Goal: Task Accomplishment & Management: Use online tool/utility

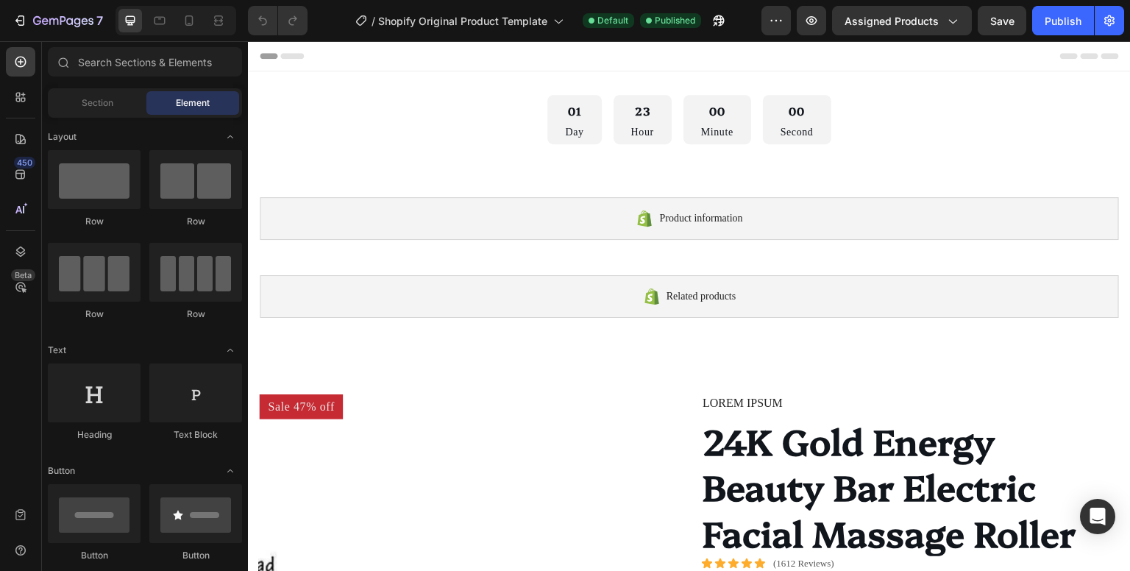
drag, startPoint x: 1127, startPoint y: 101, endPoint x: 1339, endPoint y: 68, distance: 215.1
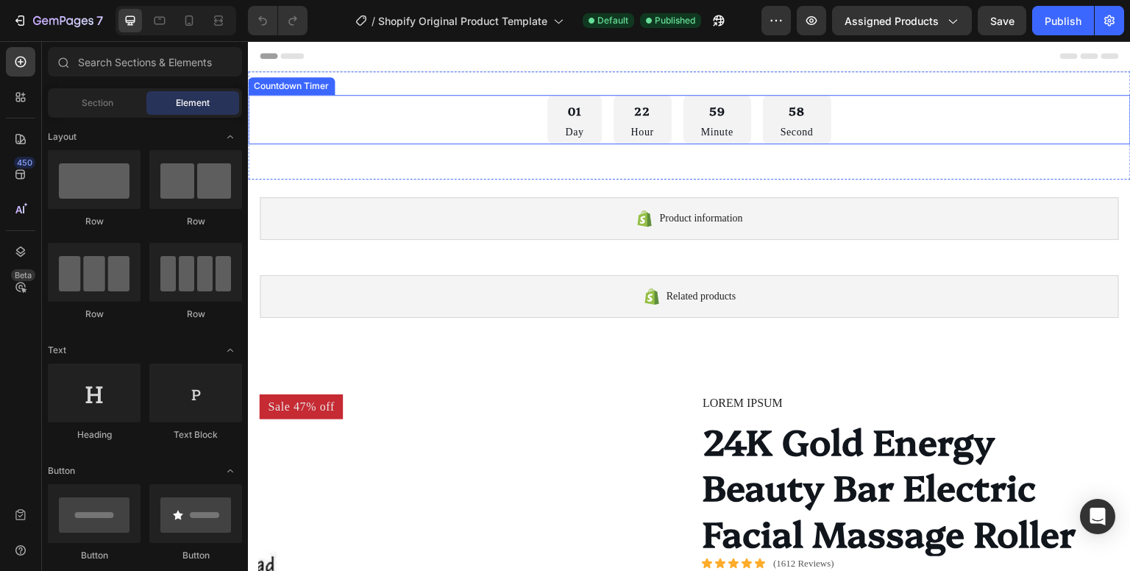
click at [437, 127] on div "01 Day 22 Hour 59 Minute 58 Second" at bounding box center [689, 119] width 883 height 49
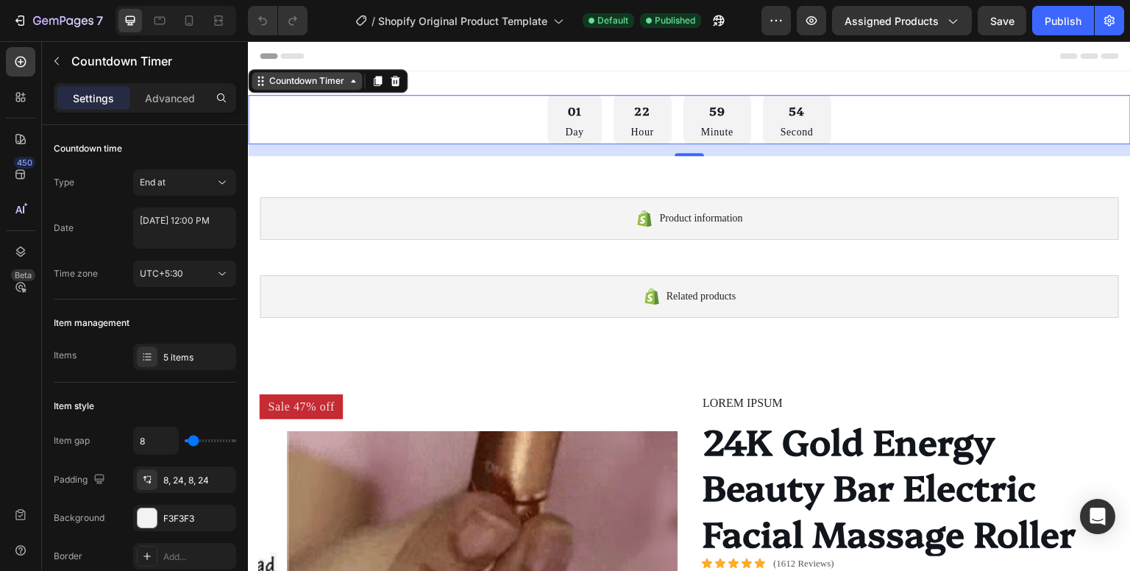
click at [354, 83] on icon at bounding box center [353, 81] width 12 height 12
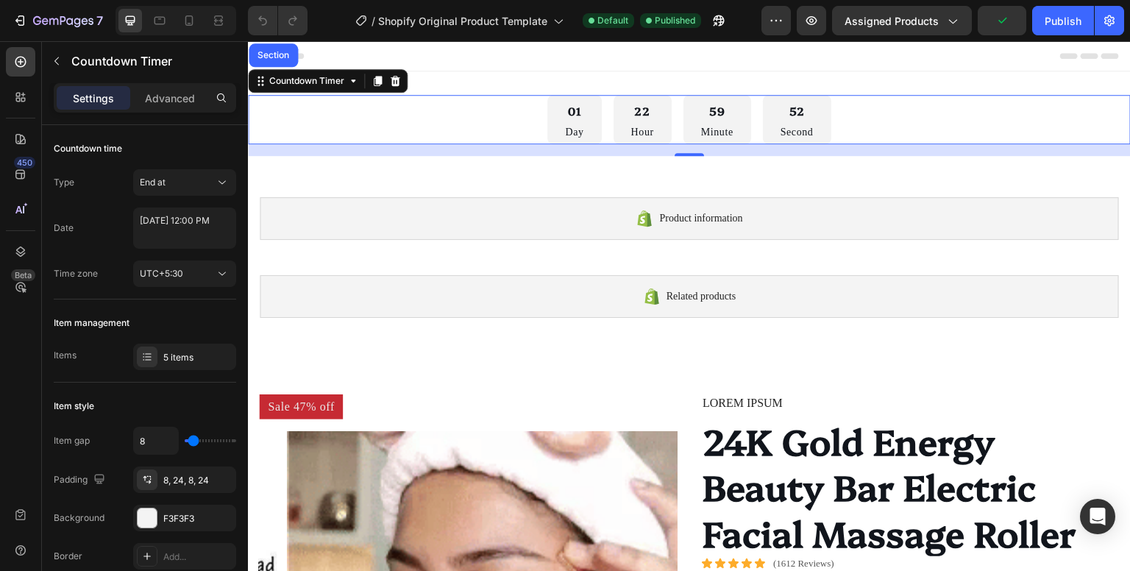
click at [471, 126] on div "01 Day 22 Hour 59 Minute 52 Second" at bounding box center [689, 119] width 883 height 49
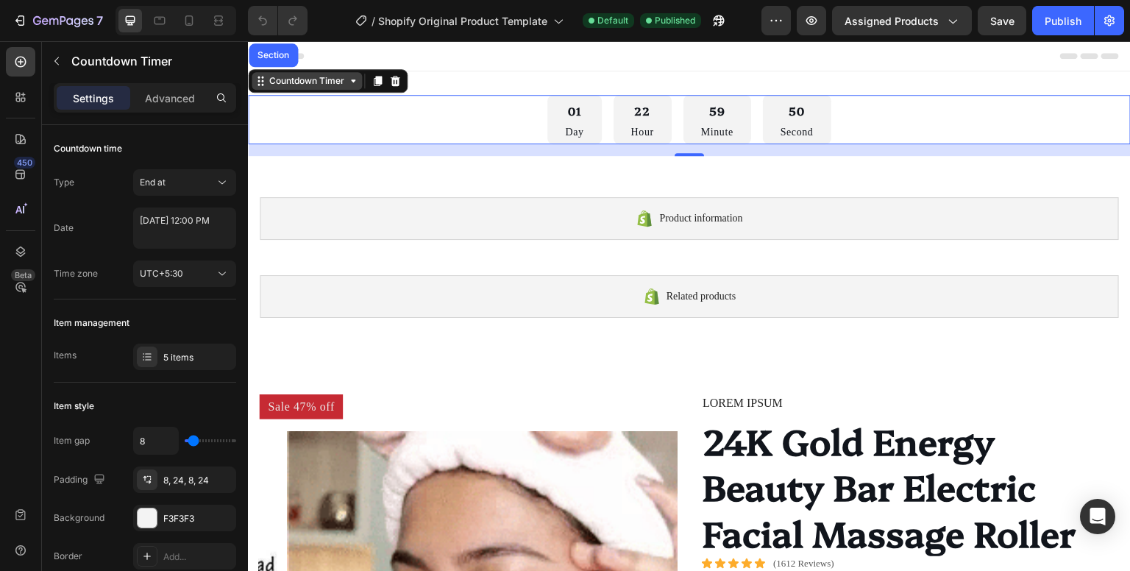
click at [299, 75] on div "Countdown Timer" at bounding box center [306, 80] width 81 height 13
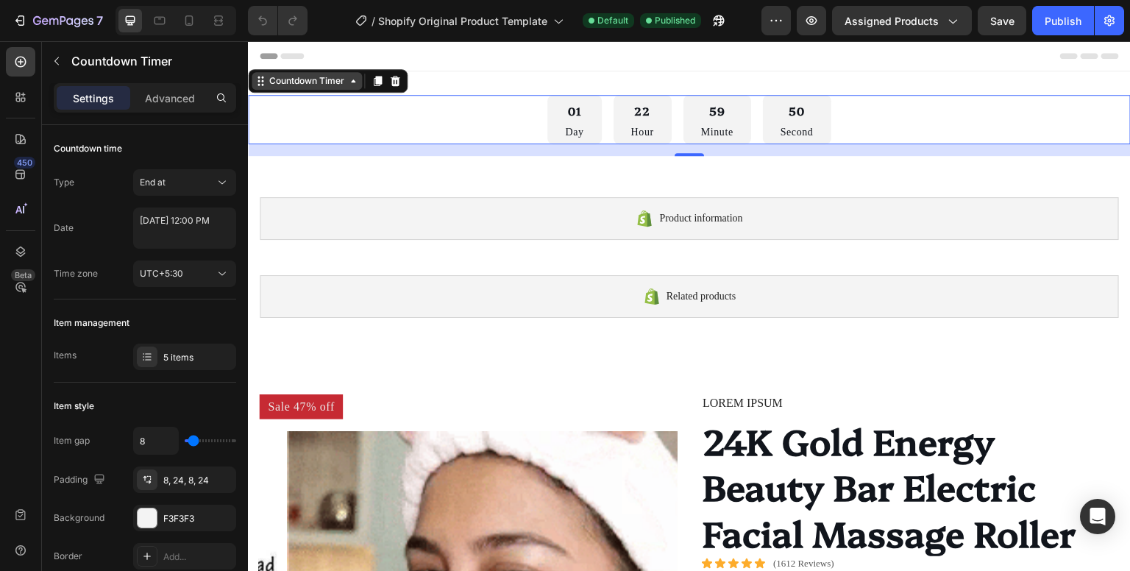
click at [299, 79] on div "Countdown Timer" at bounding box center [306, 80] width 81 height 13
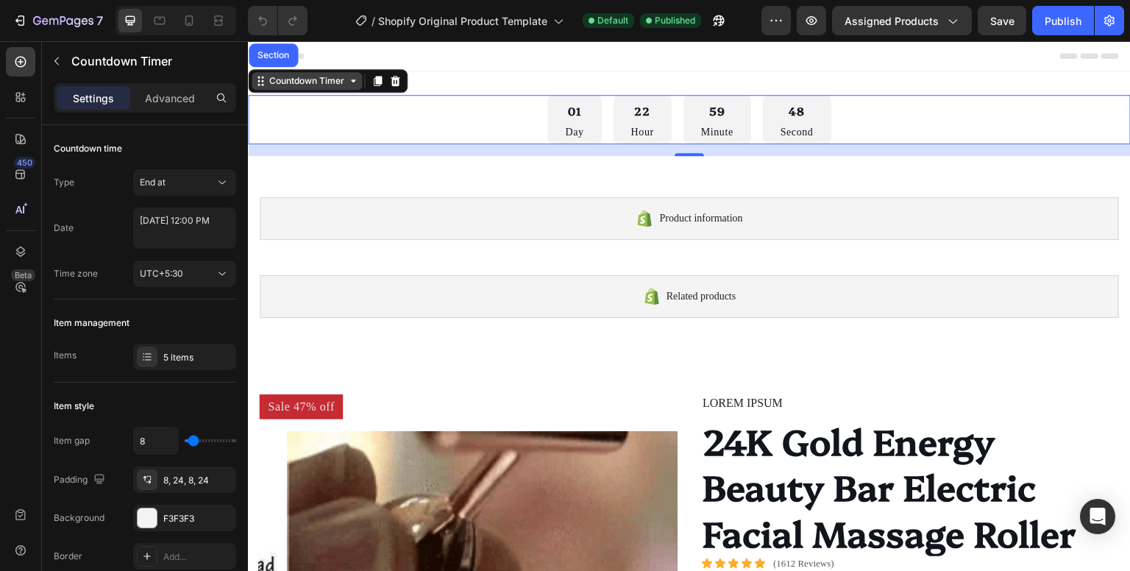
click at [303, 82] on div "Countdown Timer" at bounding box center [306, 80] width 81 height 13
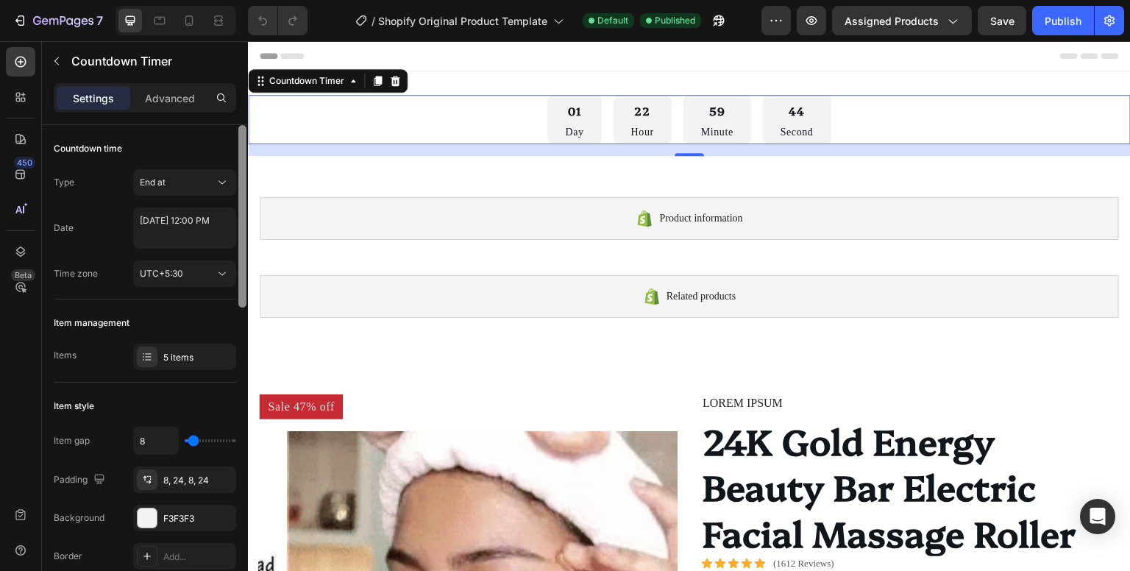
scroll to position [488, 0]
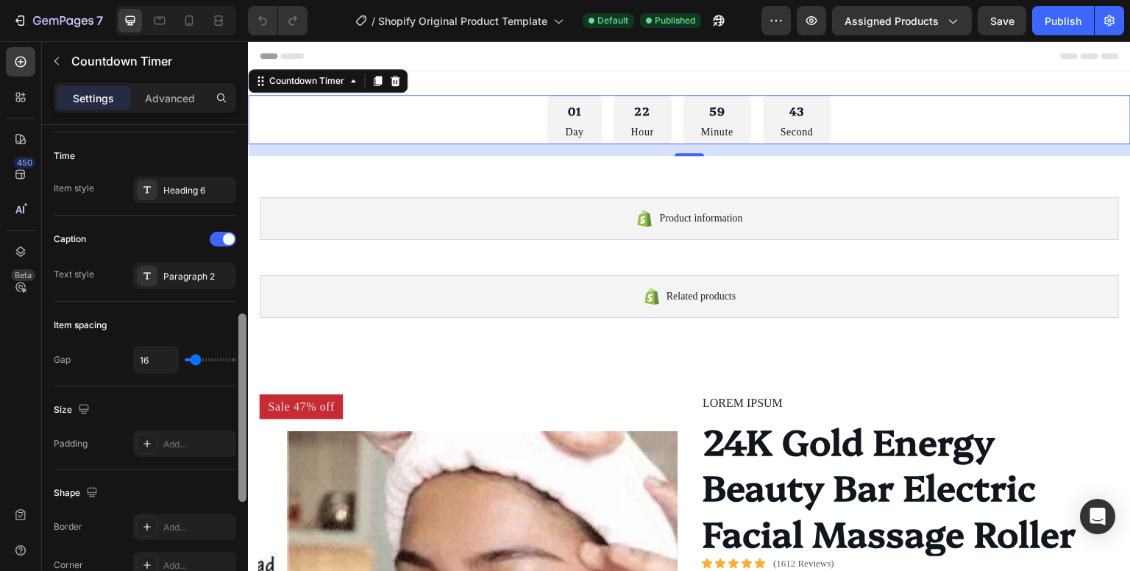
drag, startPoint x: 238, startPoint y: 200, endPoint x: 241, endPoint y: 180, distance: 20.1
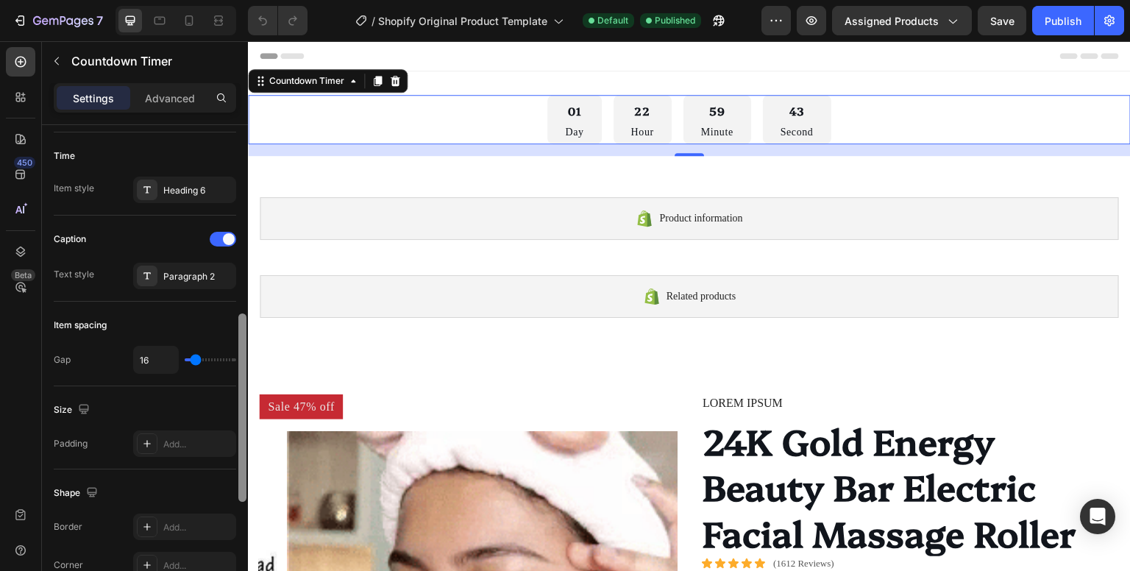
click at [241, 180] on div at bounding box center [242, 369] width 11 height 488
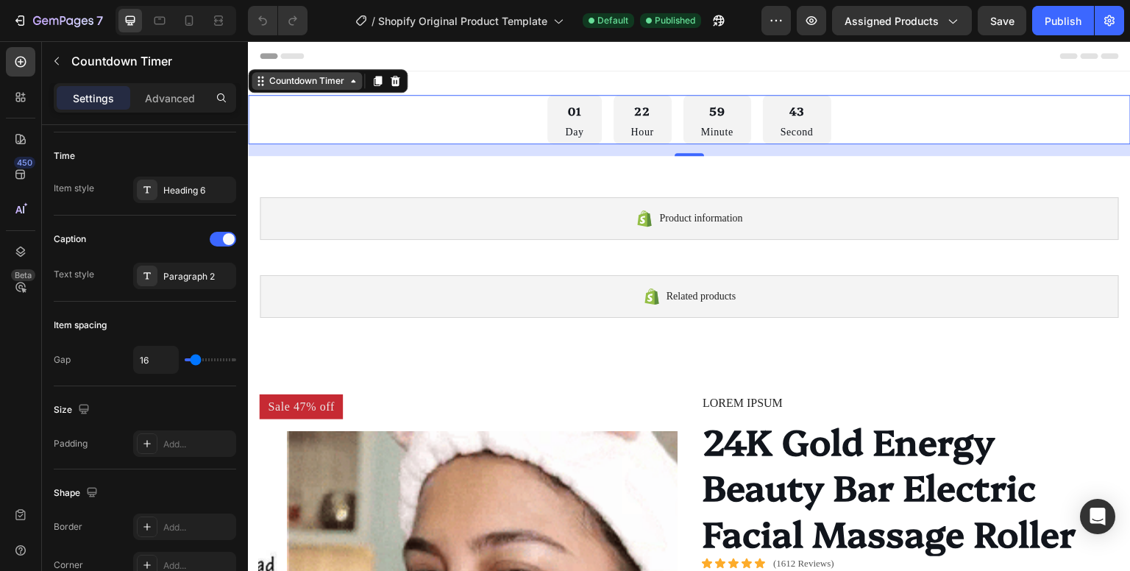
click at [332, 79] on div "Countdown Timer" at bounding box center [306, 80] width 81 height 13
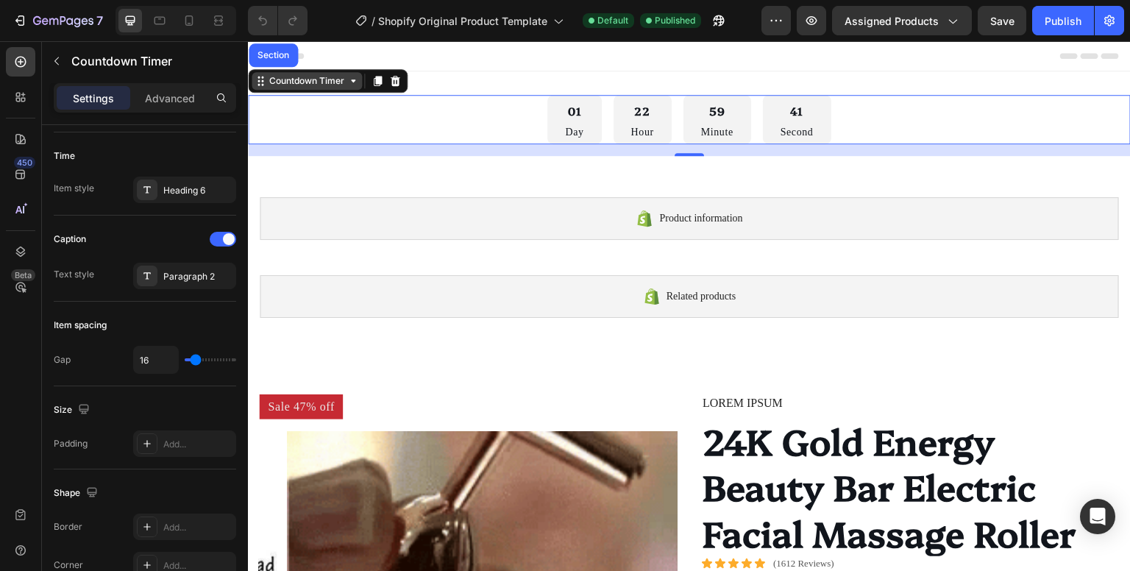
click at [330, 83] on div "Countdown Timer" at bounding box center [306, 80] width 81 height 13
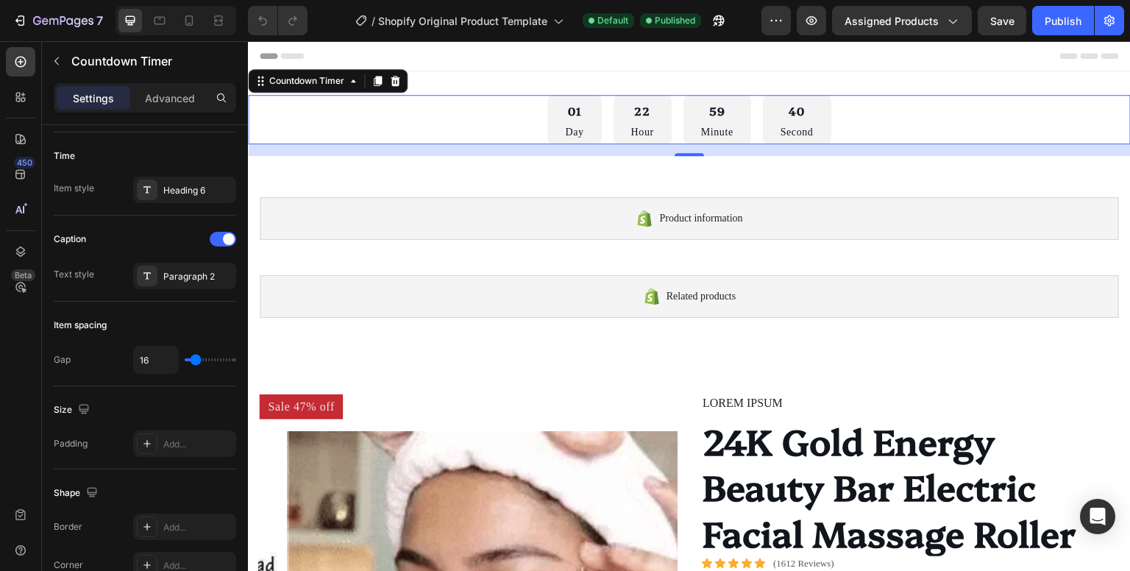
click at [388, 124] on div "01 Day 22 Hour 59 Minute 40 Second" at bounding box center [689, 119] width 883 height 49
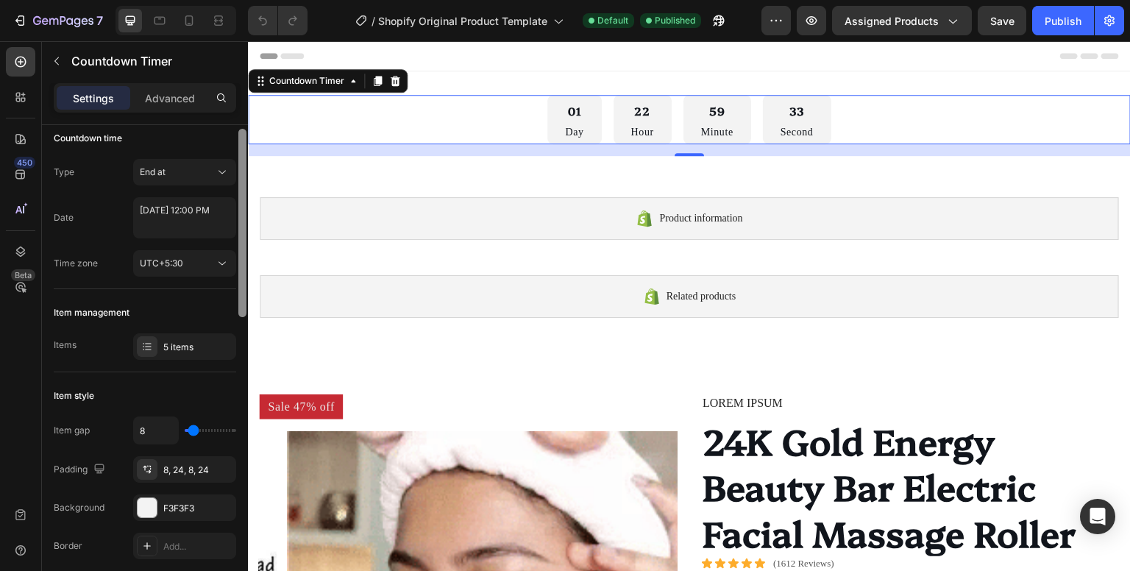
scroll to position [0, 0]
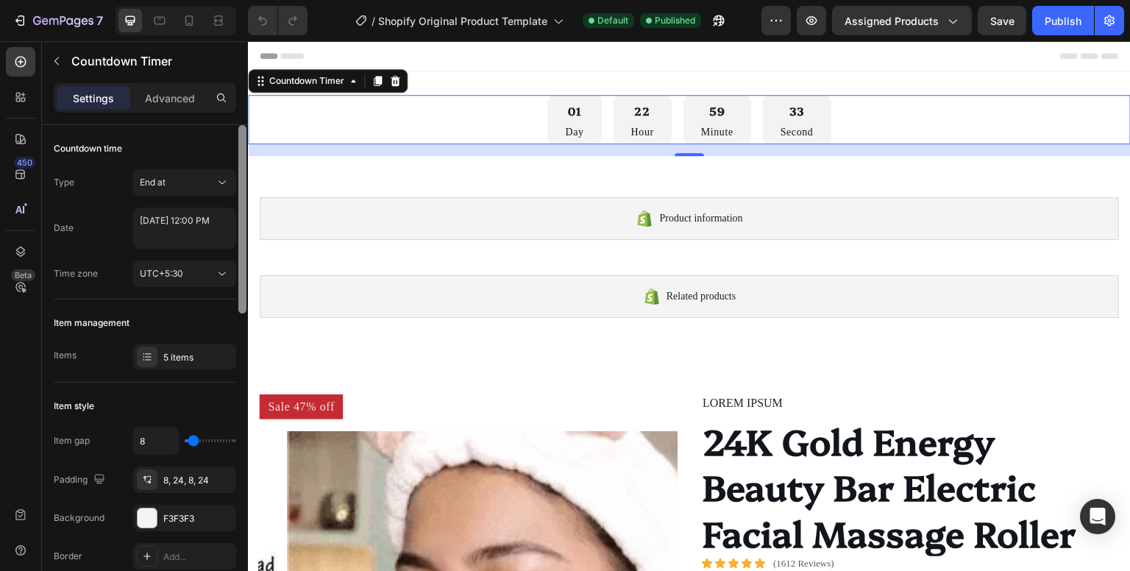
drag, startPoint x: 241, startPoint y: 338, endPoint x: 230, endPoint y: 134, distance: 204.8
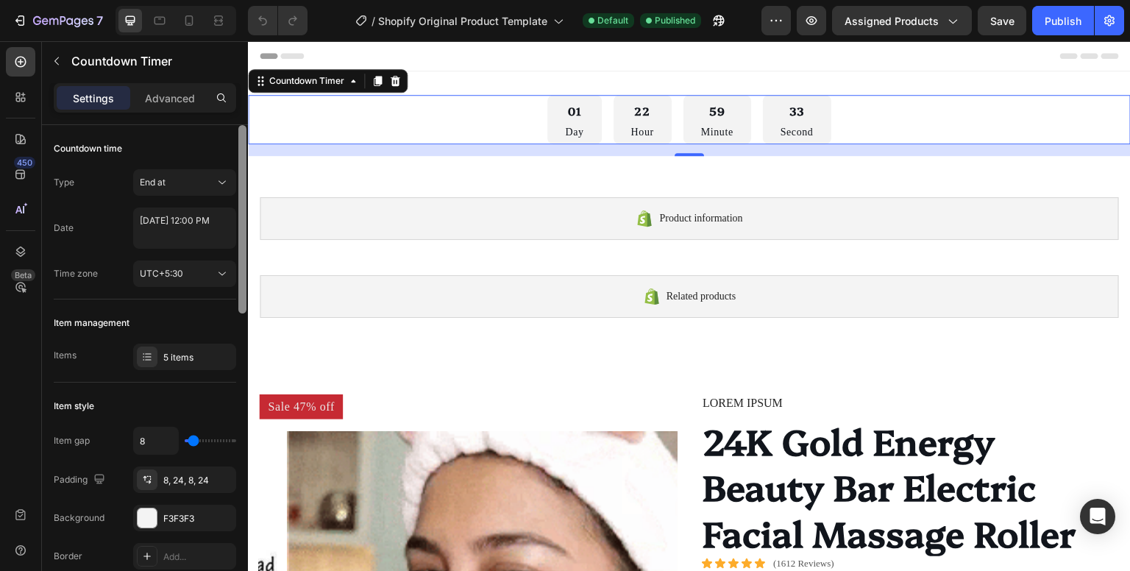
click at [231, 135] on div "Countdown time Type End at Date September 30 2025 12:00 PM Time zone UTC+5:30 I…" at bounding box center [145, 369] width 206 height 488
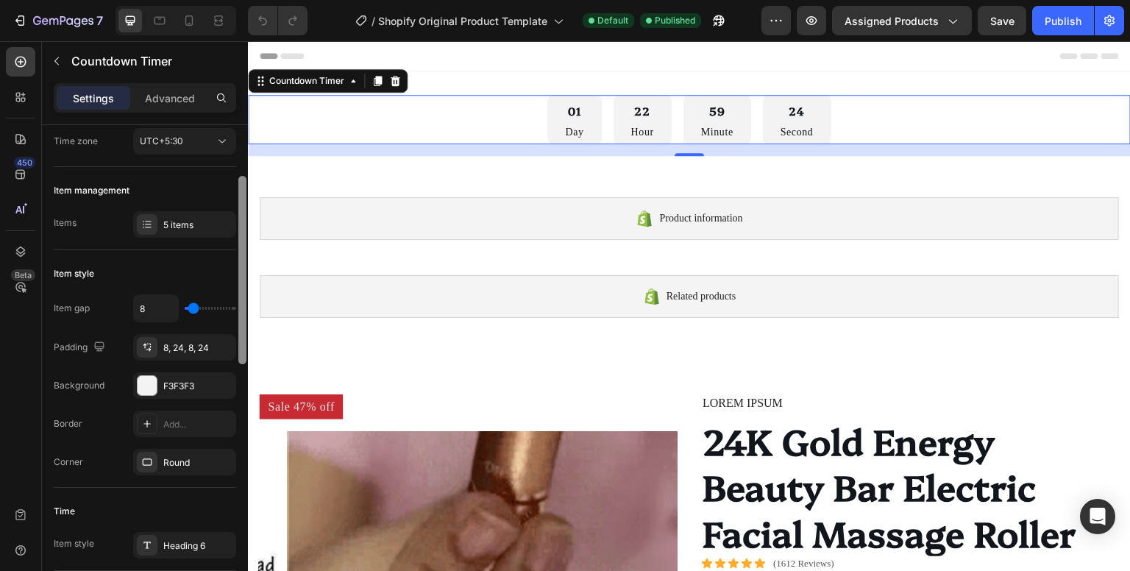
scroll to position [137, 0]
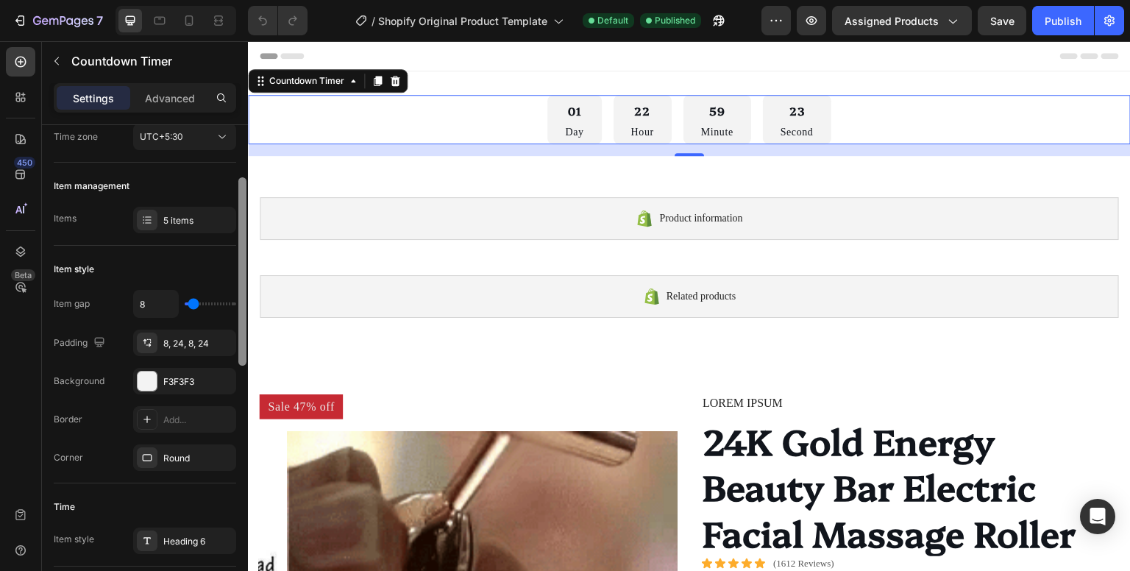
drag, startPoint x: 241, startPoint y: 218, endPoint x: 234, endPoint y: 271, distance: 53.4
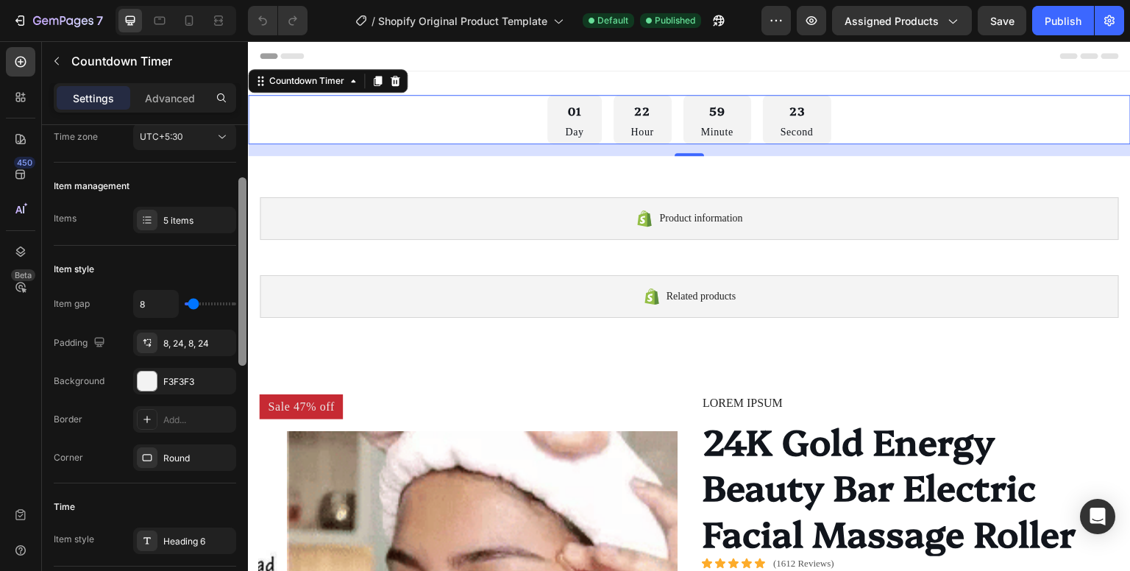
click at [234, 271] on div "Countdown time Type End at Date September 30 2025 12:00 PM Time zone UTC+5:30 I…" at bounding box center [145, 369] width 206 height 488
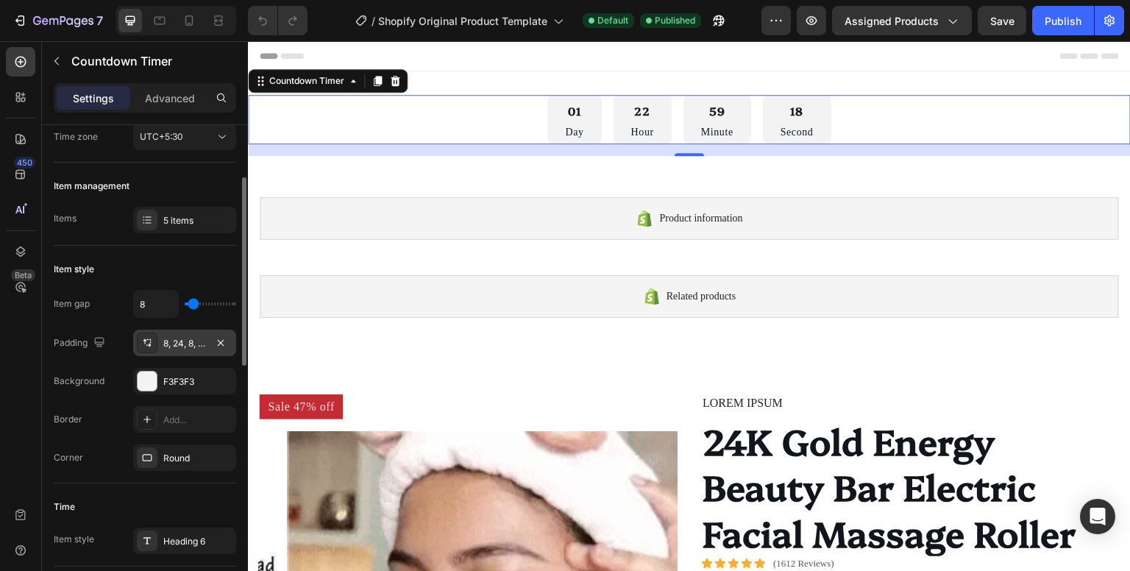
click at [200, 343] on div "8, 24, 8, 24" at bounding box center [184, 343] width 43 height 13
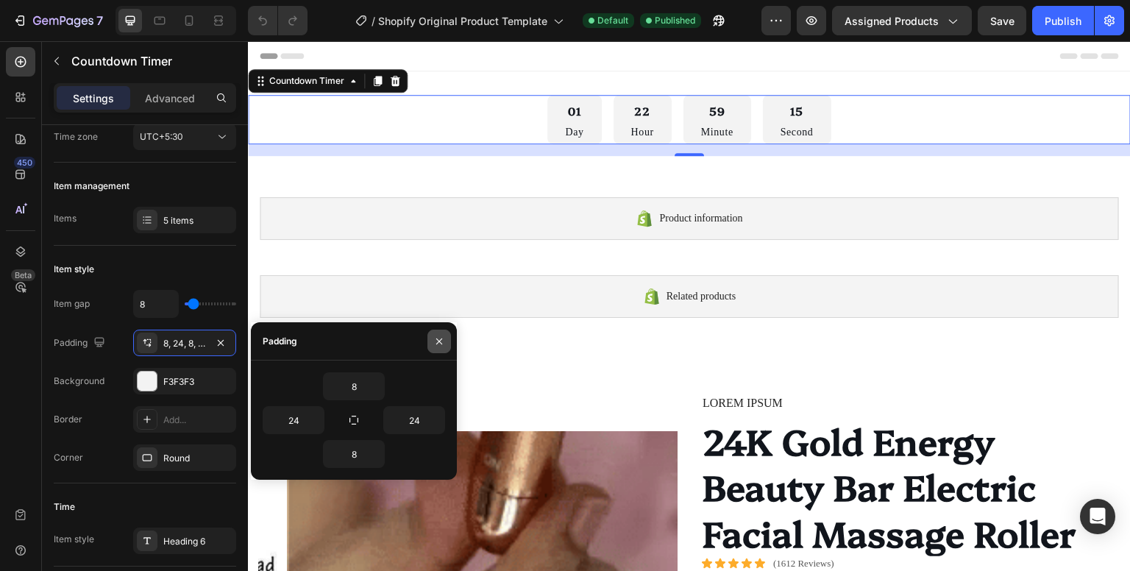
click at [430, 342] on button "button" at bounding box center [439, 342] width 24 height 24
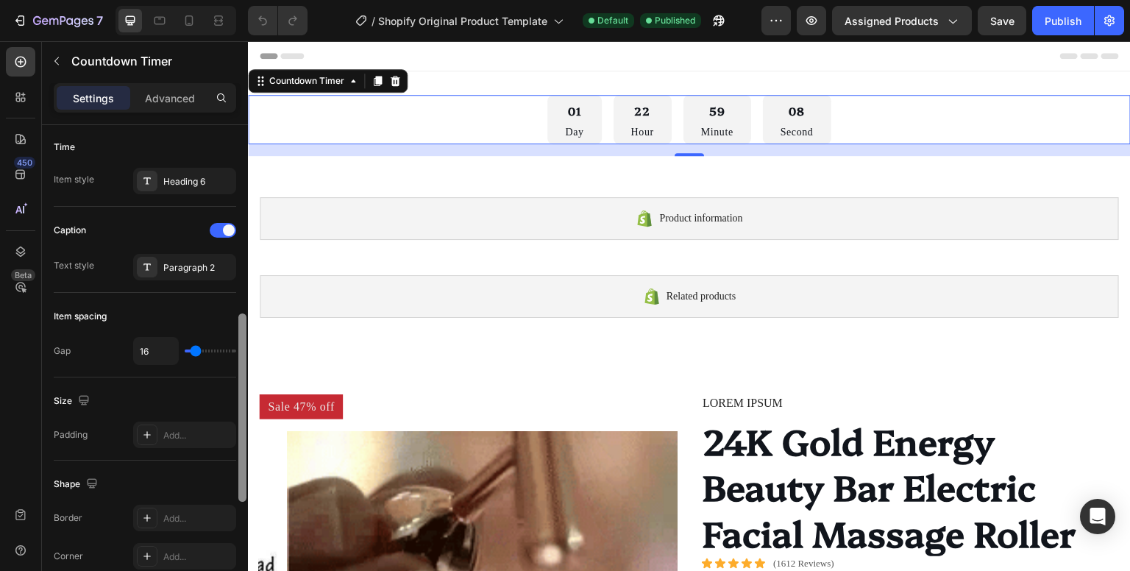
scroll to position [494, 0]
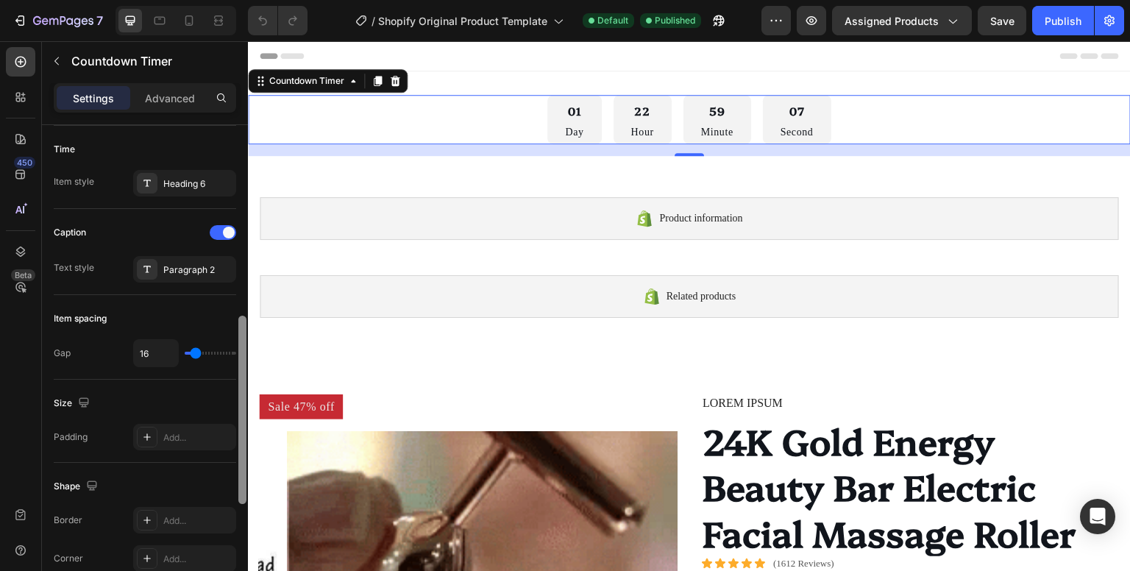
drag, startPoint x: 241, startPoint y: 268, endPoint x: 215, endPoint y: 406, distance: 140.8
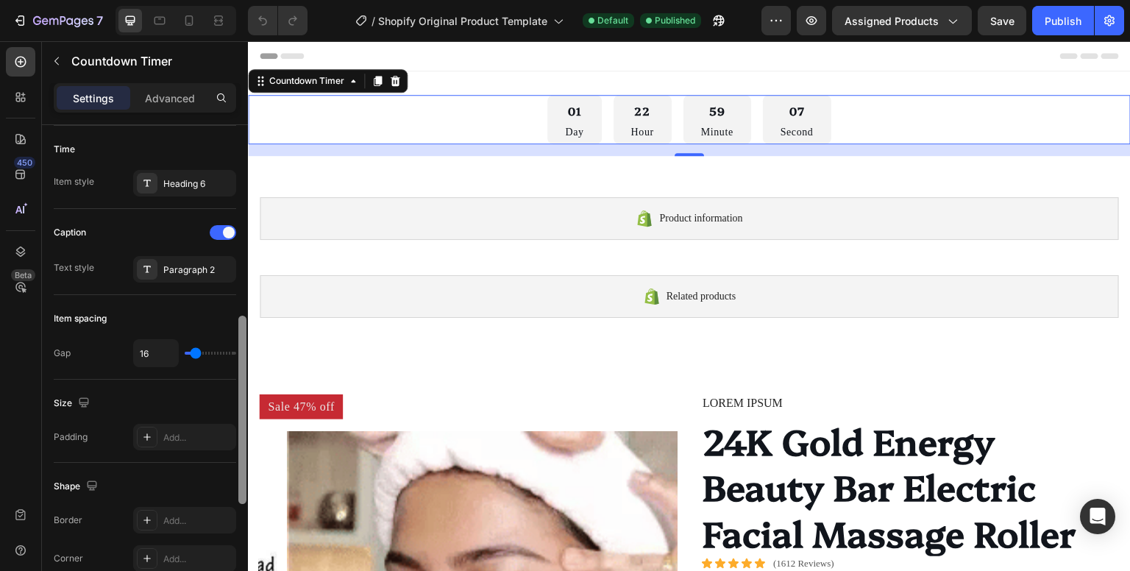
click at [215, 406] on div "Countdown time Type End at Date September 30 2025 12:00 PM Time zone UTC+5:30 I…" at bounding box center [145, 369] width 206 height 488
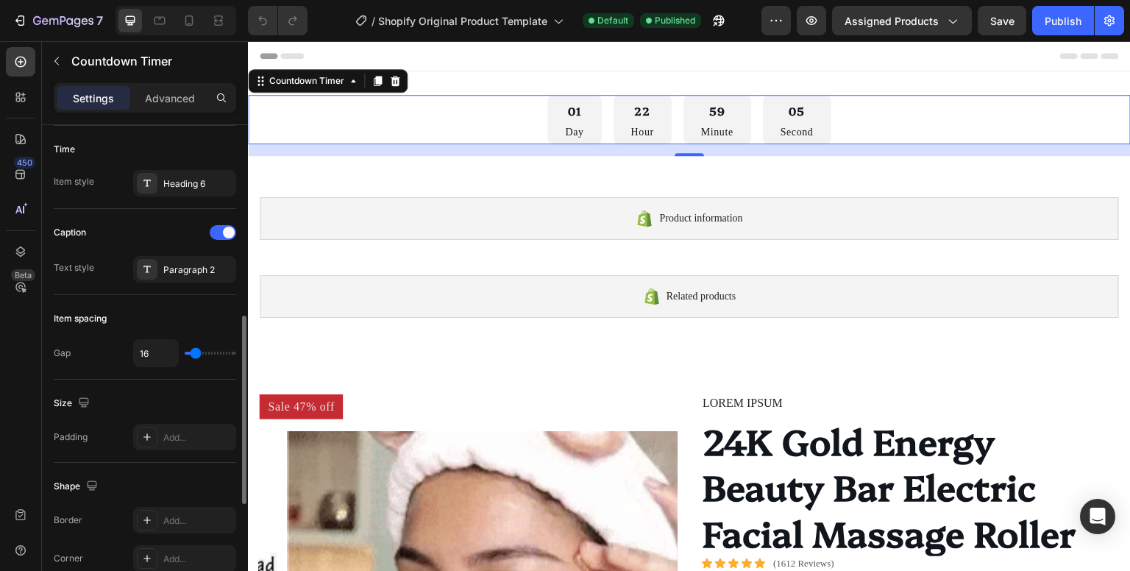
type input "0"
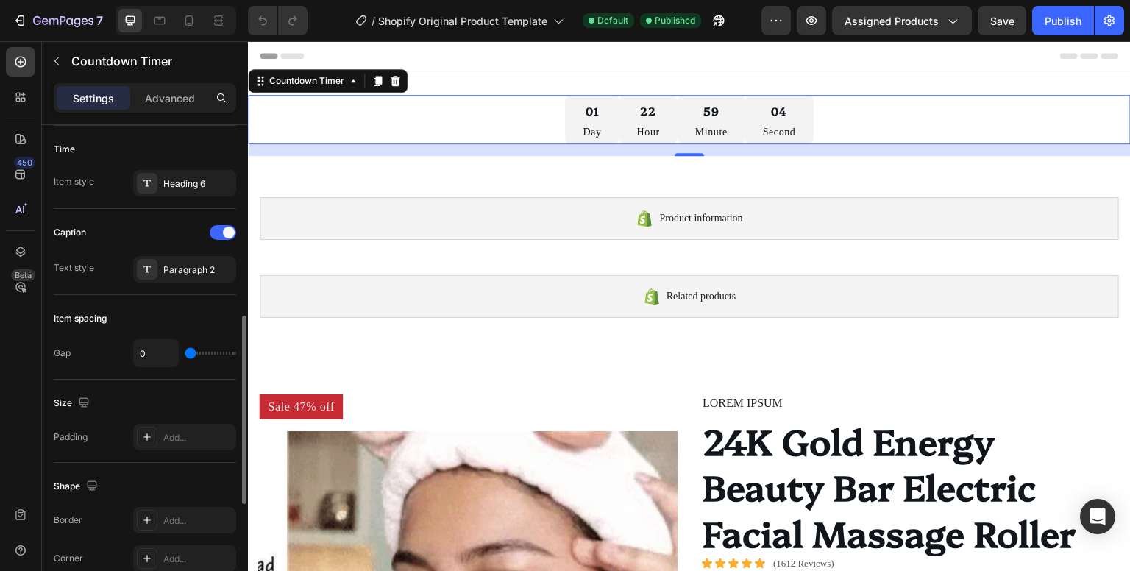
drag, startPoint x: 191, startPoint y: 352, endPoint x: 165, endPoint y: 348, distance: 25.4
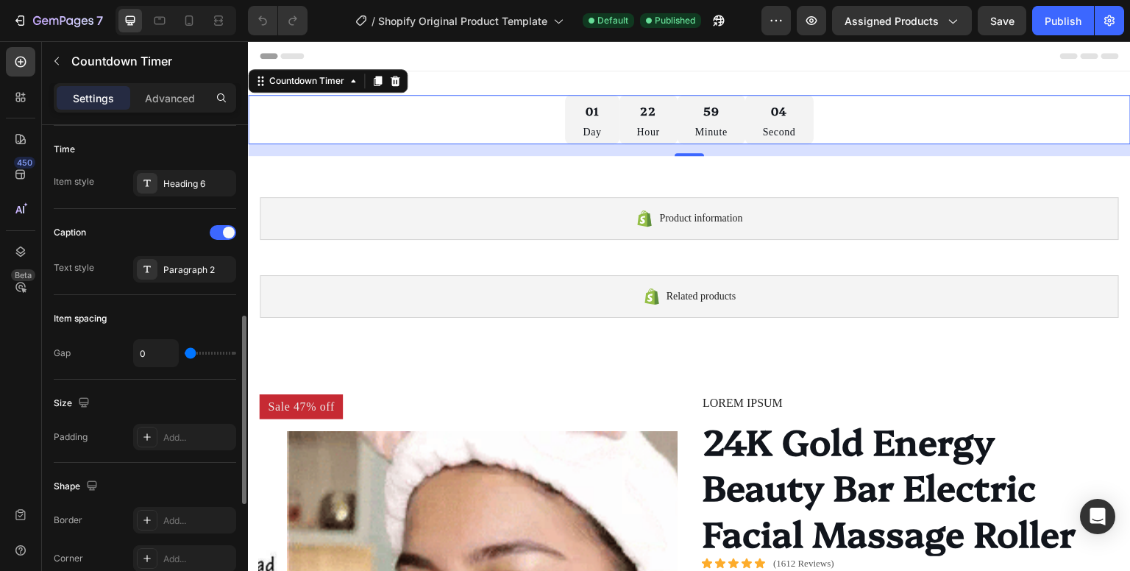
type input "0"
click at [185, 352] on input "range" at bounding box center [210, 353] width 51 height 3
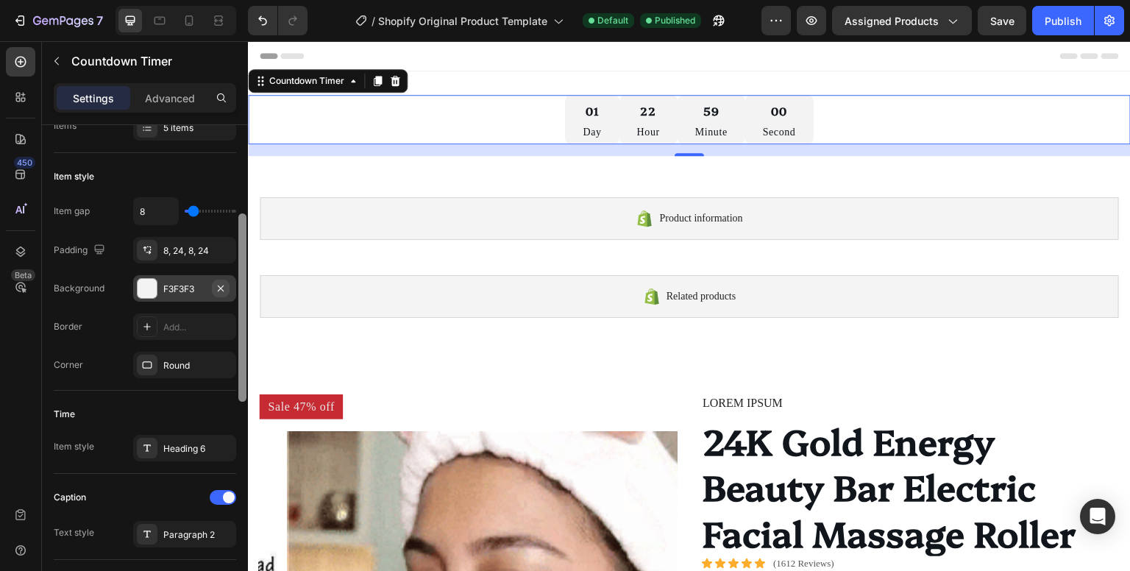
scroll to position [226, 0]
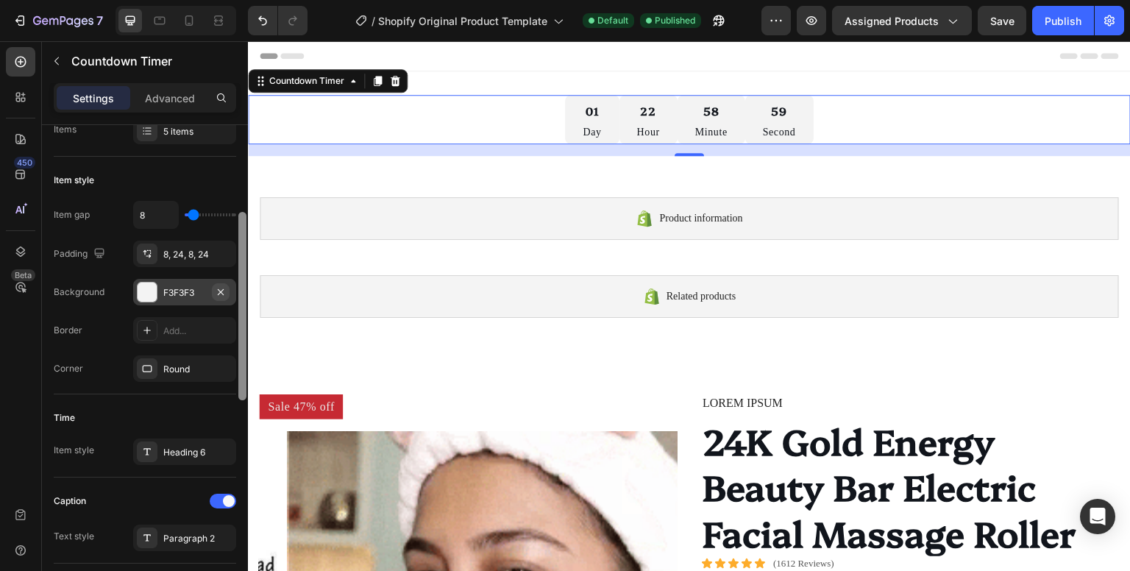
drag, startPoint x: 243, startPoint y: 382, endPoint x: 224, endPoint y: 279, distance: 105.3
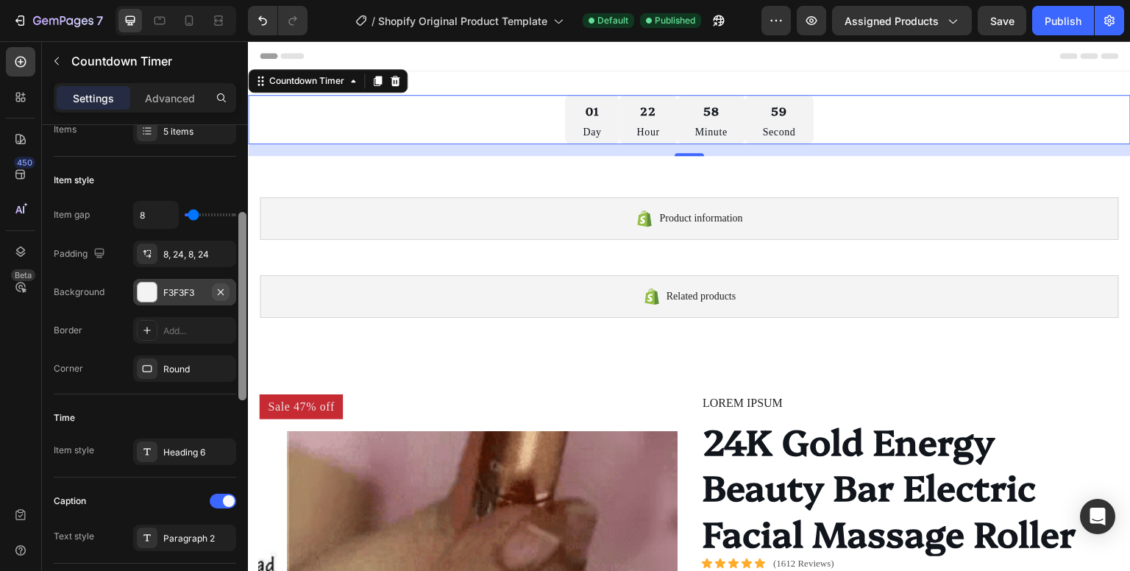
click at [224, 279] on div "Countdown time Type End at Date September 30 2025 12:00 PM Time zone UTC+5:30 I…" at bounding box center [145, 369] width 206 height 488
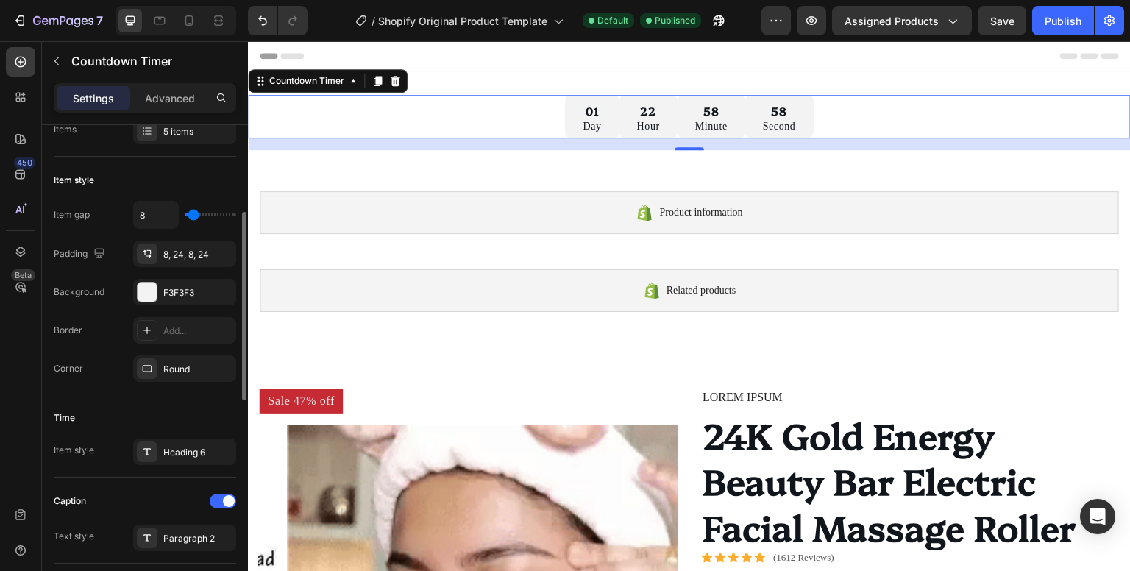
type input "0"
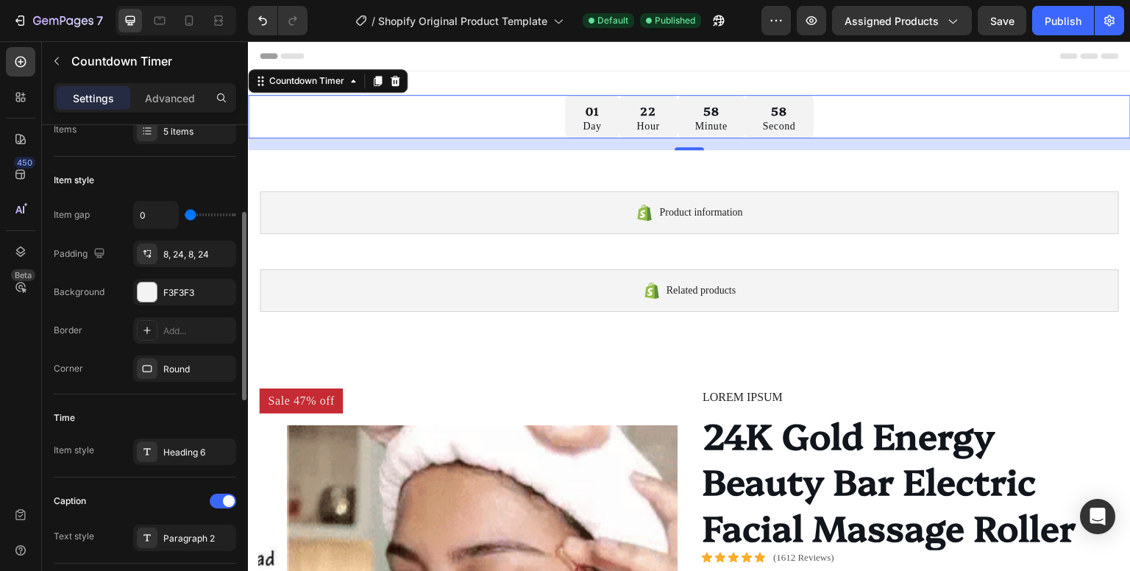
drag, startPoint x: 197, startPoint y: 213, endPoint x: 163, endPoint y: 213, distance: 33.8
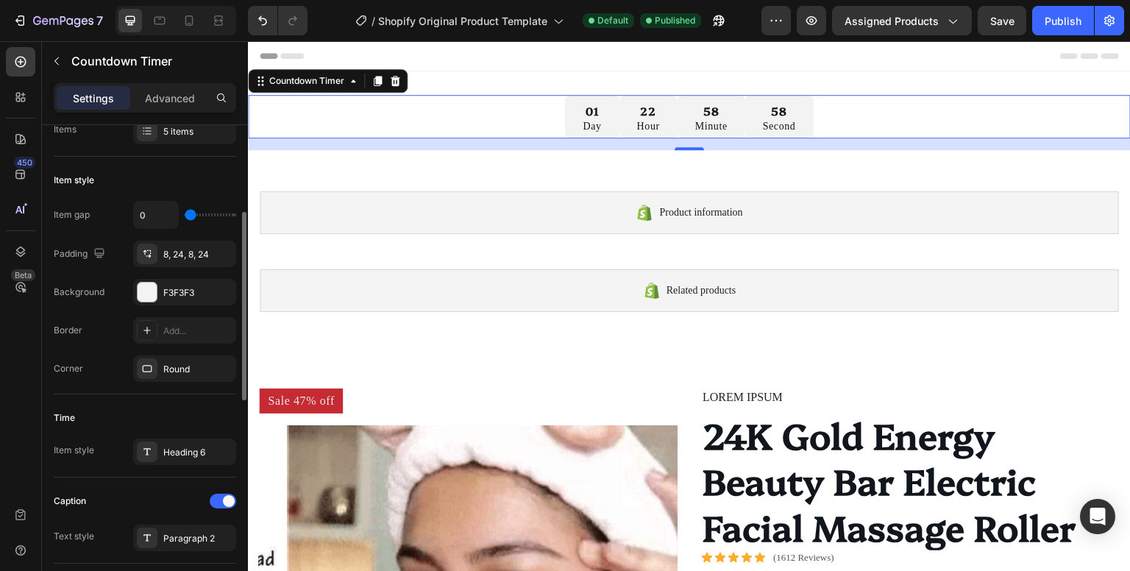
type input "0"
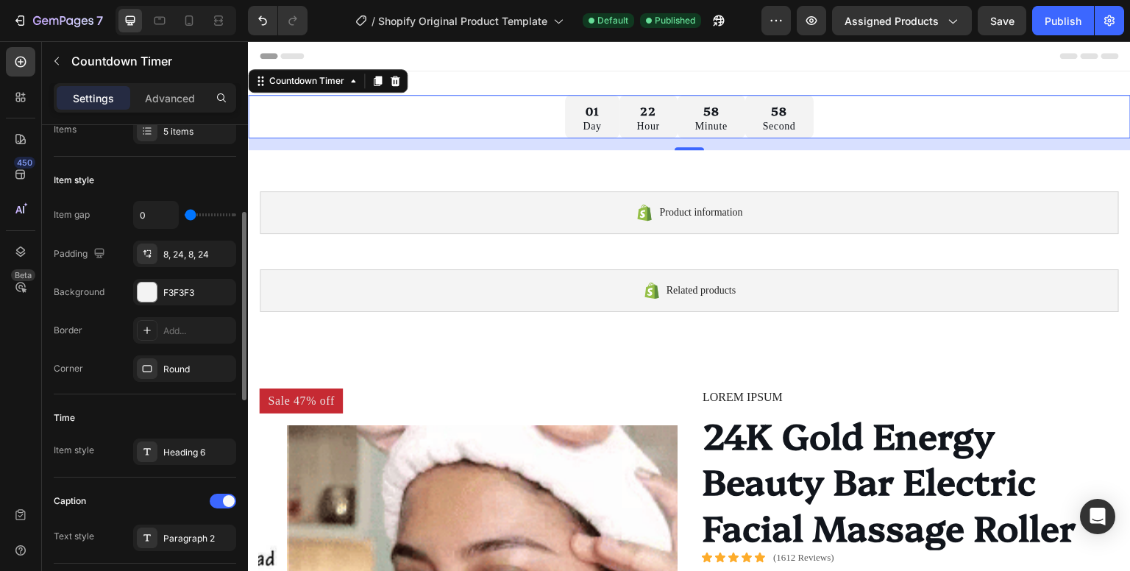
click at [185, 213] on input "range" at bounding box center [210, 214] width 51 height 3
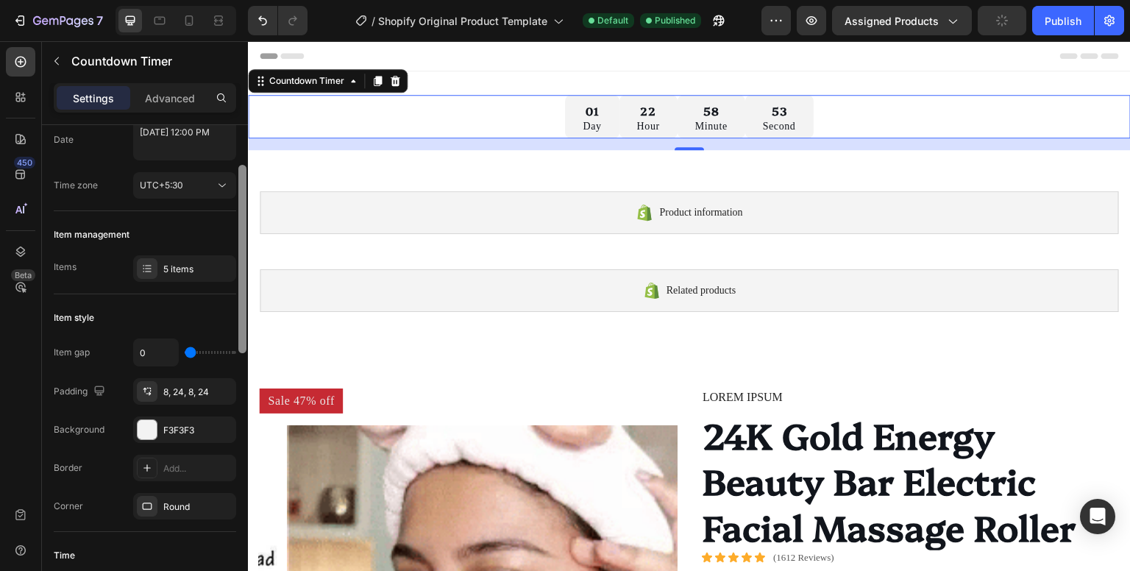
scroll to position [93, 0]
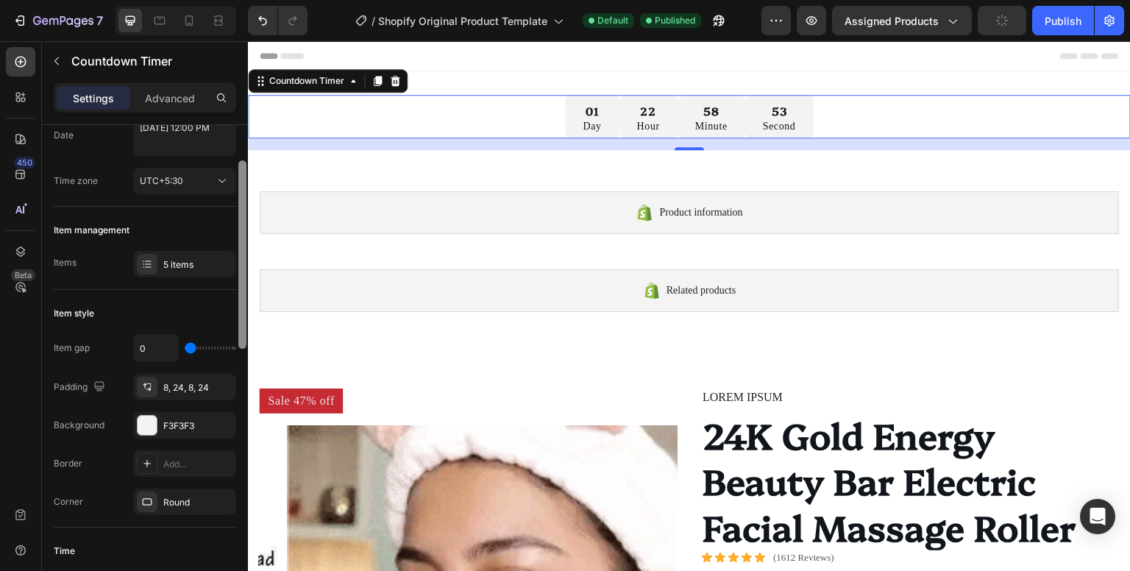
drag, startPoint x: 242, startPoint y: 288, endPoint x: 235, endPoint y: 236, distance: 51.9
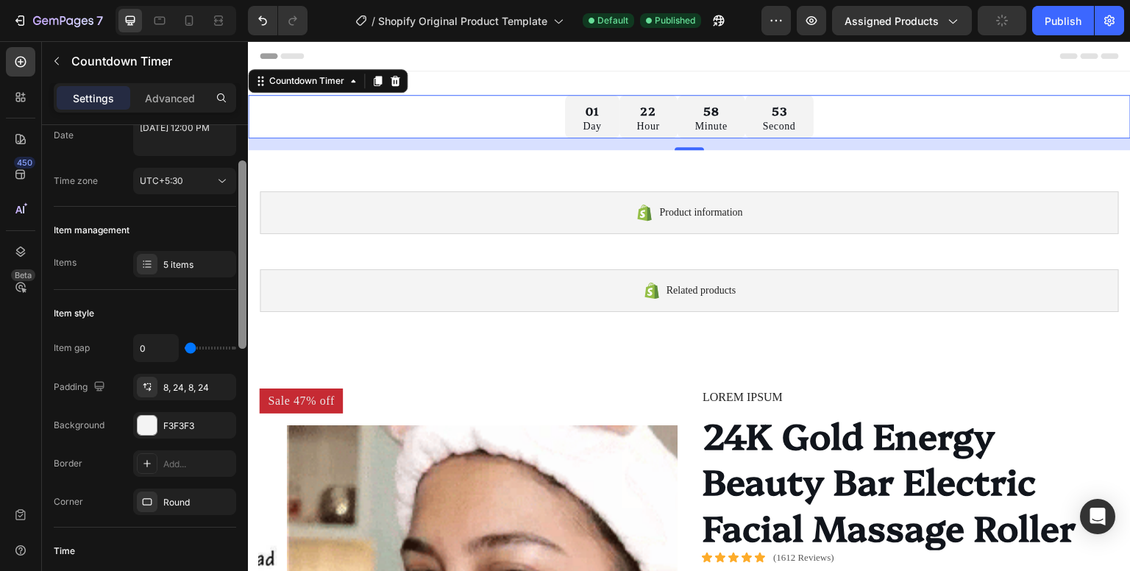
click at [235, 236] on div "Countdown time Type End at Date September 30 2025 12:00 PM Time zone UTC+5:30 I…" at bounding box center [145, 369] width 206 height 488
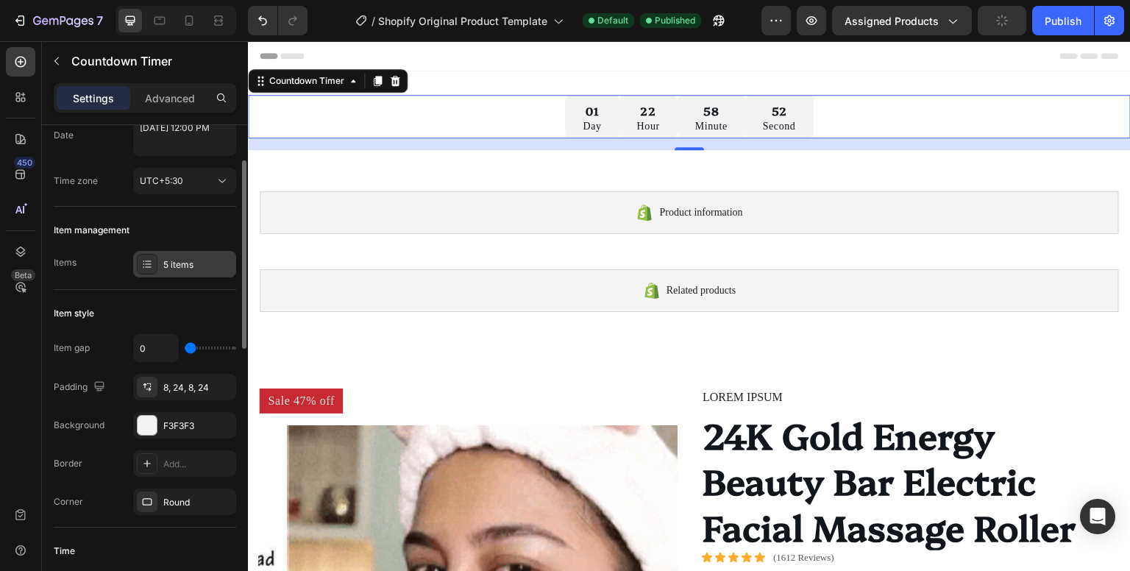
click at [200, 259] on div "5 items" at bounding box center [197, 264] width 69 height 13
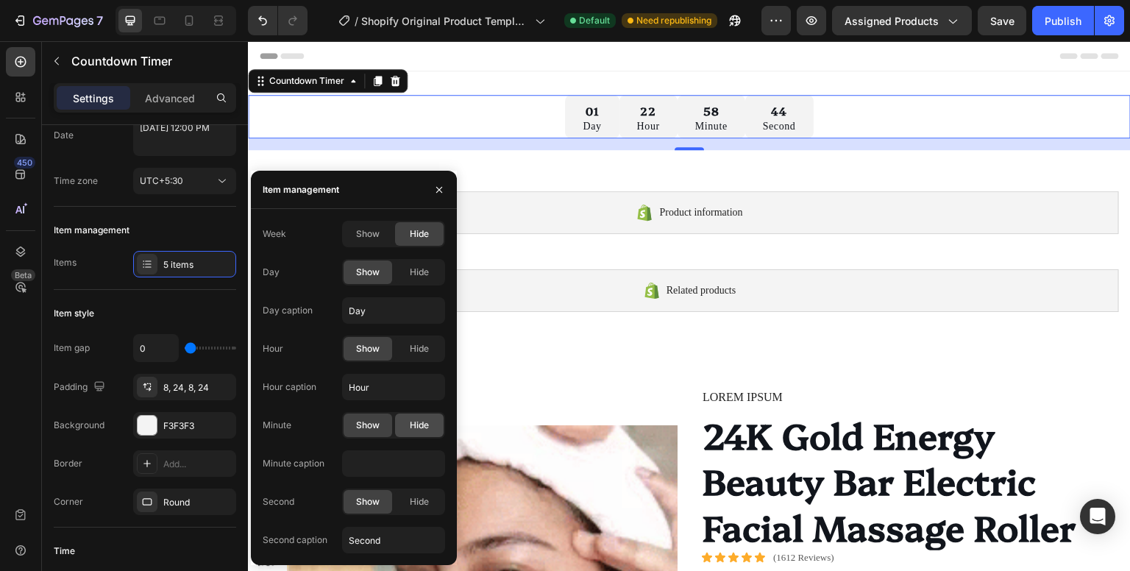
click at [404, 427] on div "Hide" at bounding box center [419, 425] width 49 height 24
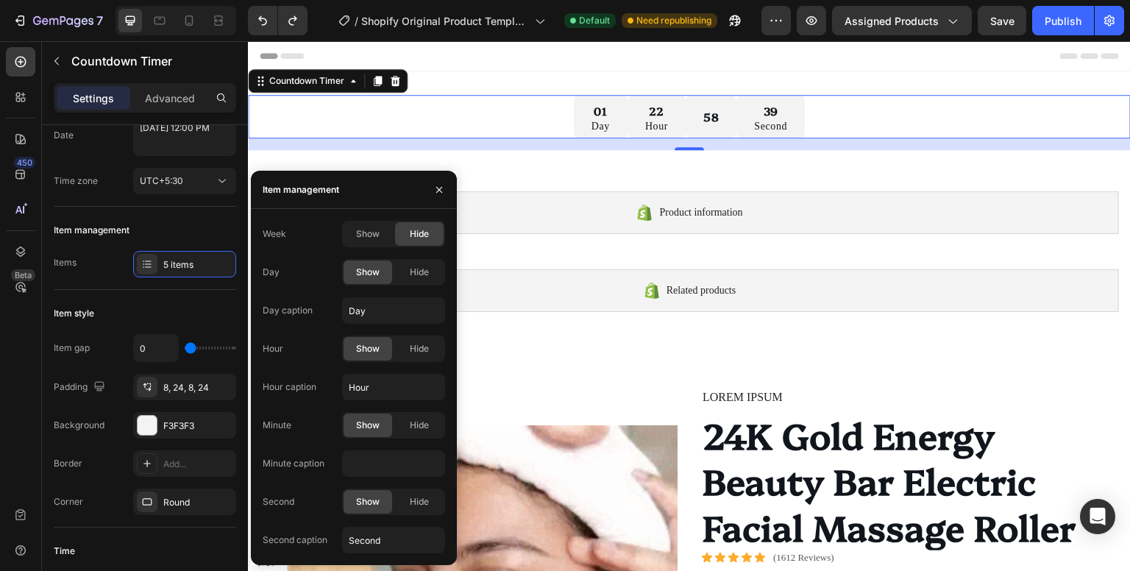
type input "Minute"
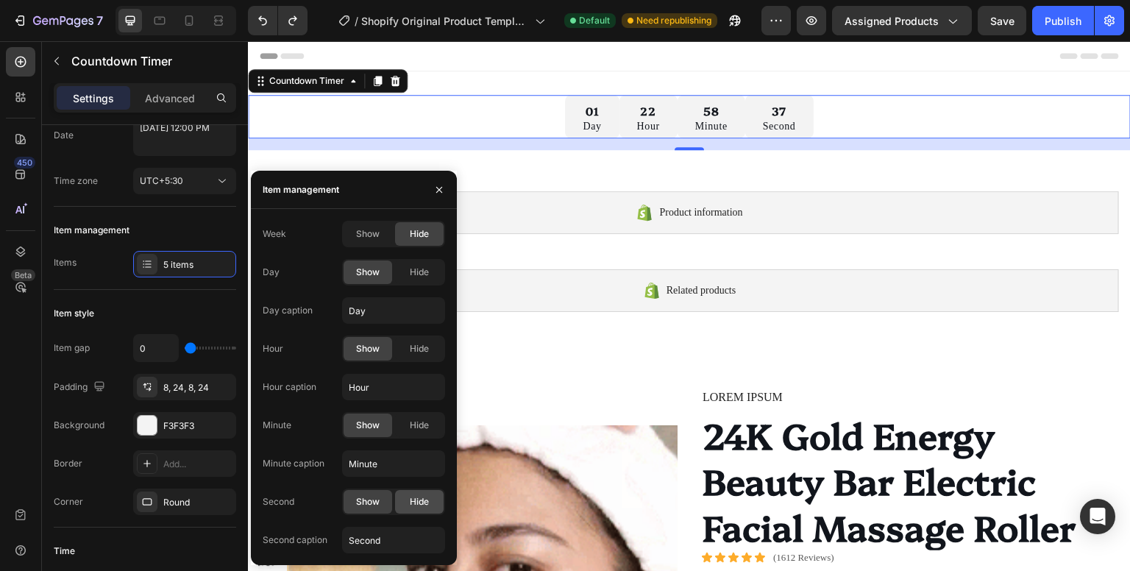
click at [430, 503] on div "Hide" at bounding box center [419, 502] width 49 height 24
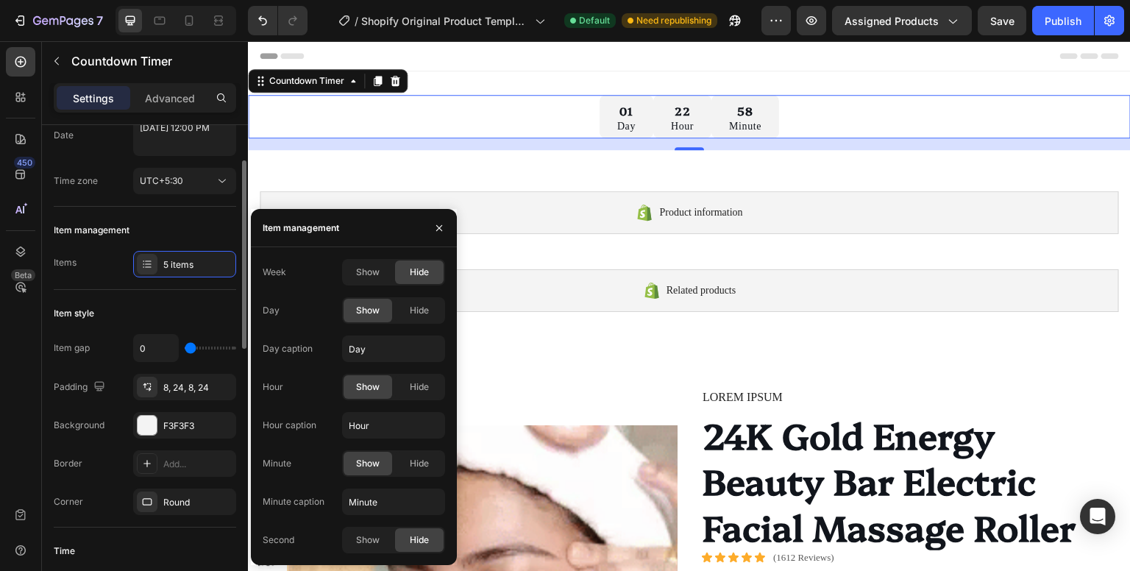
type input "15"
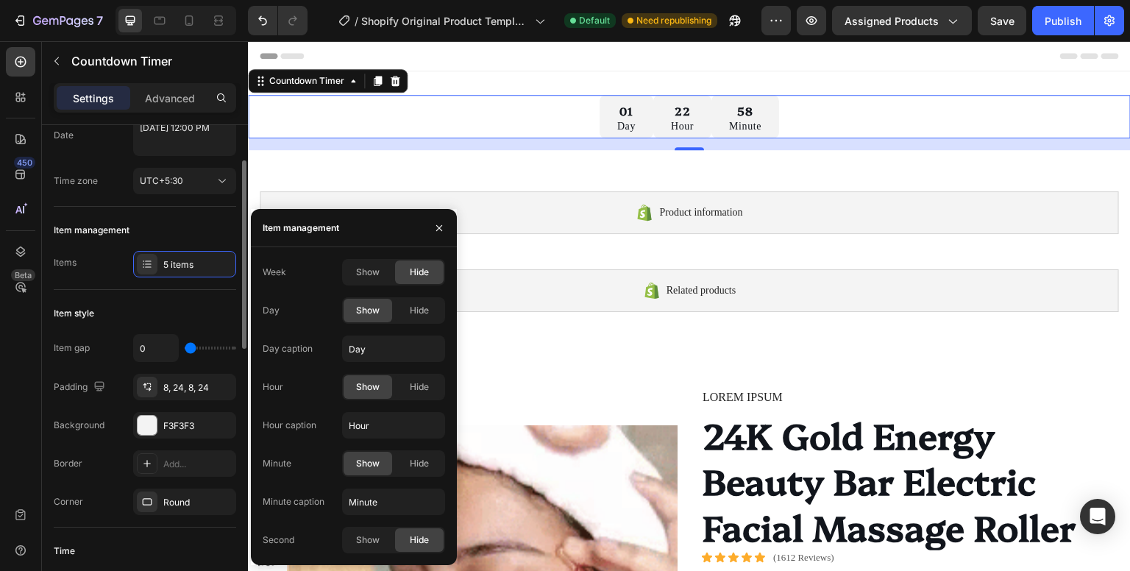
type input "15"
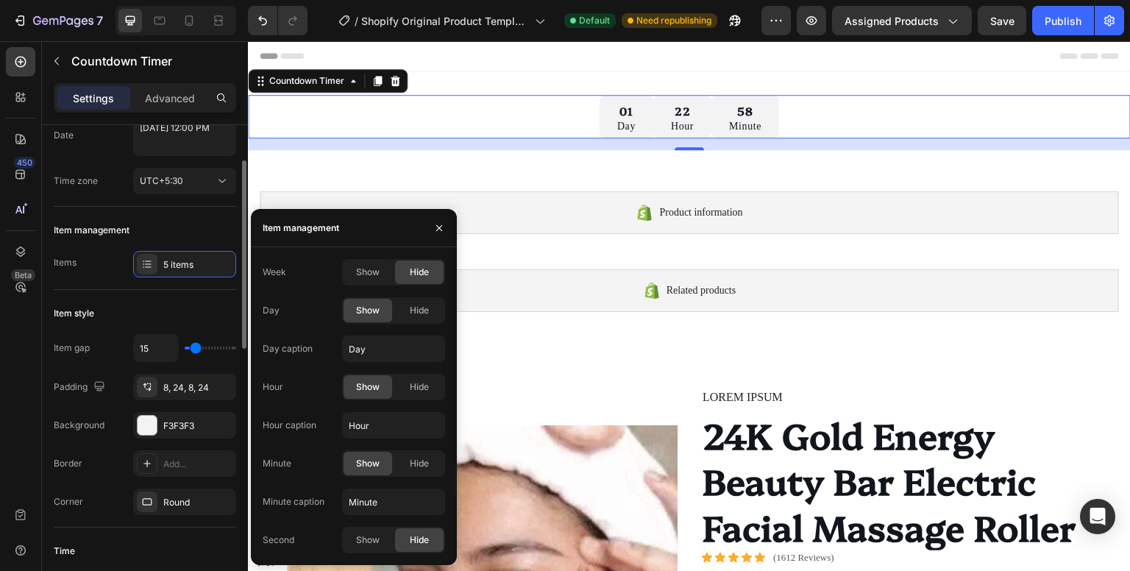
type input "22"
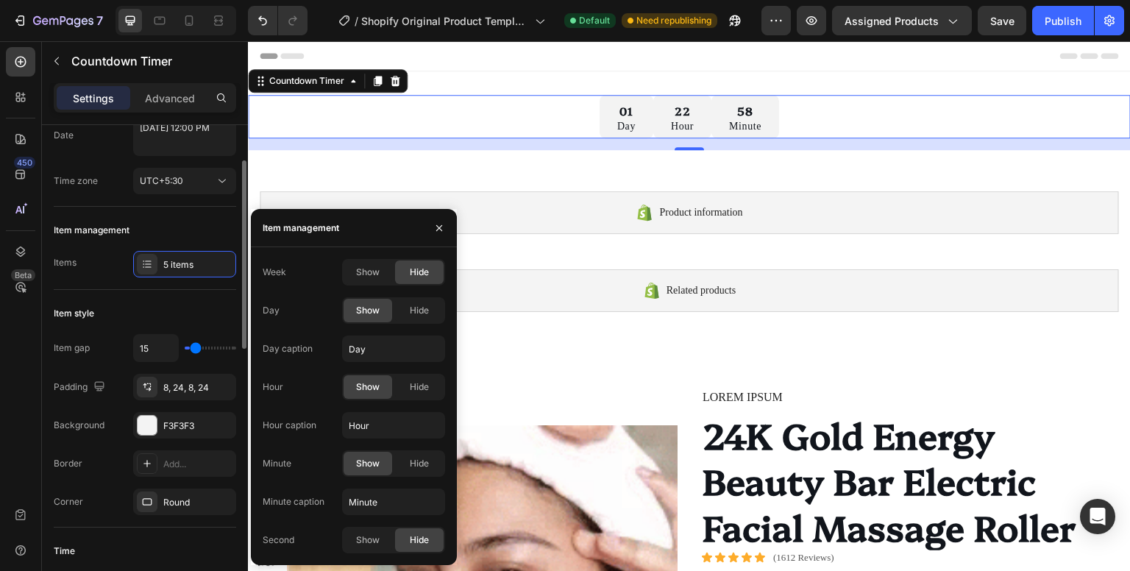
type input "22"
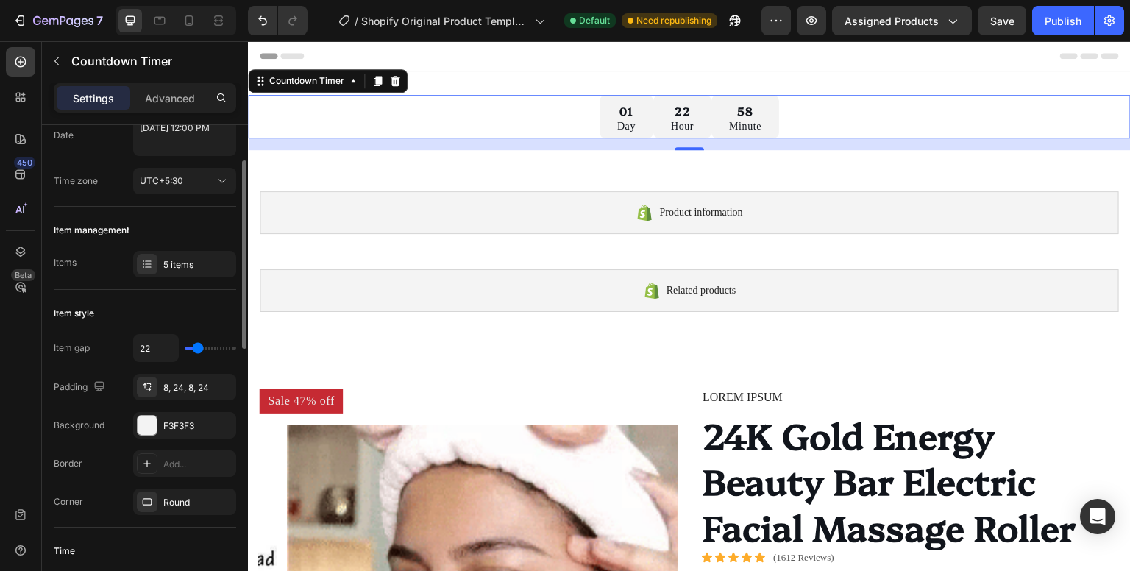
type input "25"
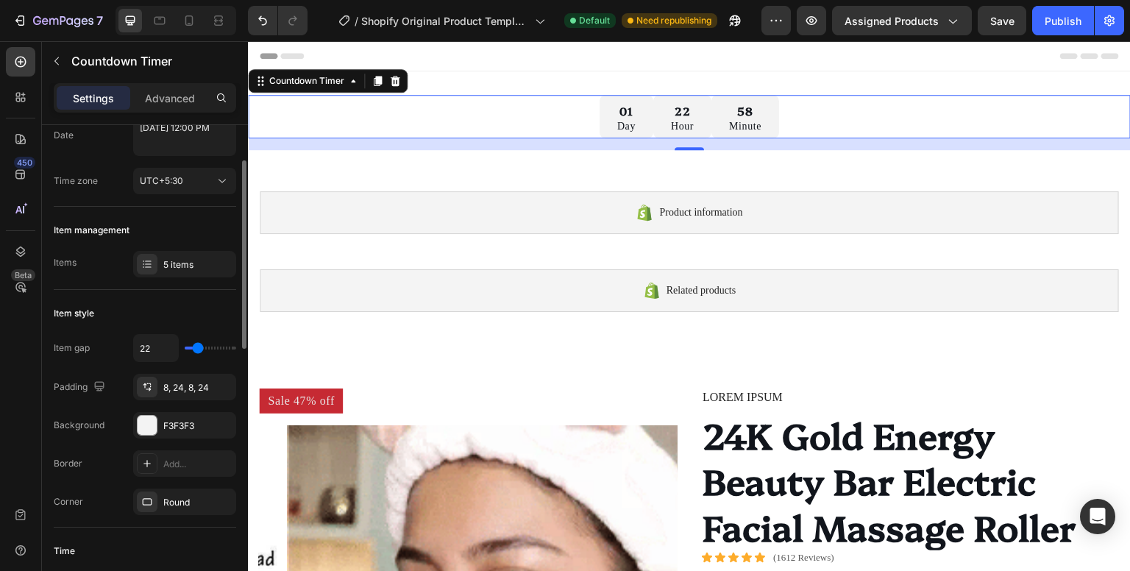
type input "25"
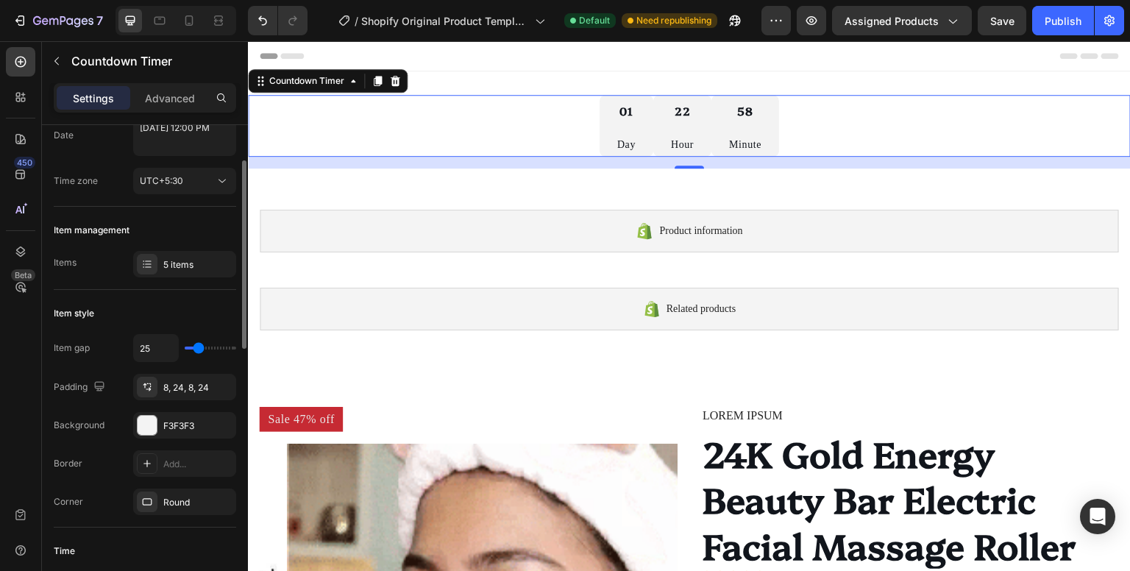
type input "8"
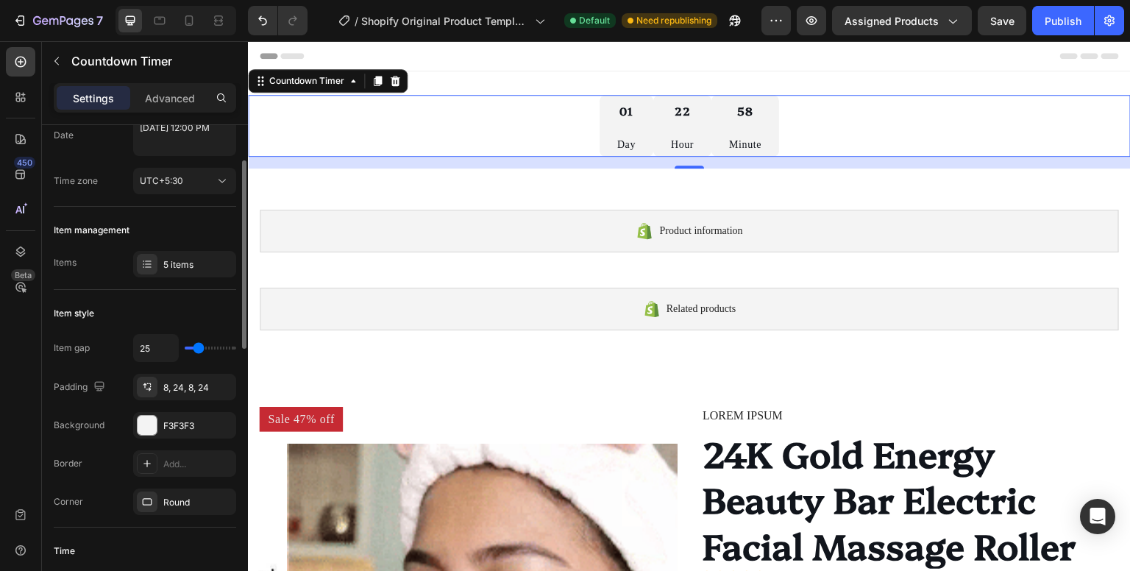
type input "8"
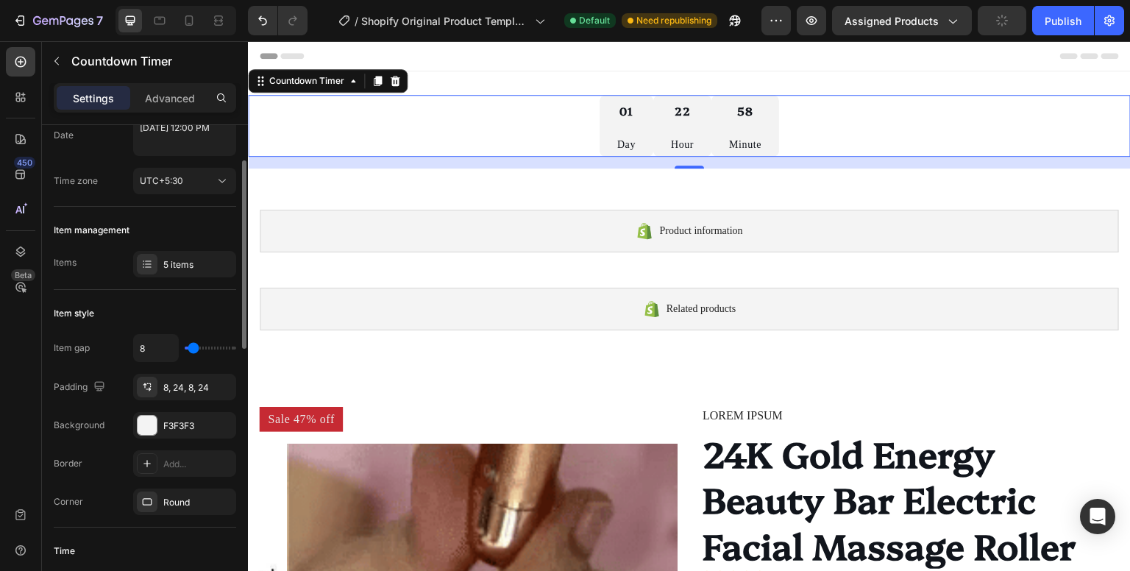
type input "4"
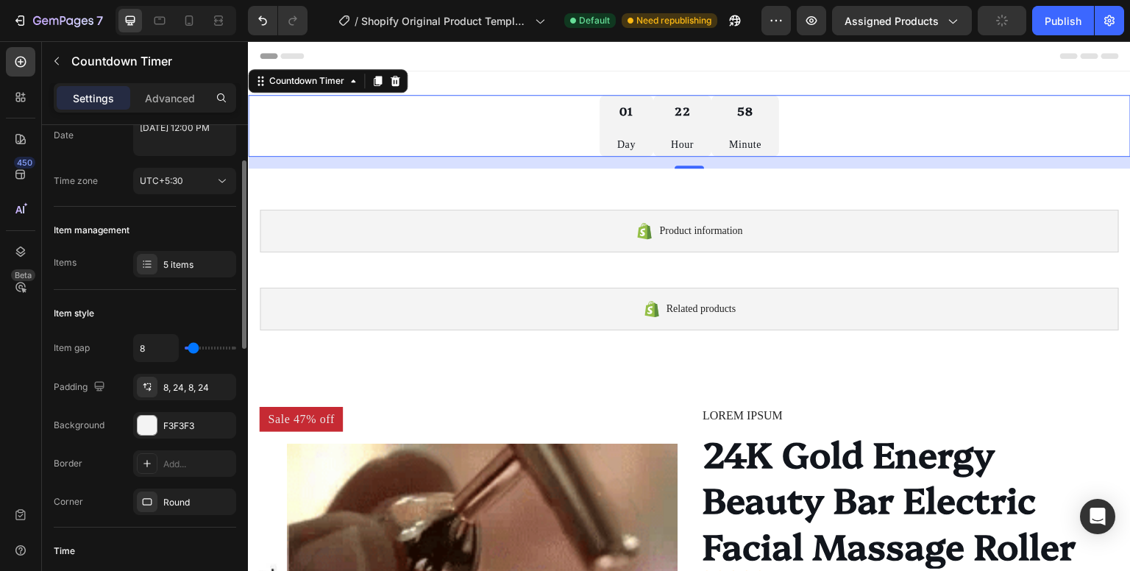
type input "4"
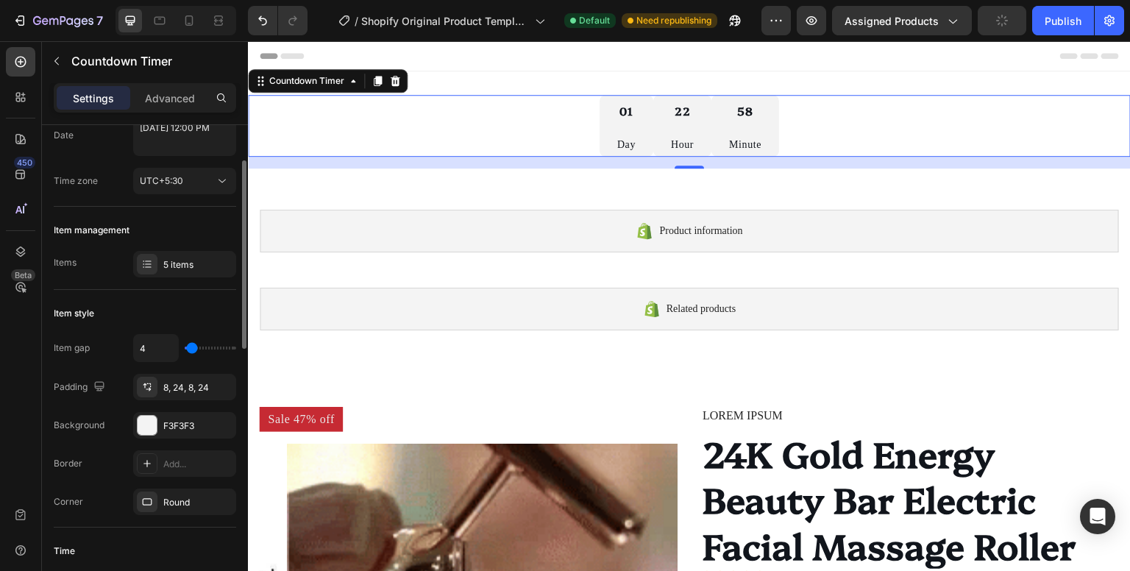
type input "2"
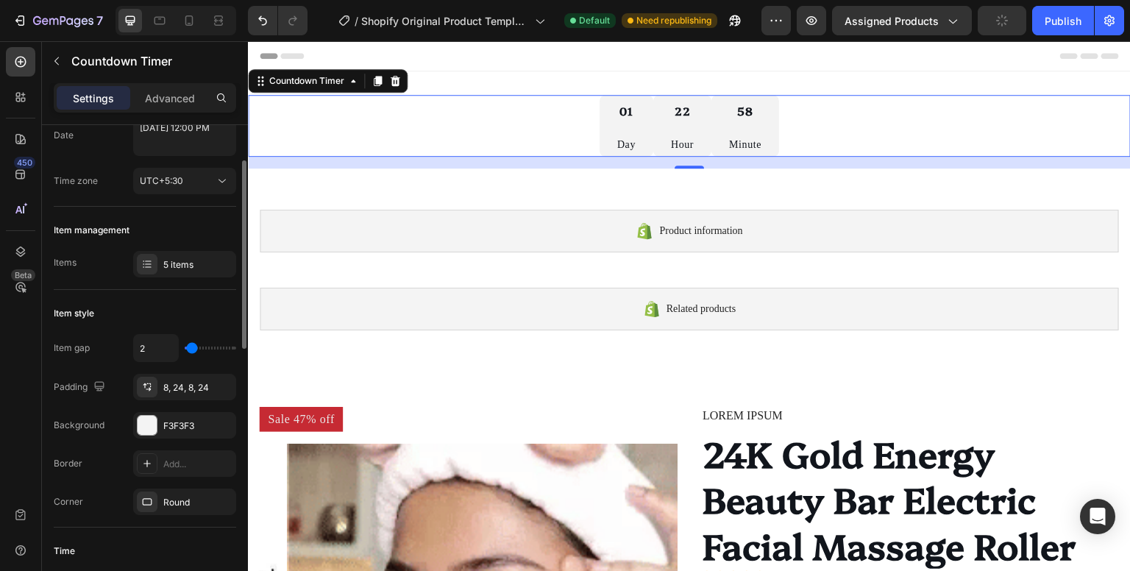
type input "2"
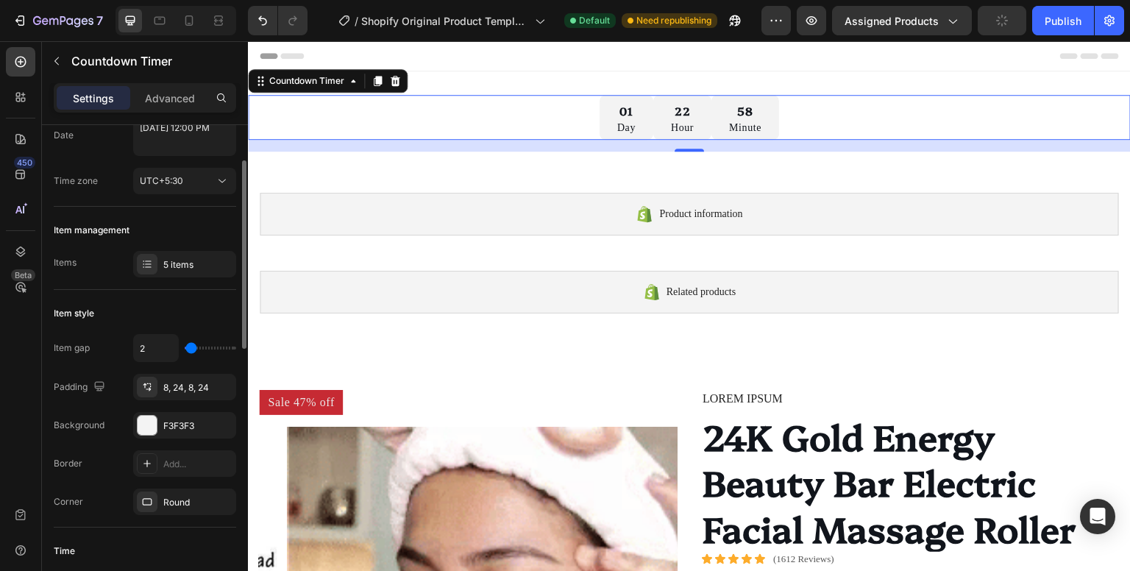
type input "0"
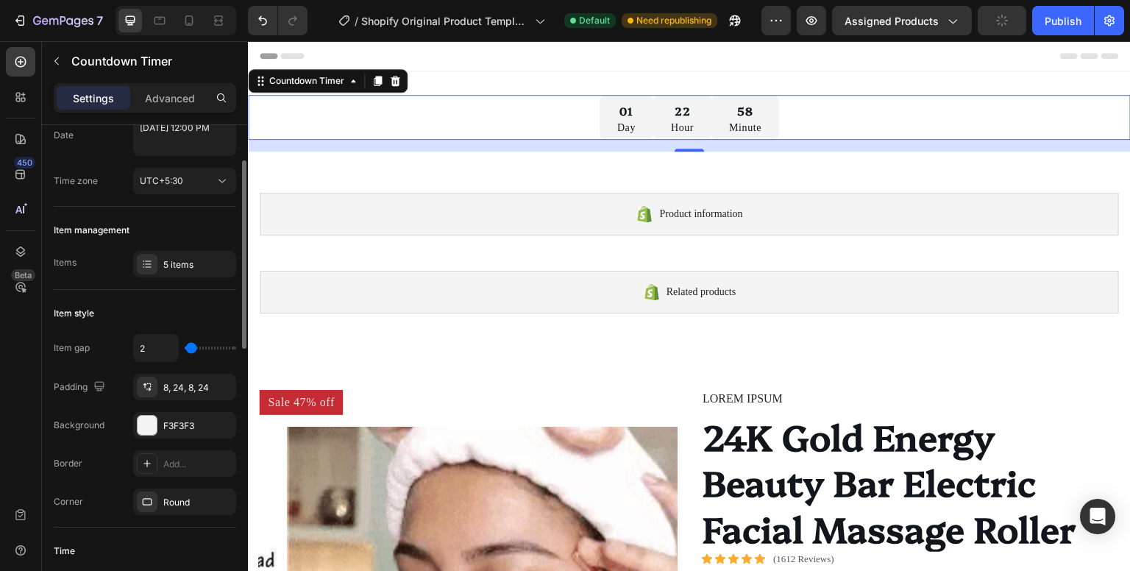
type input "0"
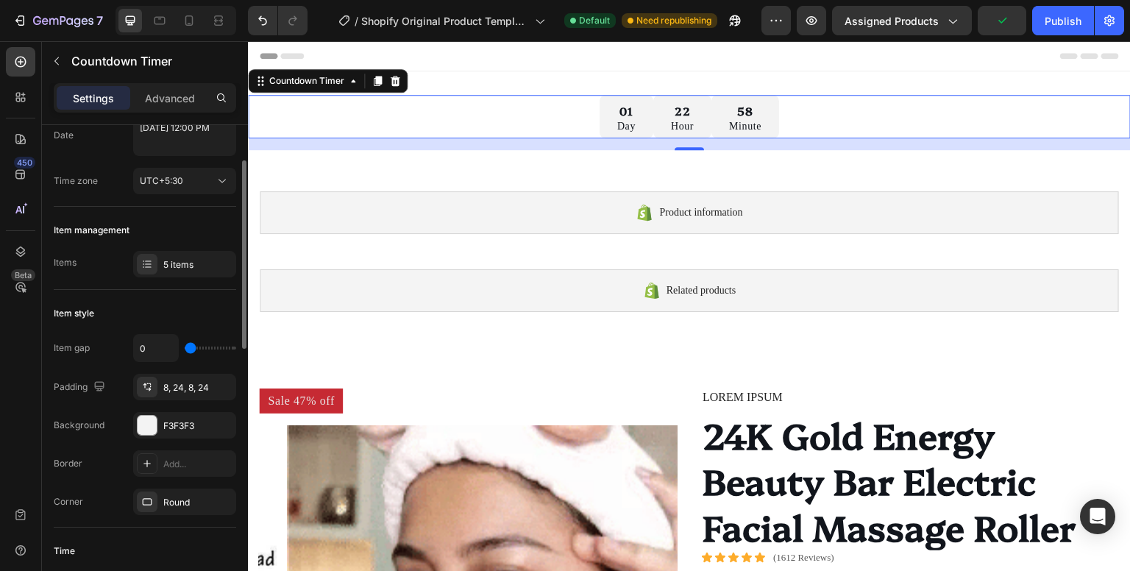
drag, startPoint x: 195, startPoint y: 349, endPoint x: 171, endPoint y: 345, distance: 23.8
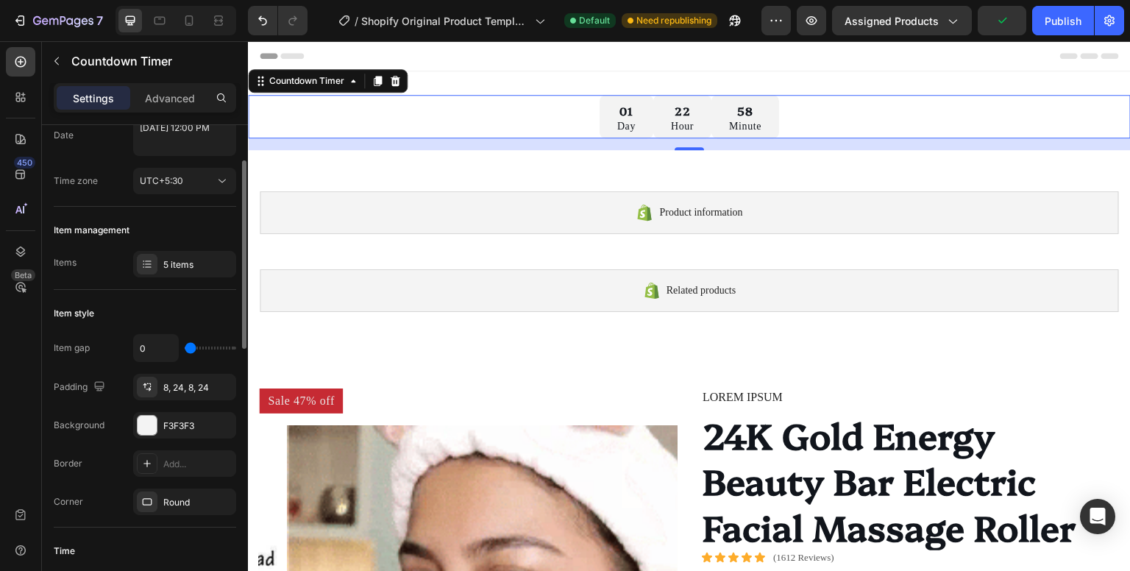
click at [185, 346] on input "range" at bounding box center [210, 347] width 51 height 3
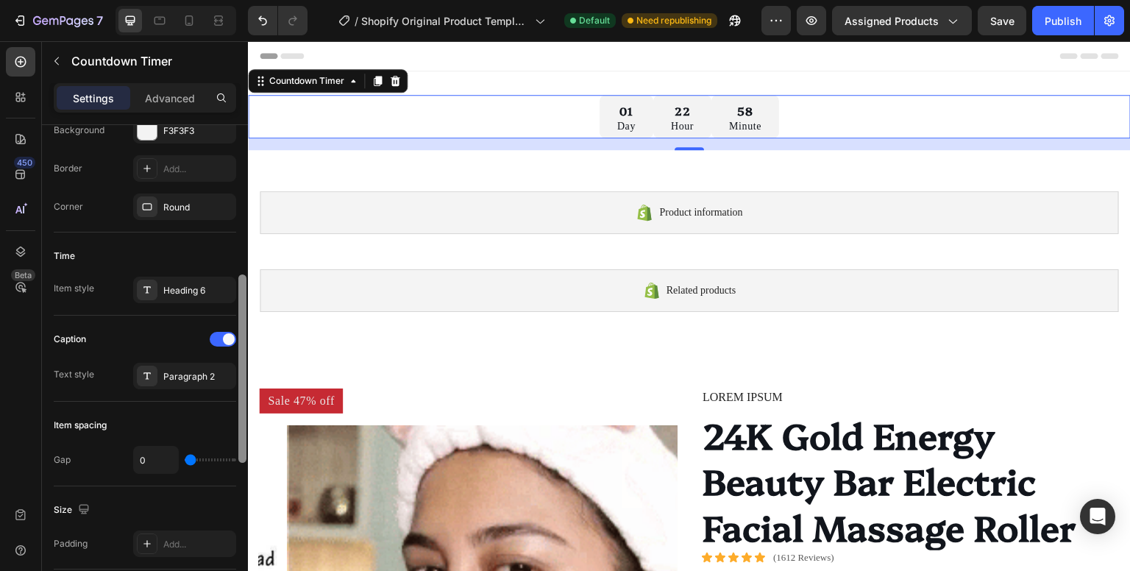
drag, startPoint x: 246, startPoint y: 325, endPoint x: 240, endPoint y: 440, distance: 114.9
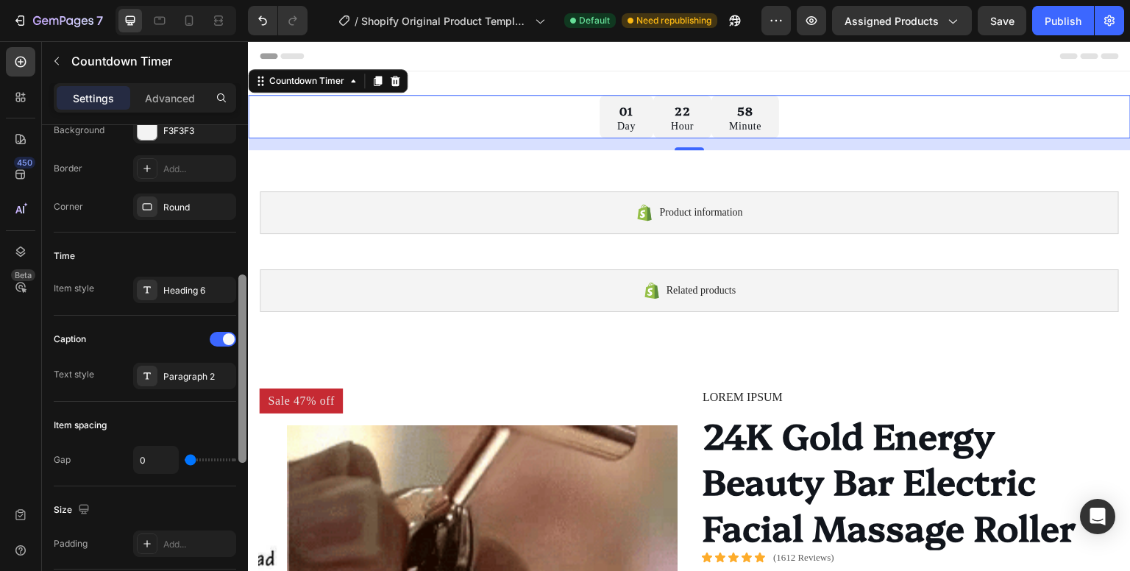
click at [241, 440] on div at bounding box center [242, 368] width 8 height 188
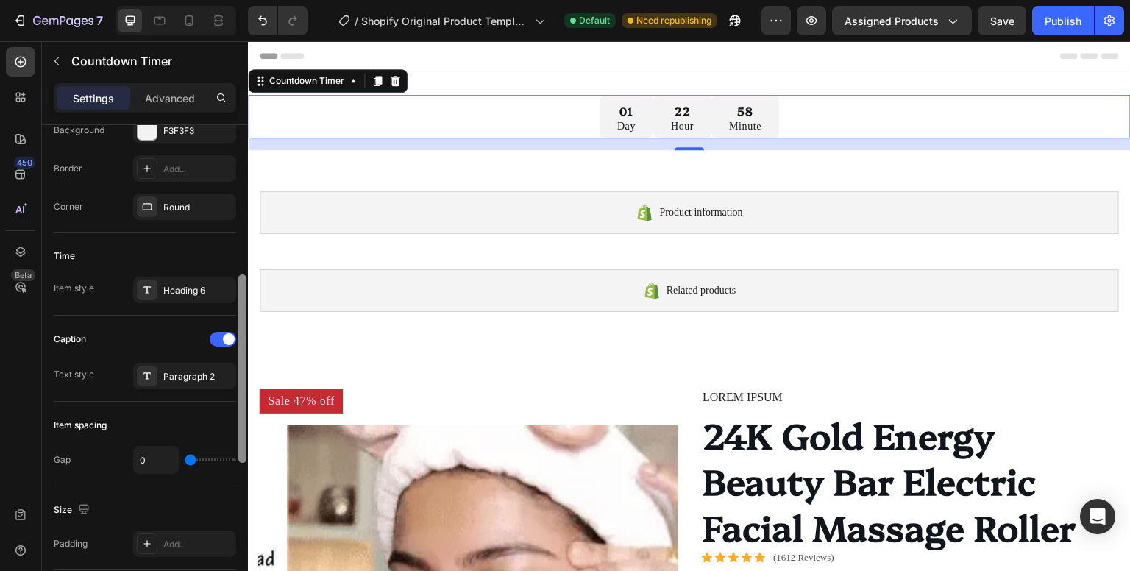
scroll to position [389, 0]
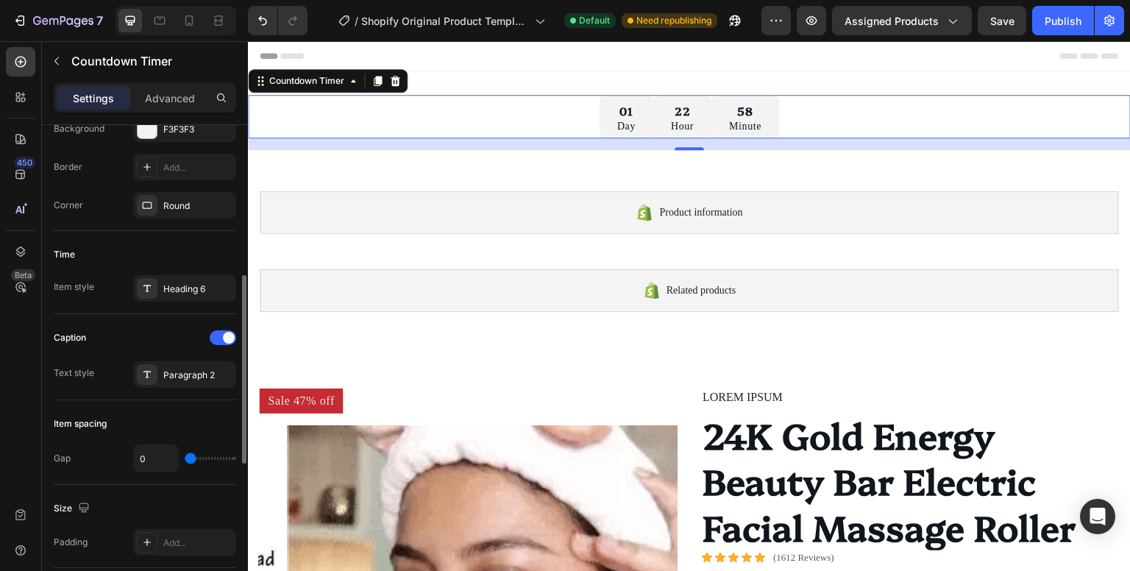
type input "4"
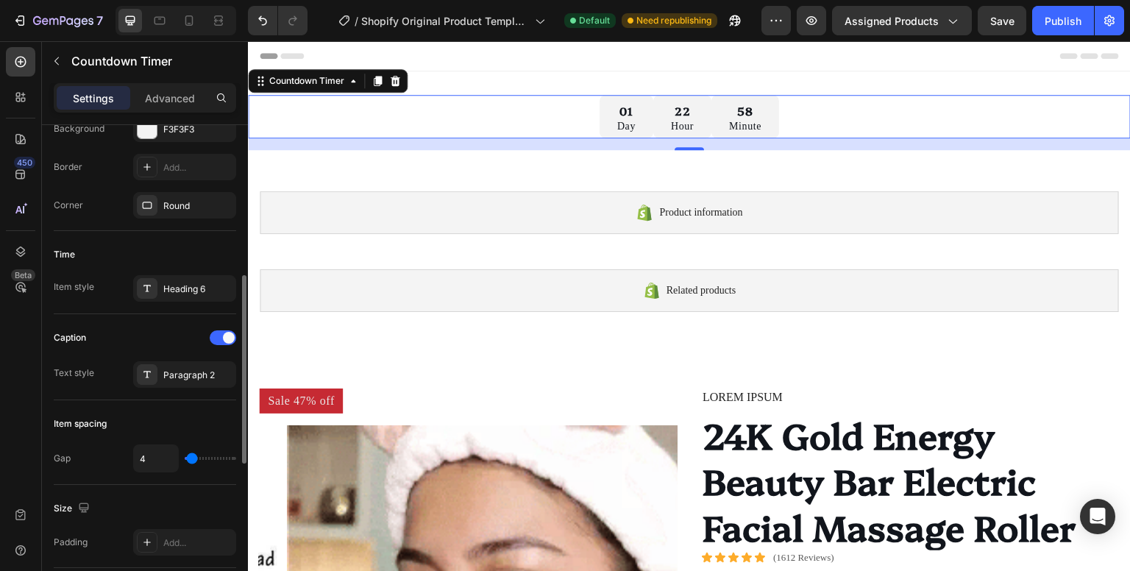
type input "6"
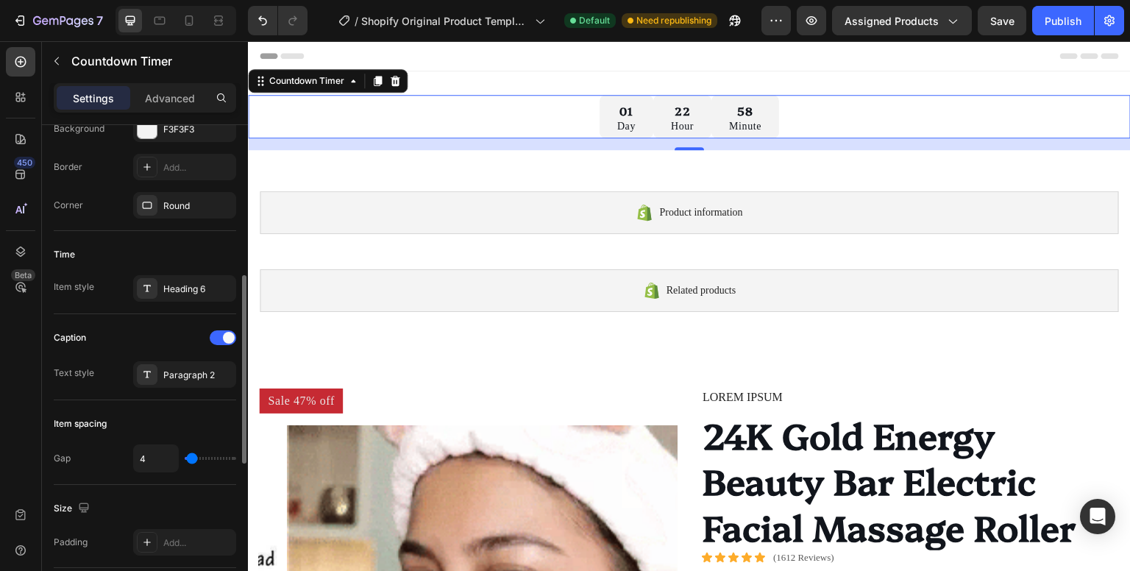
type input "6"
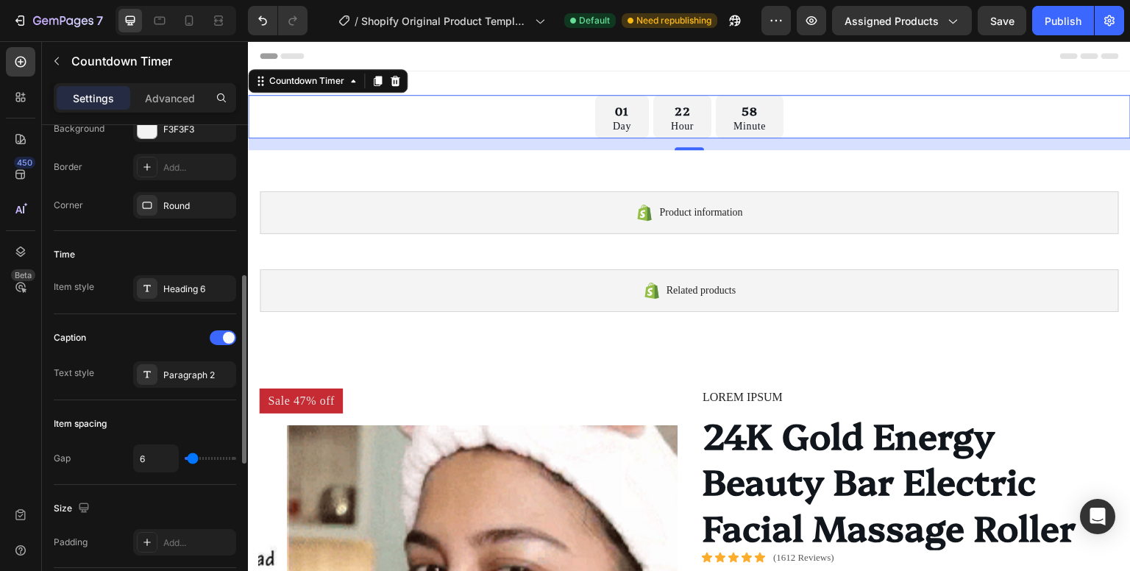
type input "8"
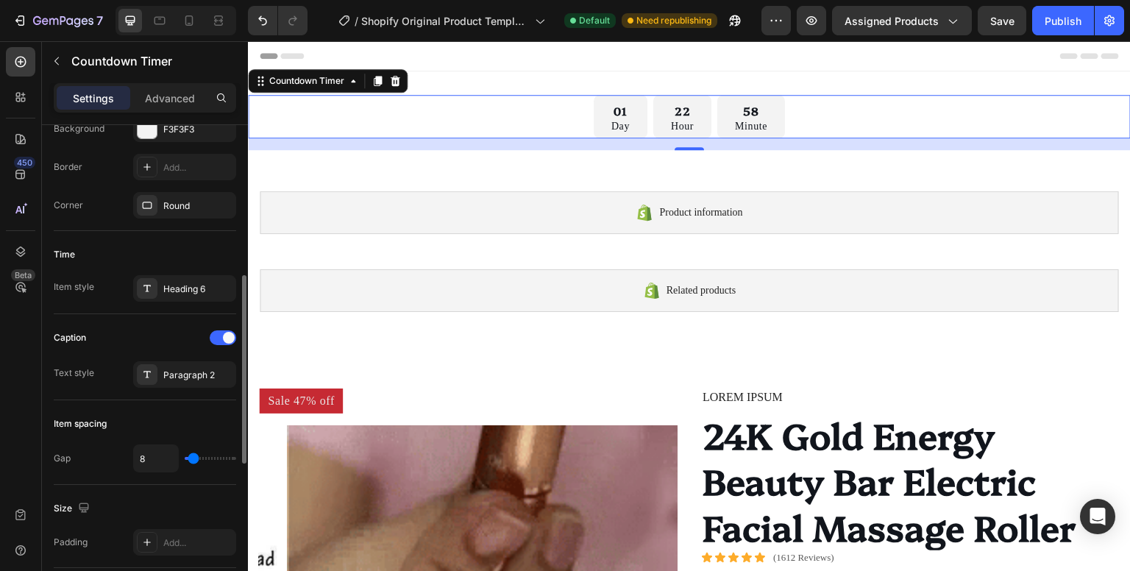
type input "8"
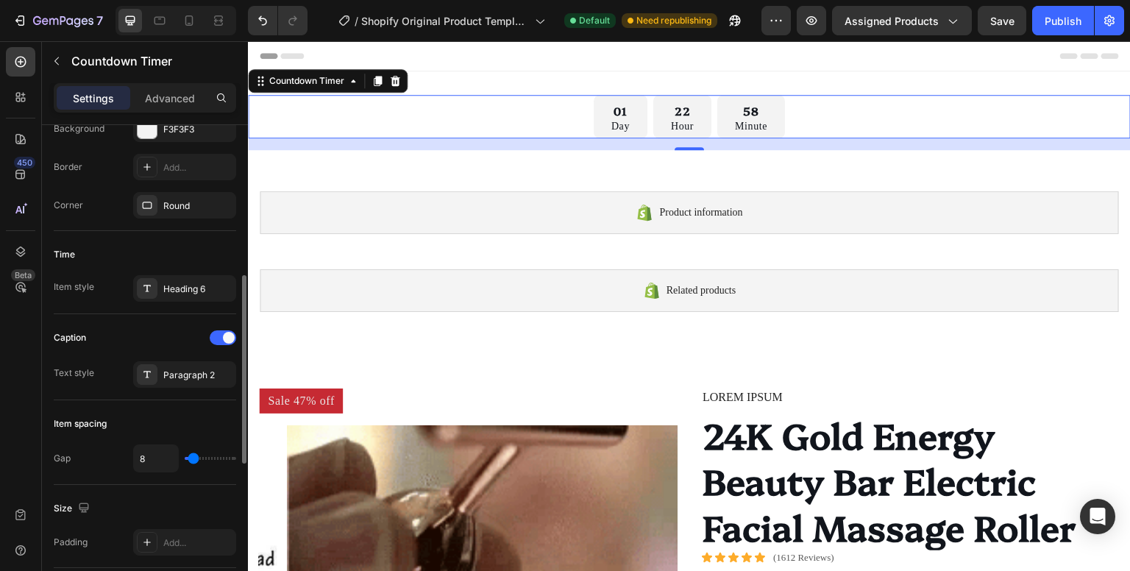
click at [193, 458] on input "range" at bounding box center [210, 458] width 51 height 3
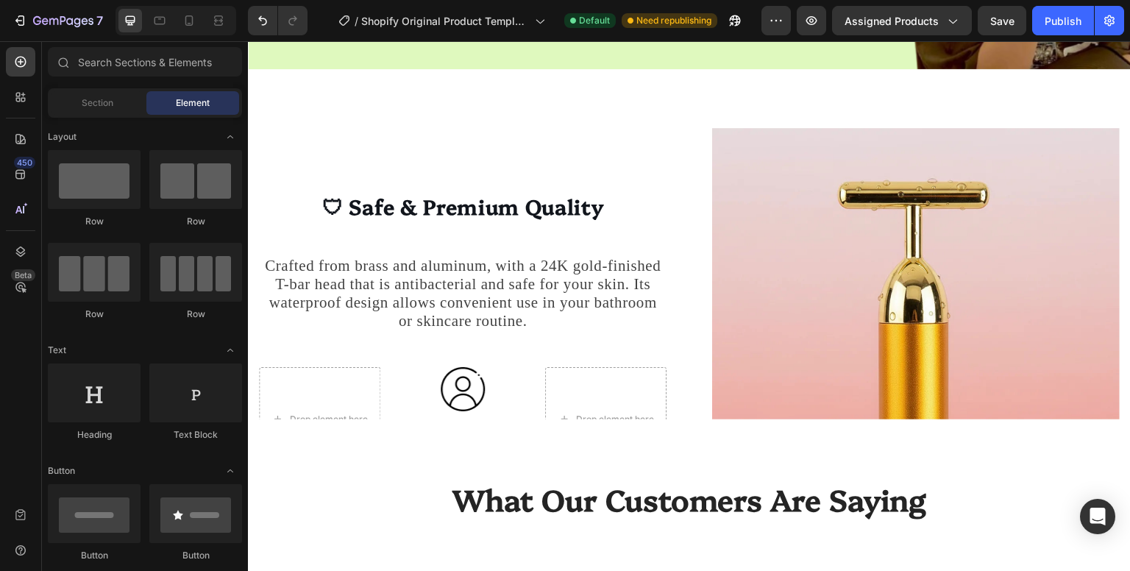
scroll to position [3498, 0]
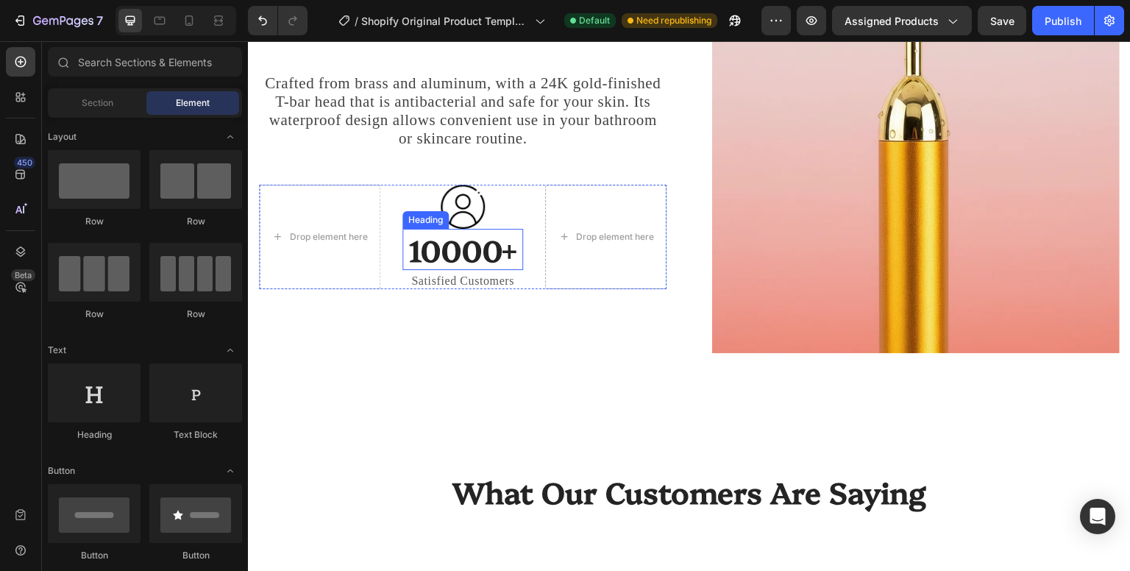
click at [480, 246] on h3 "10000+" at bounding box center [462, 249] width 121 height 41
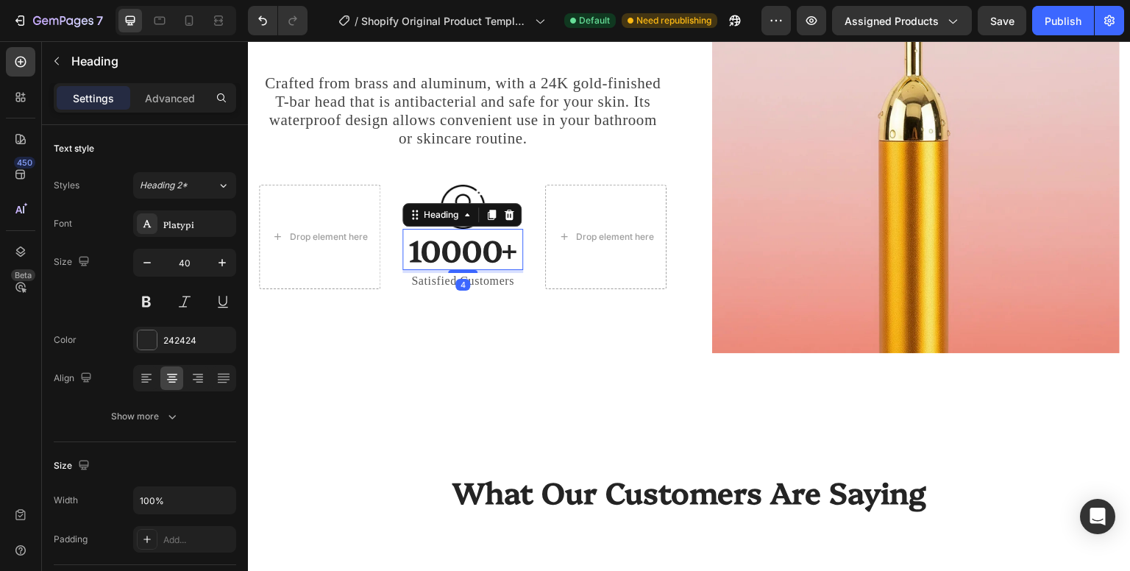
click at [485, 246] on h3 "10000+" at bounding box center [462, 249] width 121 height 41
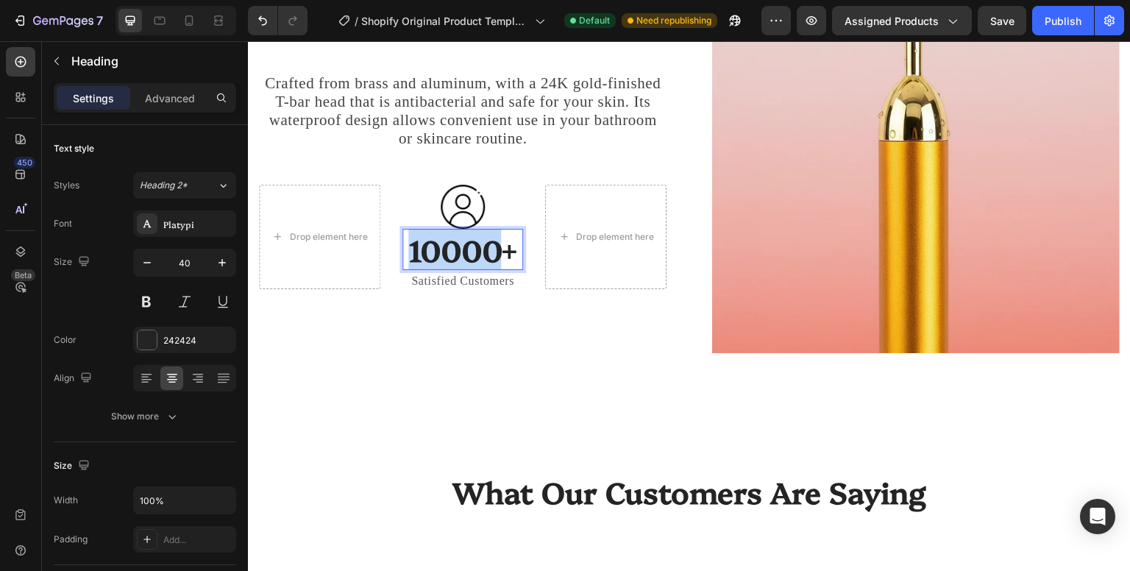
click at [485, 246] on p "10000+" at bounding box center [463, 249] width 118 height 38
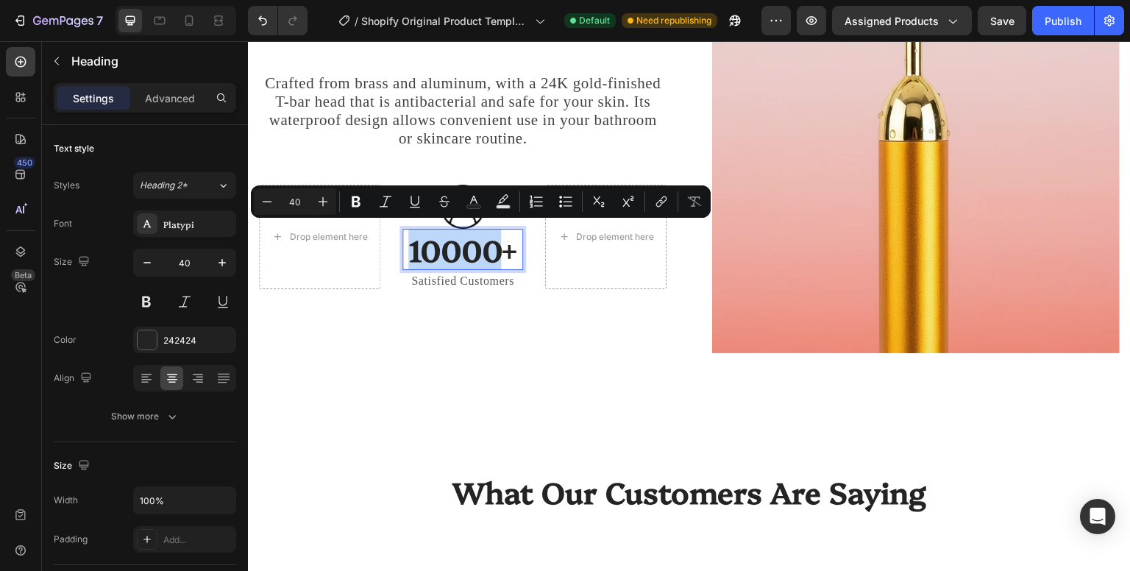
click at [485, 246] on p "10000+" at bounding box center [463, 249] width 118 height 38
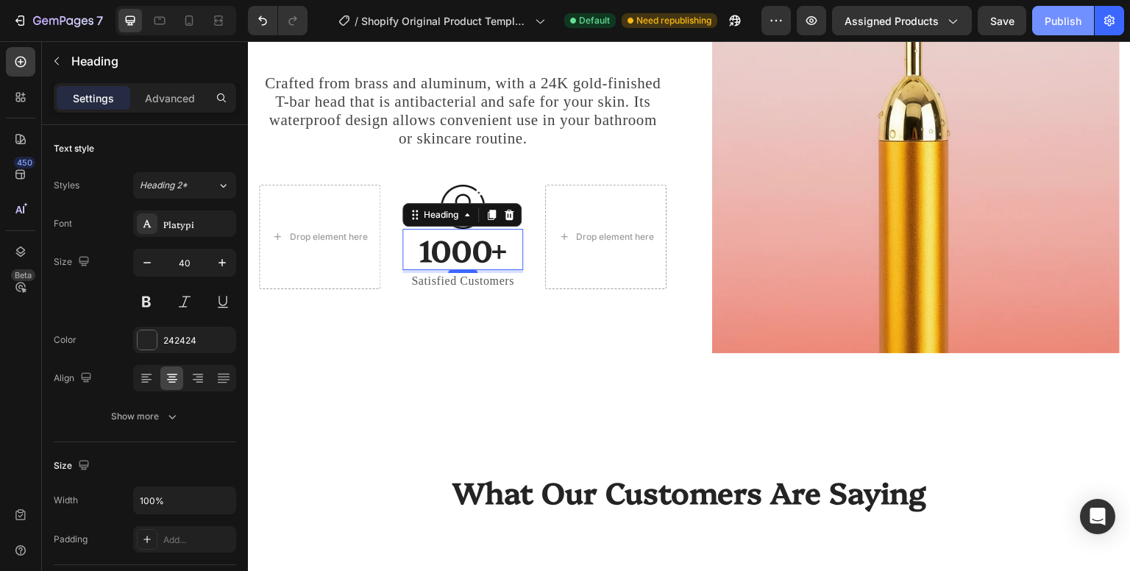
click at [1071, 18] on div "Publish" at bounding box center [1062, 20] width 37 height 15
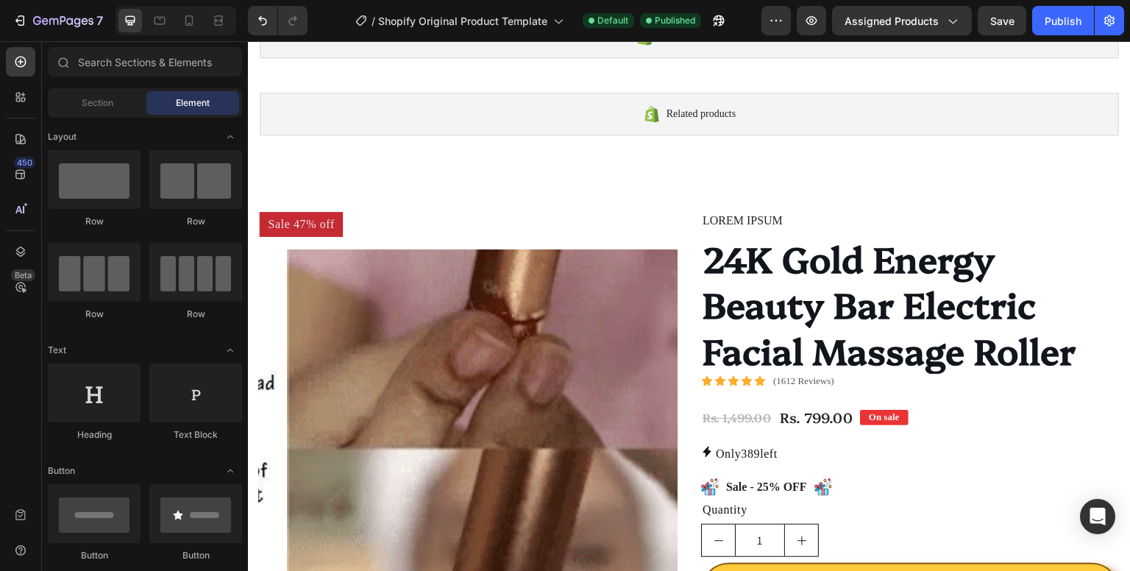
scroll to position [0, 0]
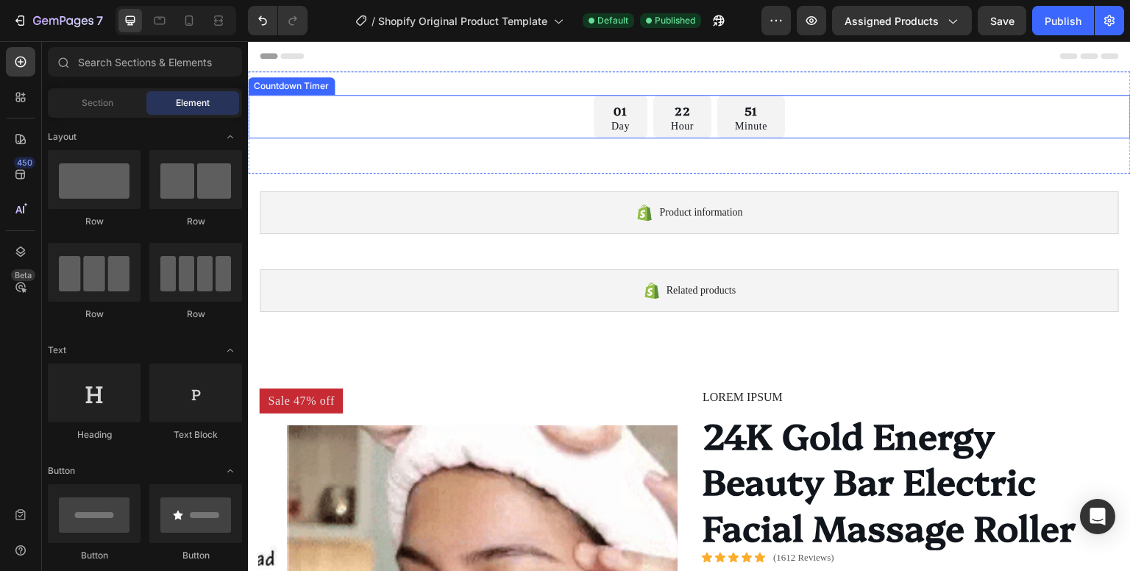
click at [539, 117] on div "01 Day 22 Hour 51 Minute" at bounding box center [689, 116] width 883 height 43
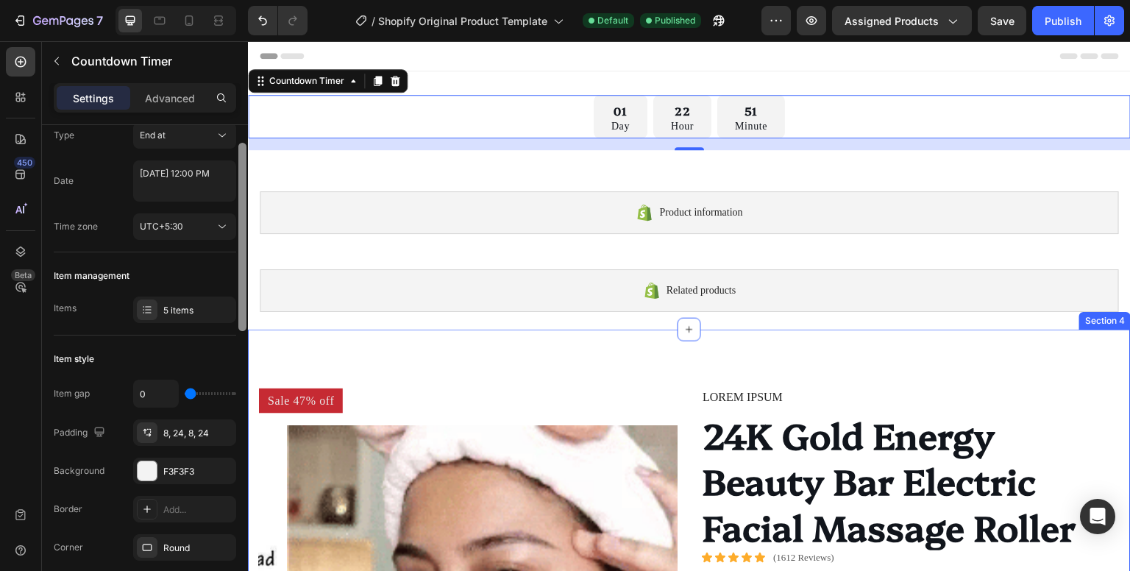
drag, startPoint x: 495, startPoint y: 330, endPoint x: 488, endPoint y: 450, distance: 120.1
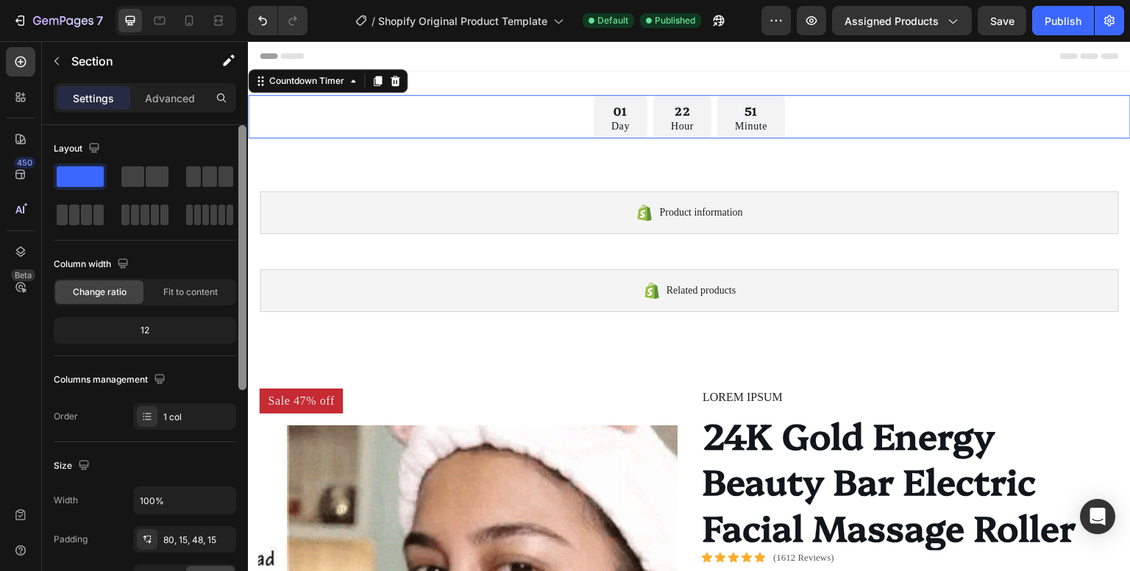
click at [414, 129] on div "01 Day 22 Hour 51 Minute" at bounding box center [689, 116] width 883 height 43
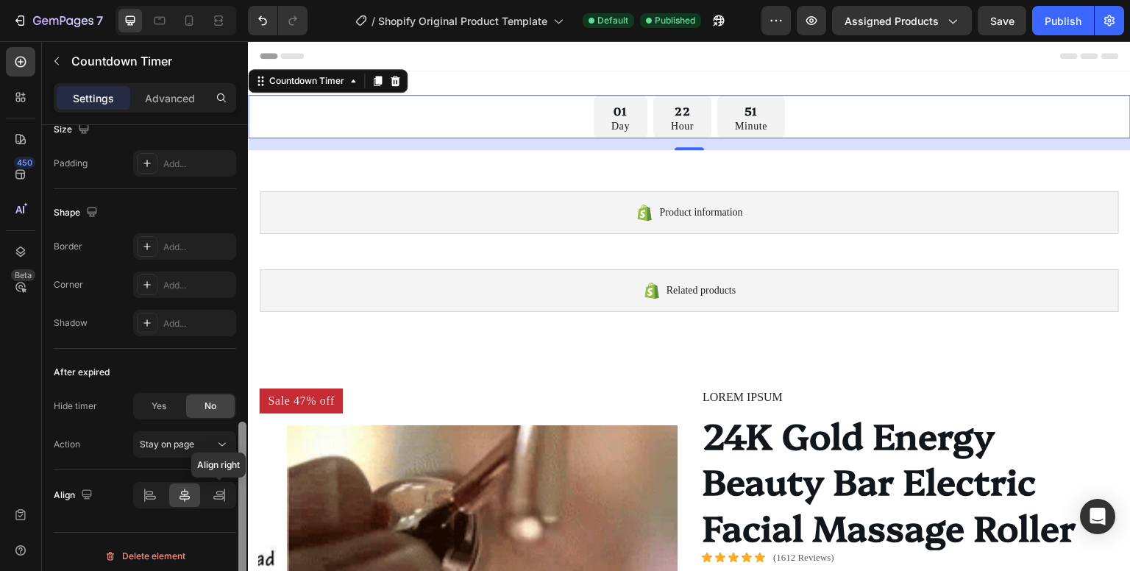
scroll to position [774, 0]
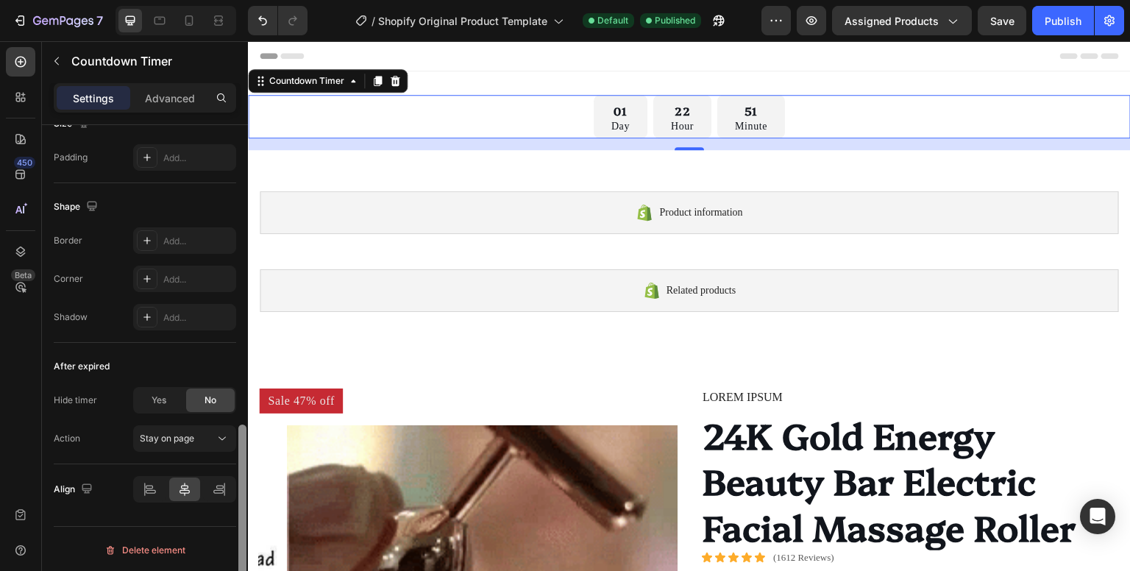
drag, startPoint x: 239, startPoint y: 198, endPoint x: 224, endPoint y: 513, distance: 315.2
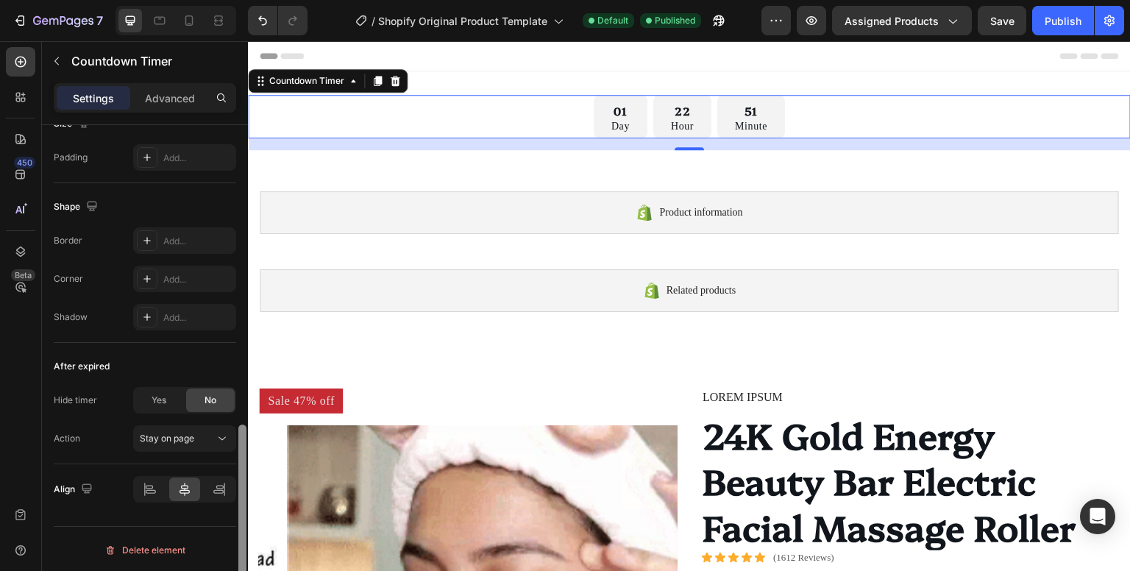
click at [224, 513] on div "Countdown time Type End at Date September 30 2025 12:00 PM Time zone UTC+5:30 I…" at bounding box center [145, 369] width 206 height 488
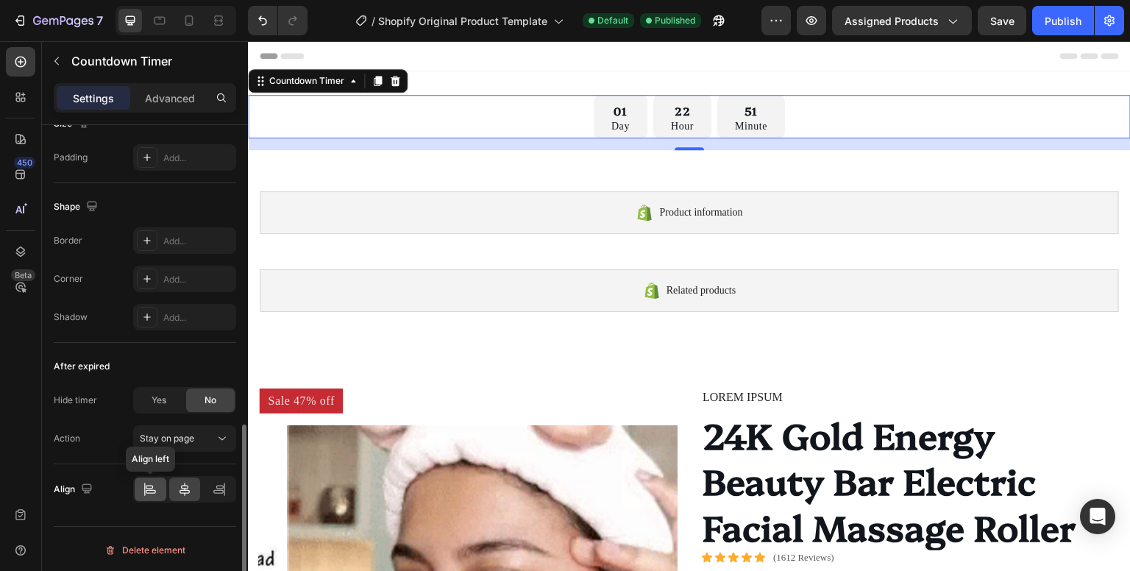
click at [157, 492] on icon at bounding box center [150, 489] width 15 height 15
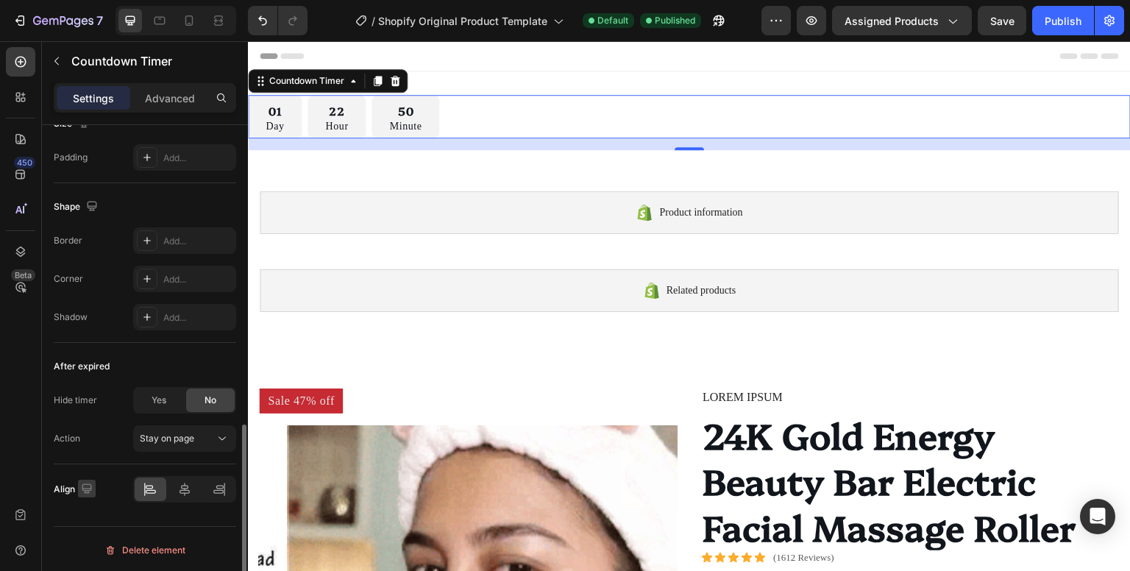
click at [87, 488] on icon "button" at bounding box center [86, 488] width 15 height 15
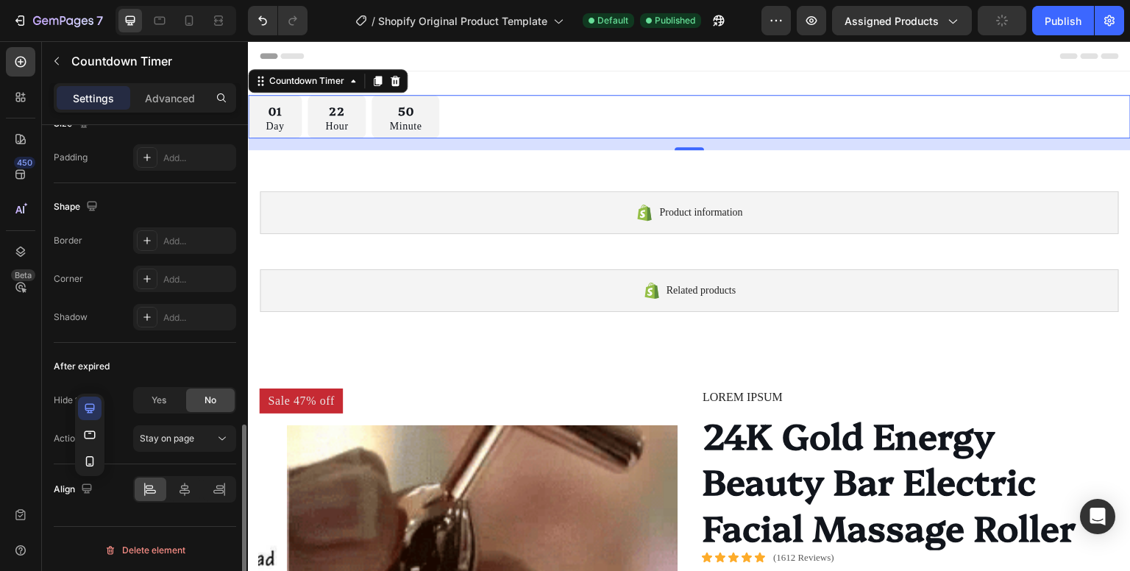
click at [96, 488] on div "Align" at bounding box center [145, 489] width 182 height 26
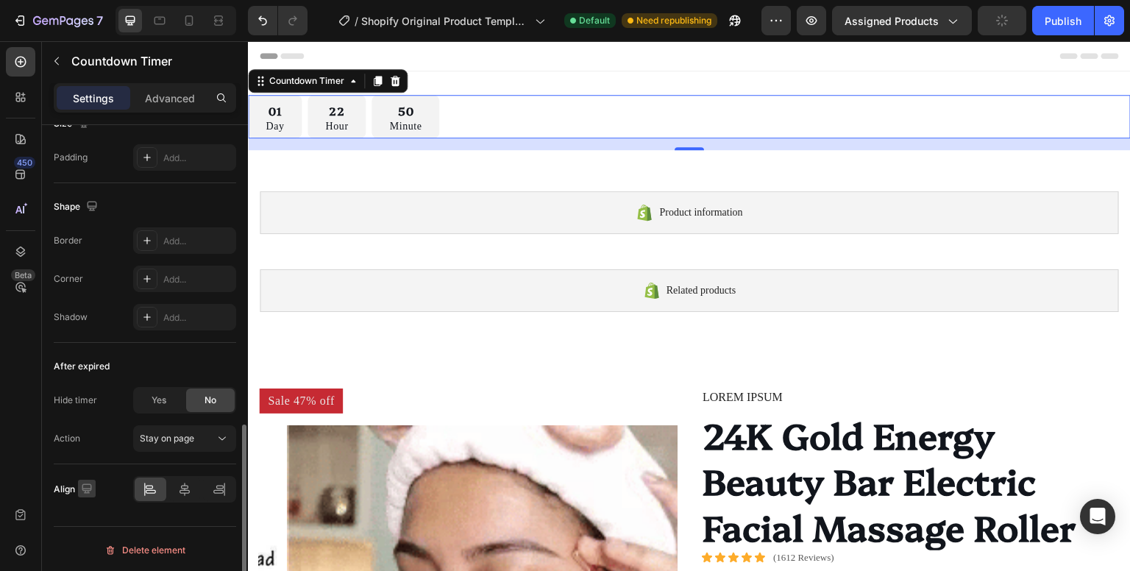
click at [88, 487] on icon "button" at bounding box center [87, 488] width 10 height 10
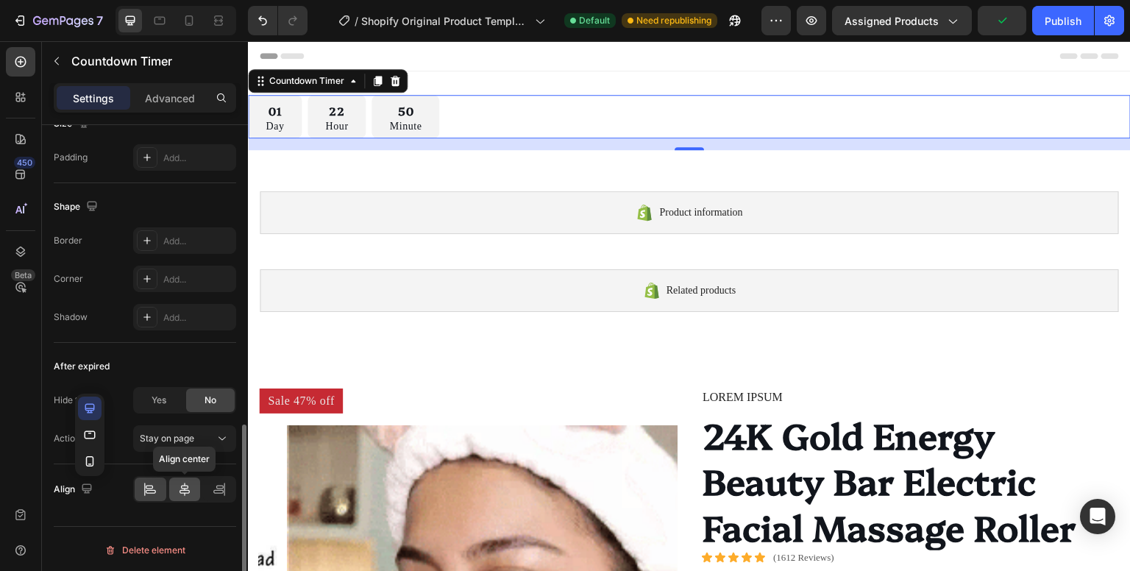
click at [177, 489] on icon at bounding box center [184, 489] width 15 height 15
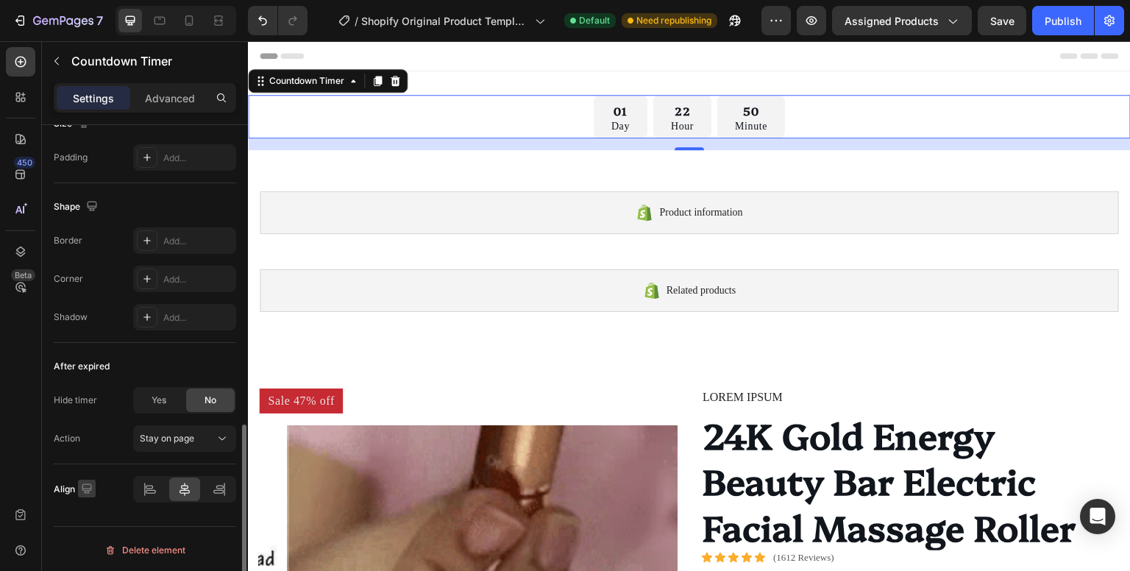
click at [87, 488] on icon "button" at bounding box center [87, 488] width 10 height 10
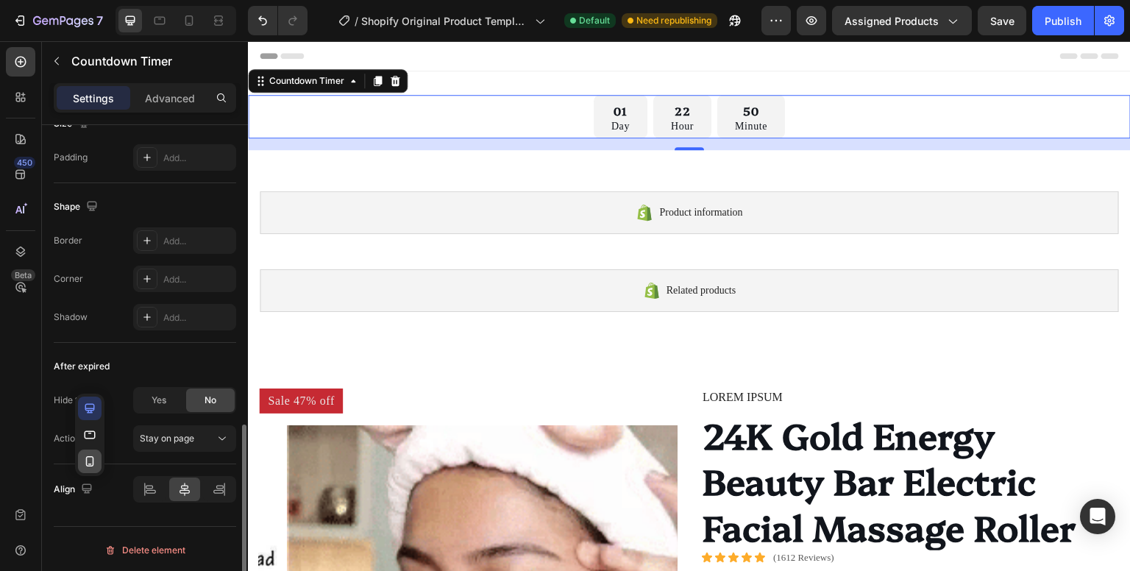
click at [91, 456] on icon "button" at bounding box center [89, 461] width 15 height 15
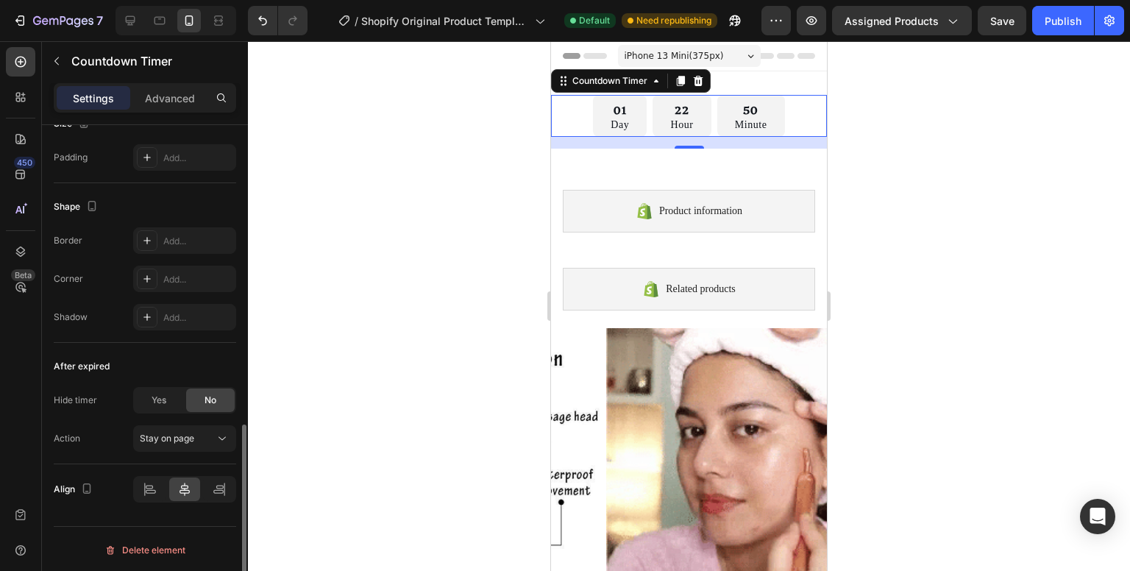
scroll to position [2, 0]
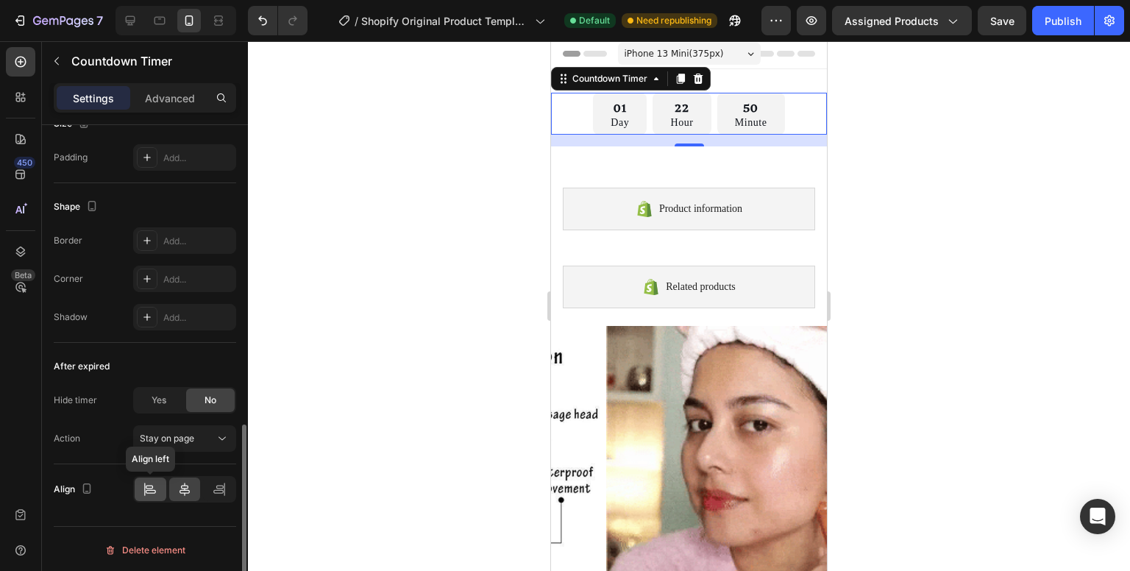
click at [153, 486] on icon at bounding box center [150, 489] width 15 height 15
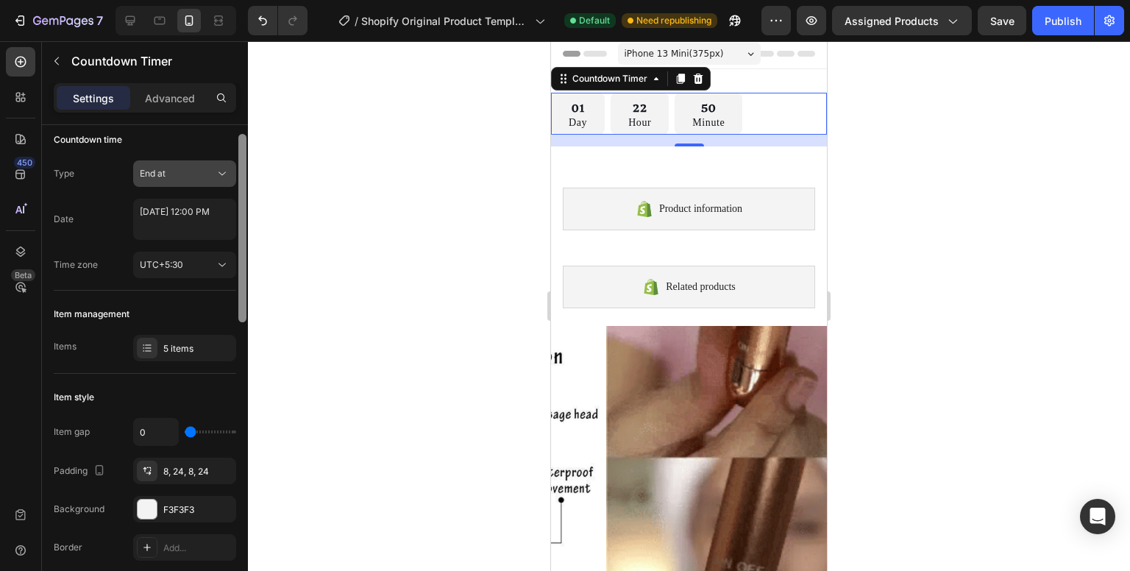
scroll to position [0, 0]
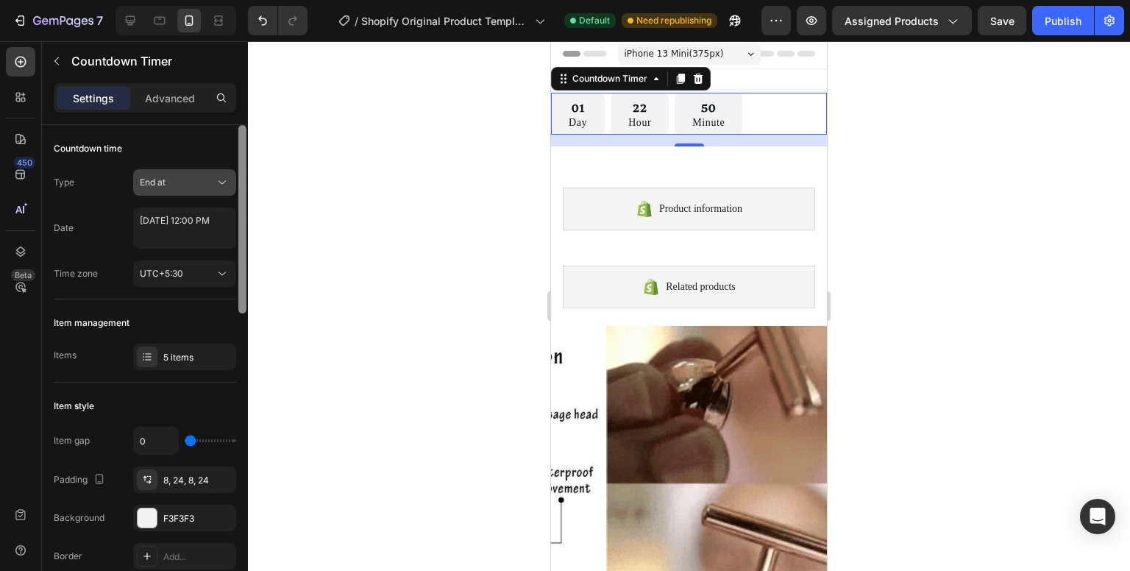
drag, startPoint x: 241, startPoint y: 480, endPoint x: 218, endPoint y: 169, distance: 311.2
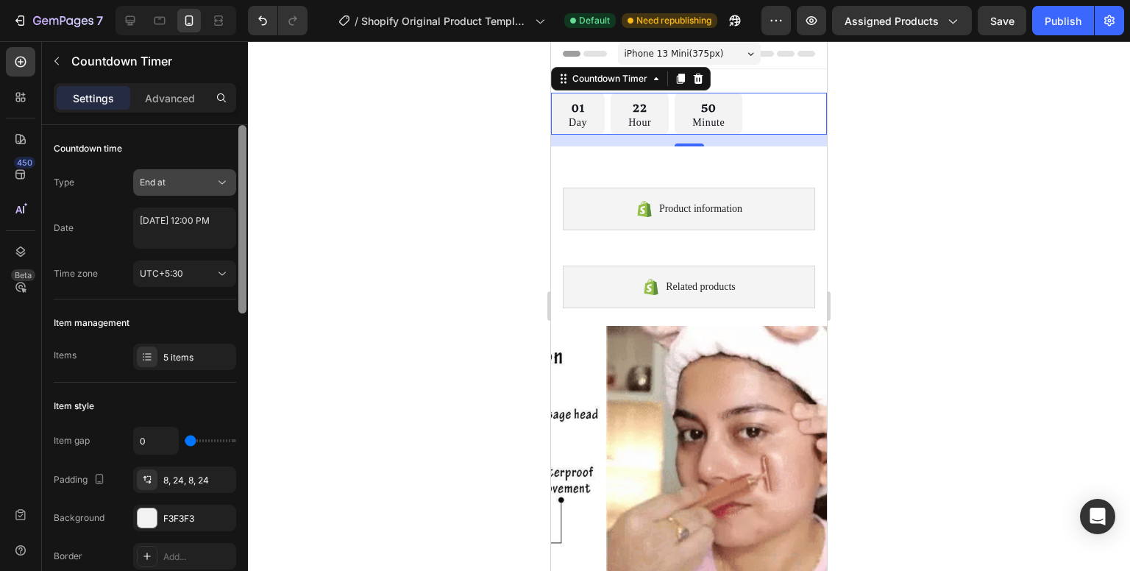
click at [218, 169] on div "Countdown time Type End at Date September 30 2025 12:00 PM Time zone UTC+5:30 I…" at bounding box center [145, 369] width 206 height 488
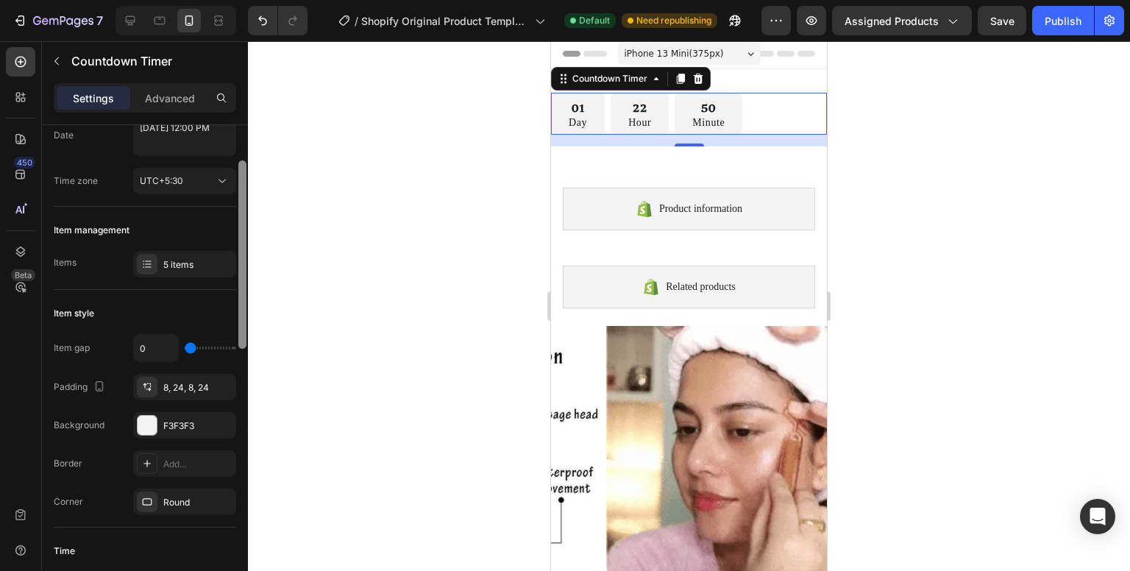
scroll to position [97, 0]
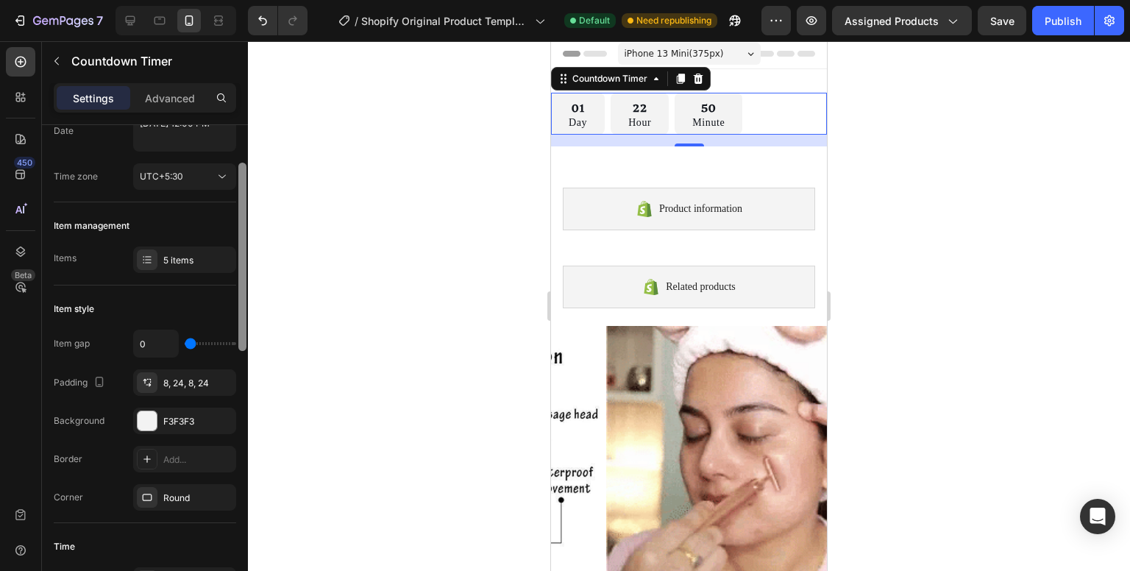
drag, startPoint x: 240, startPoint y: 281, endPoint x: 241, endPoint y: 318, distance: 37.5
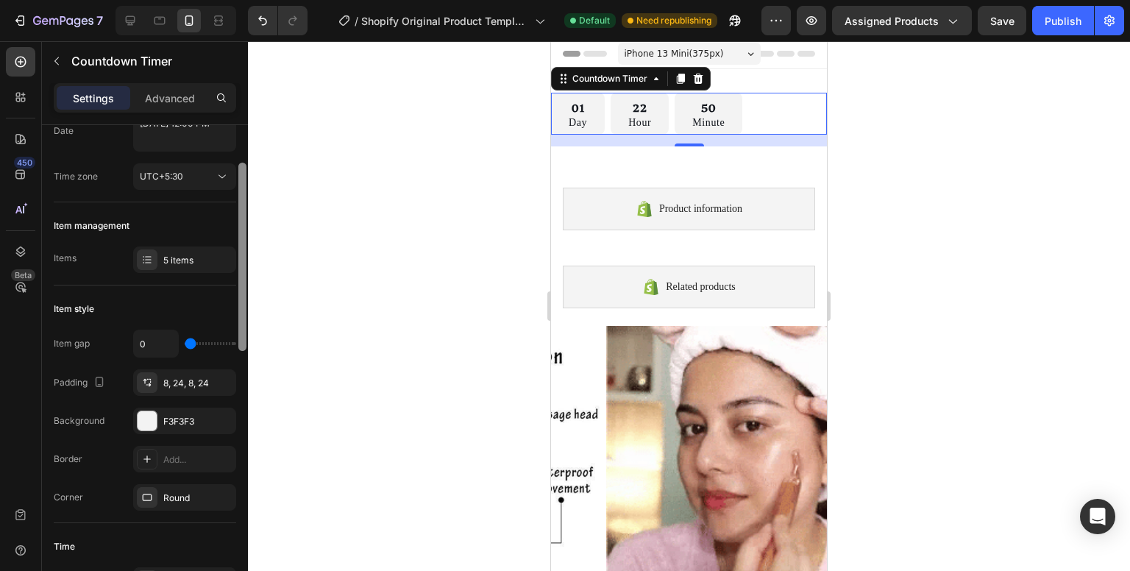
click at [241, 318] on div at bounding box center [242, 257] width 8 height 188
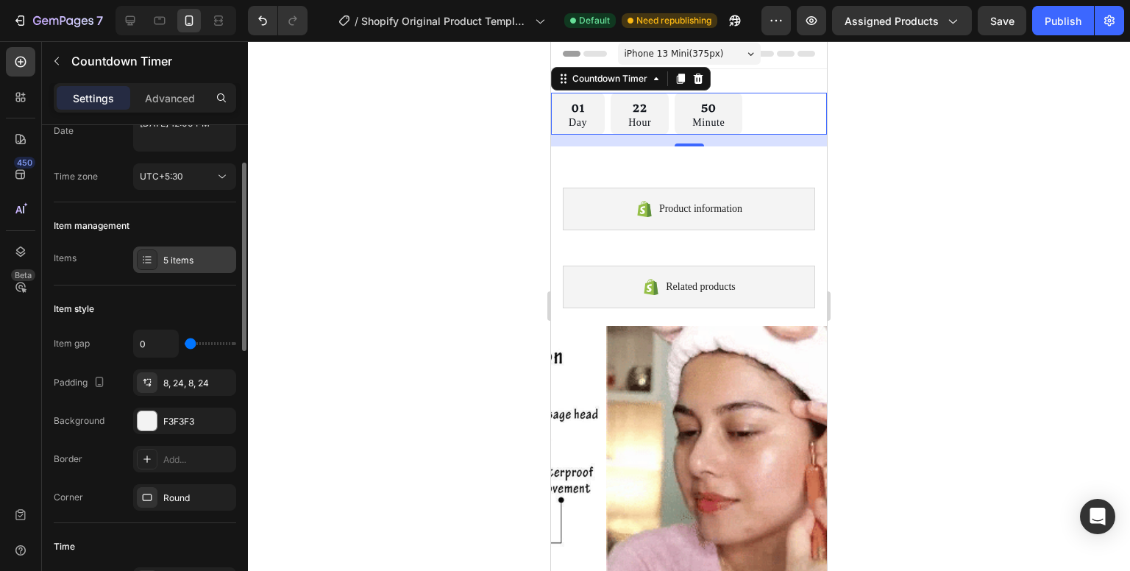
click at [207, 264] on div "5 items" at bounding box center [197, 260] width 69 height 13
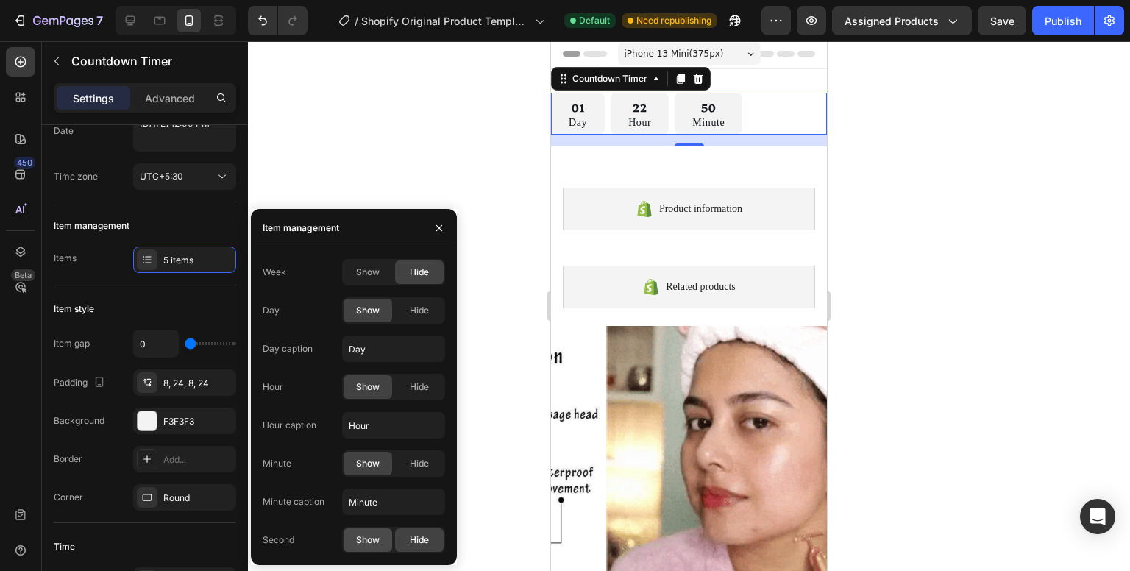
click at [364, 540] on span "Show" at bounding box center [368, 539] width 24 height 13
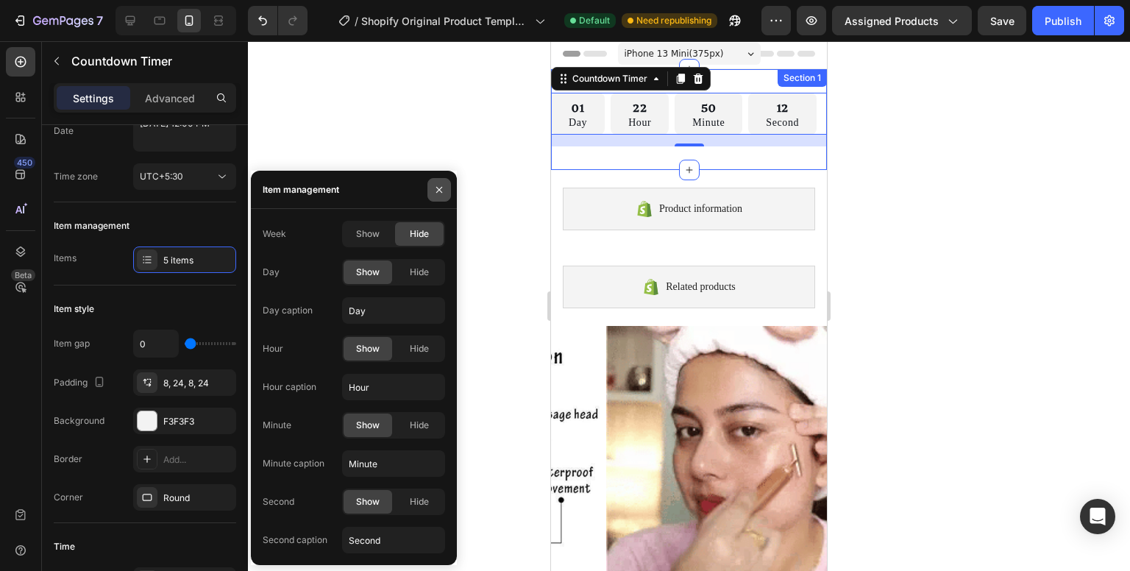
click at [433, 191] on icon "button" at bounding box center [439, 190] width 12 height 12
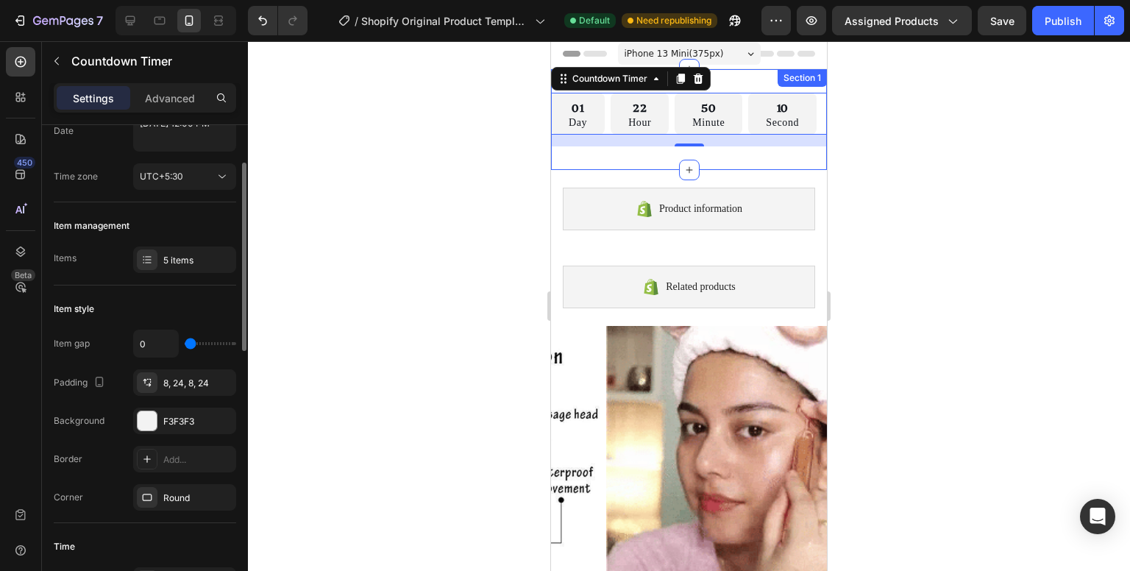
drag, startPoint x: 187, startPoint y: 343, endPoint x: 165, endPoint y: 341, distance: 22.1
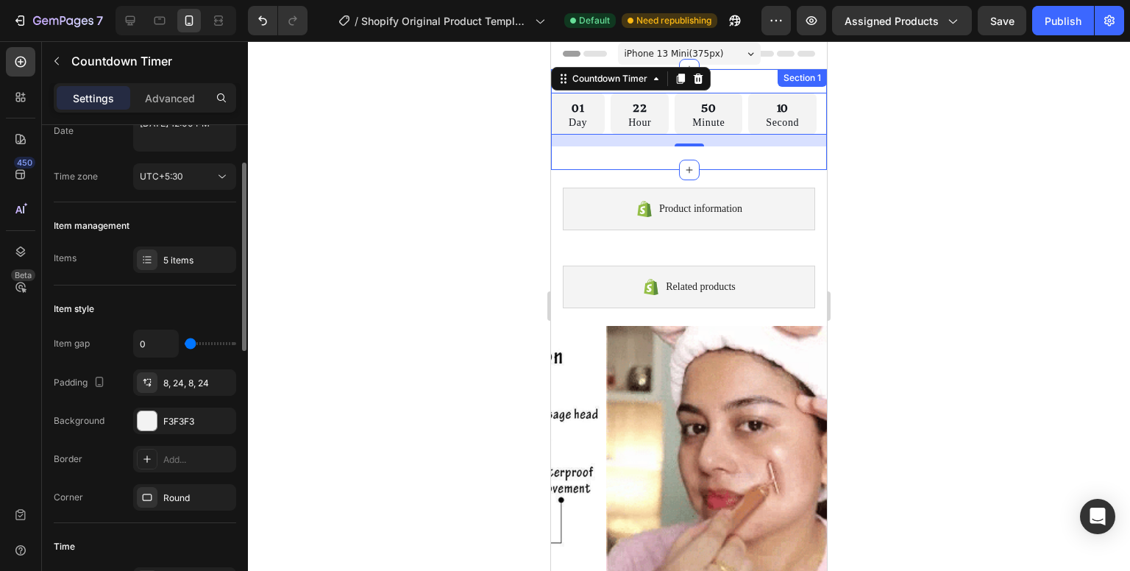
click at [185, 342] on input "range" at bounding box center [210, 343] width 51 height 3
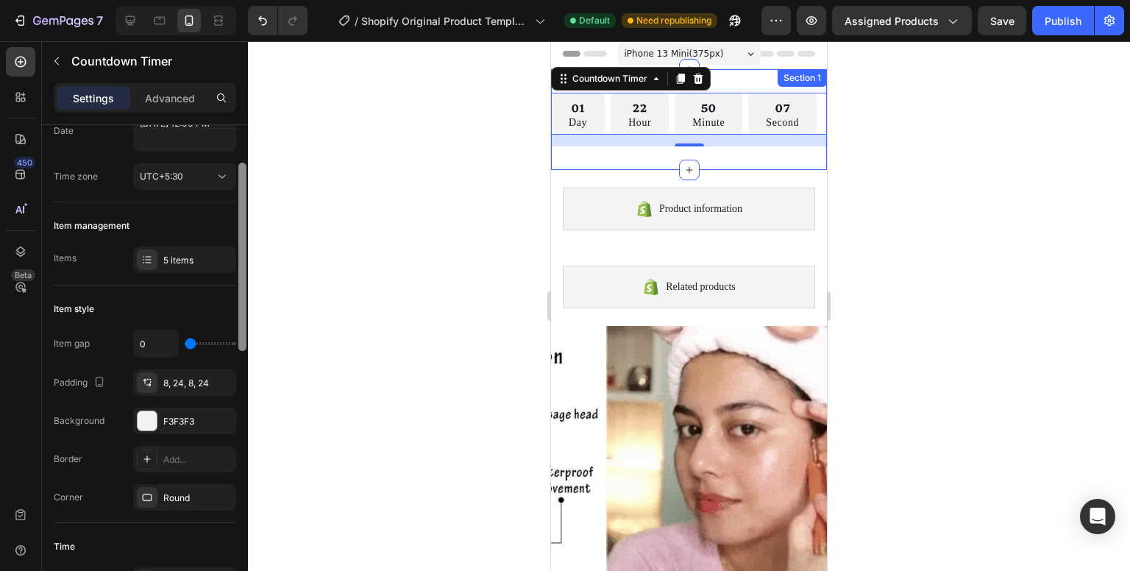
scroll to position [585, 0]
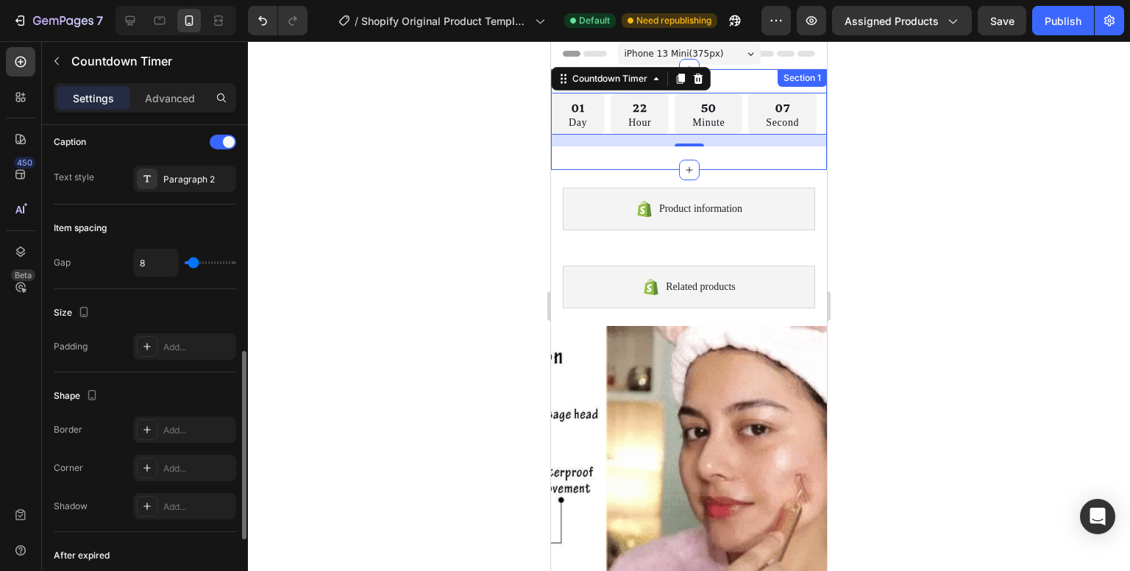
drag, startPoint x: 247, startPoint y: 289, endPoint x: 248, endPoint y: 314, distance: 25.0
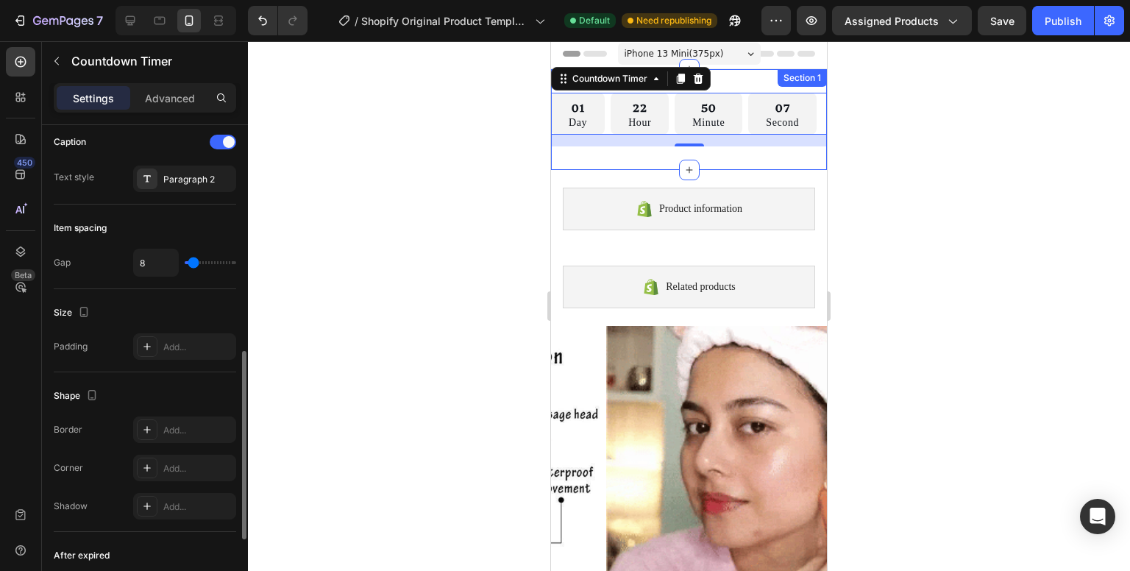
click at [248, 0] on div "7 / Shopify Original Product Template Default Need republishing Preview Assigne…" at bounding box center [565, 0] width 1130 height 0
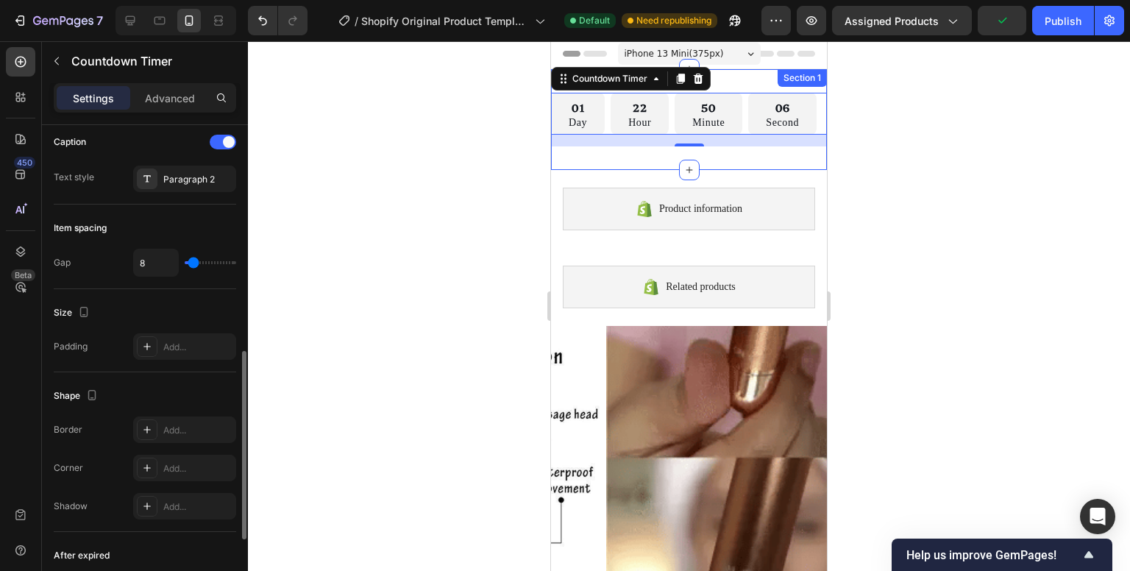
type input "9"
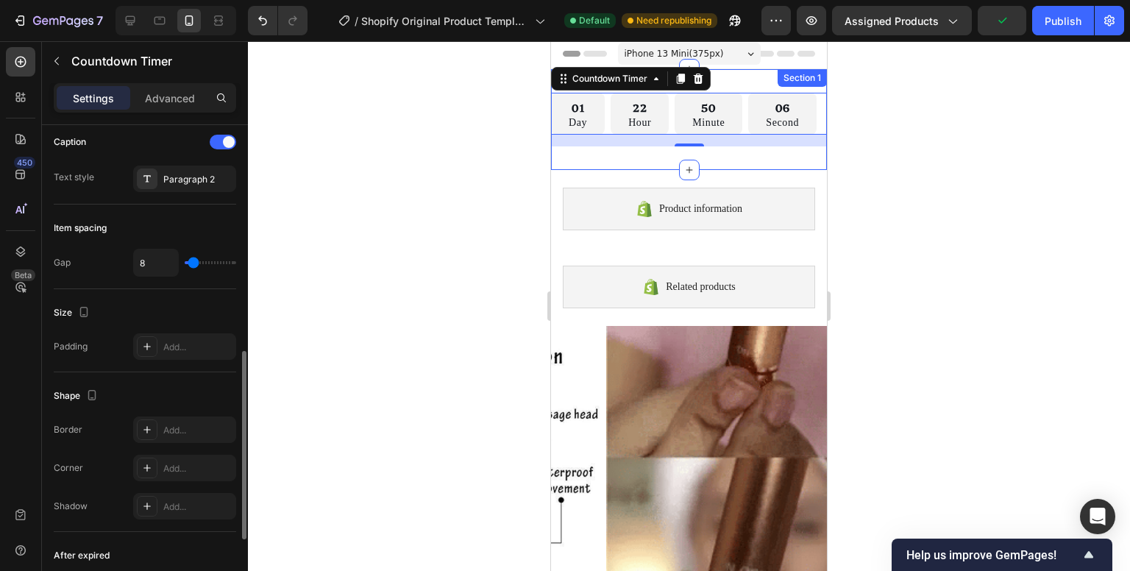
type input "9"
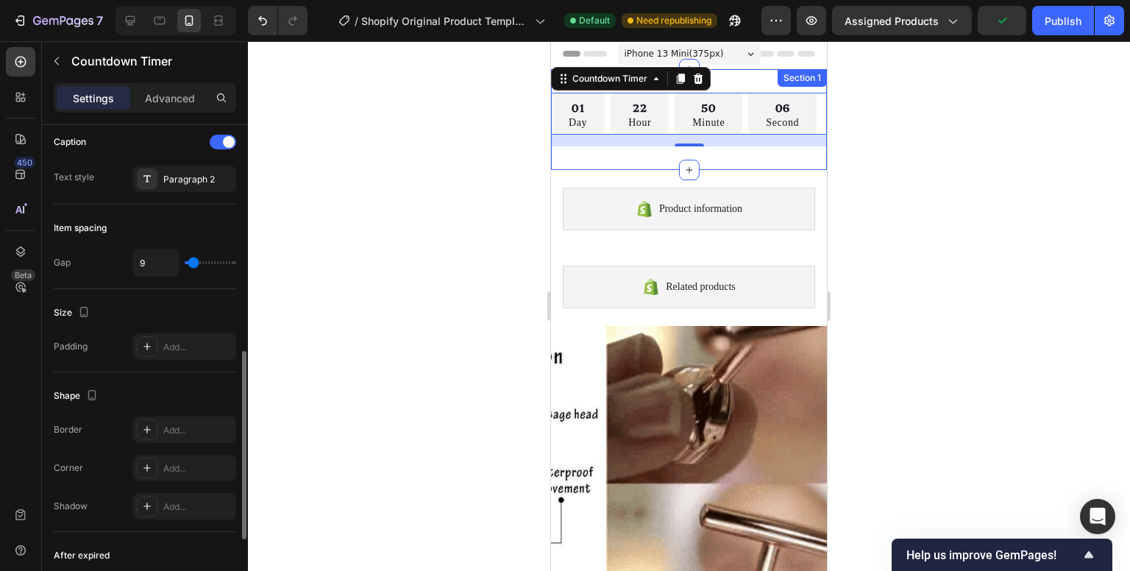
type input "0"
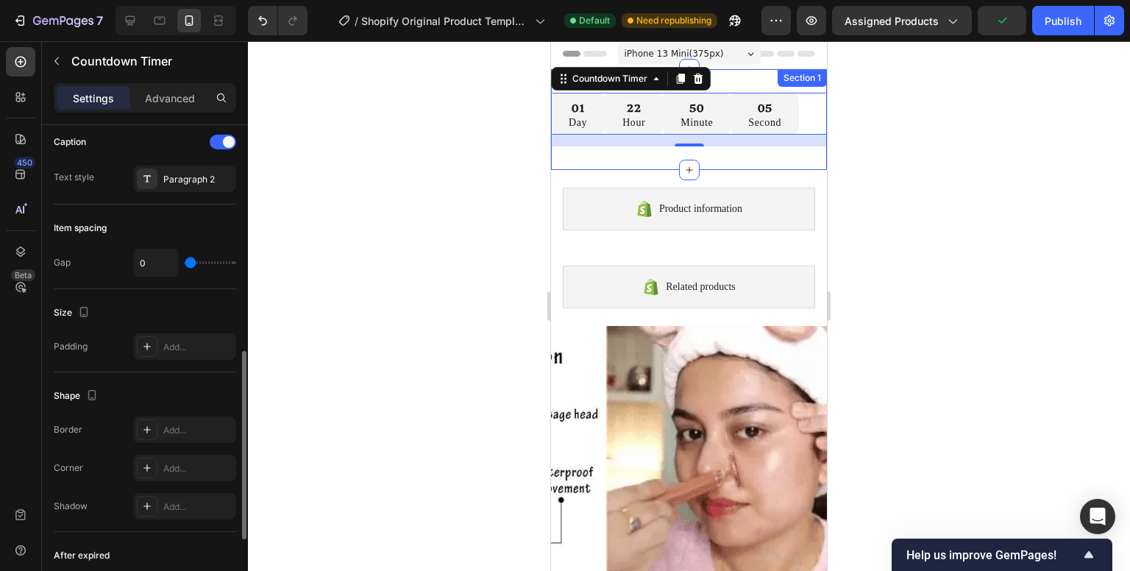
drag, startPoint x: 193, startPoint y: 266, endPoint x: 151, endPoint y: 268, distance: 42.7
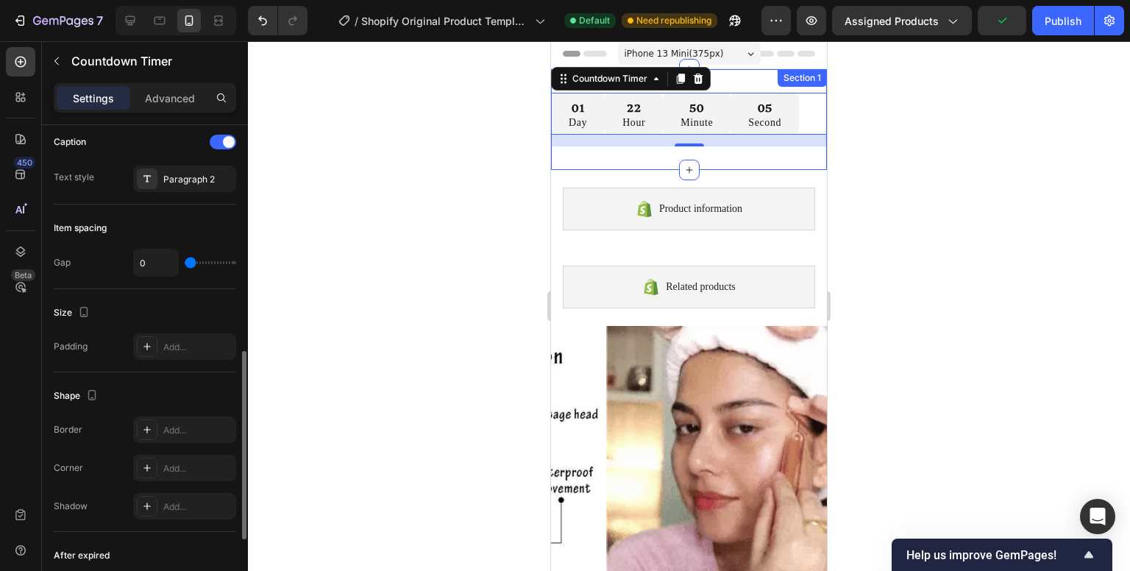
type input "0"
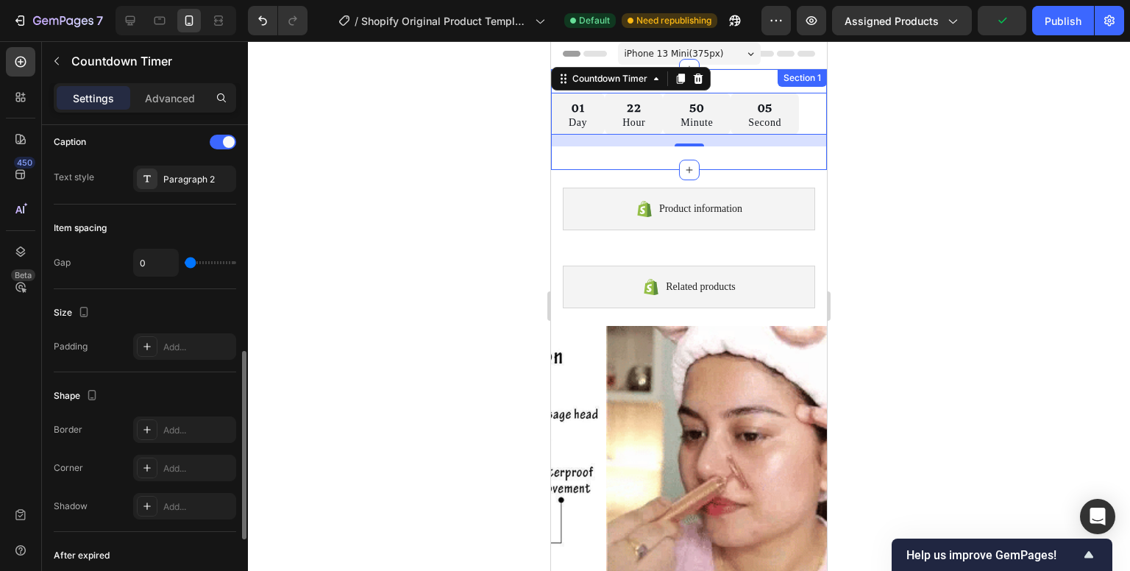
click at [185, 264] on input "range" at bounding box center [210, 262] width 51 height 3
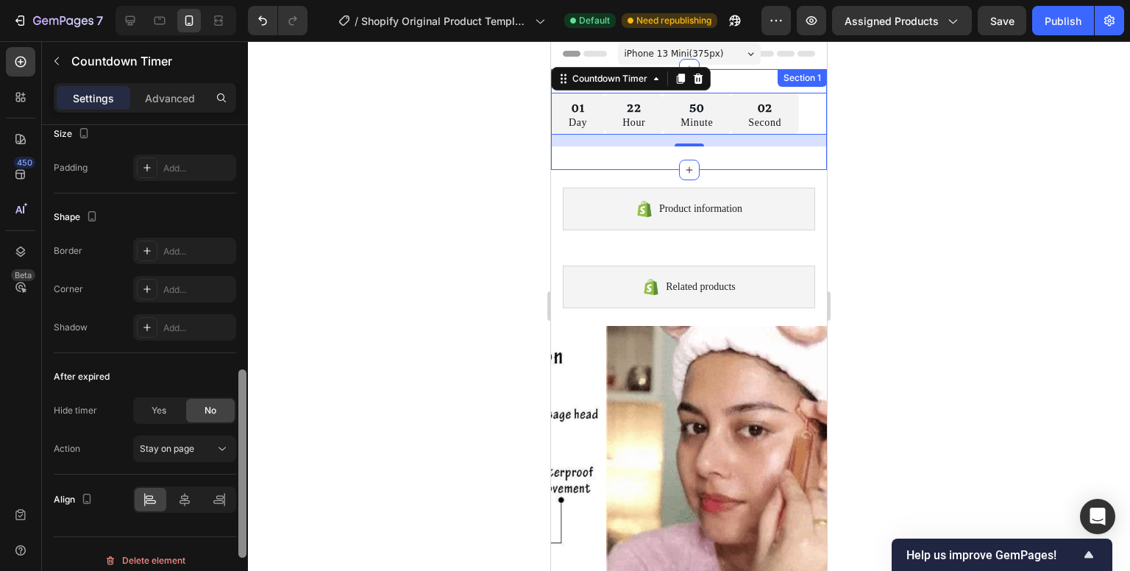
scroll to position [774, 0]
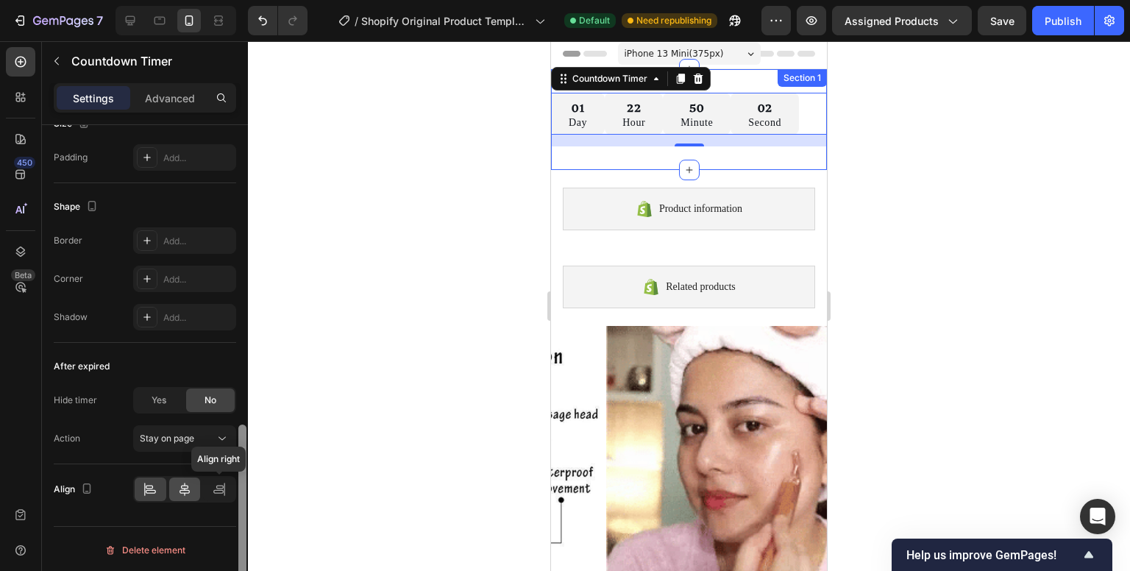
drag, startPoint x: 241, startPoint y: 372, endPoint x: 190, endPoint y: 484, distance: 122.8
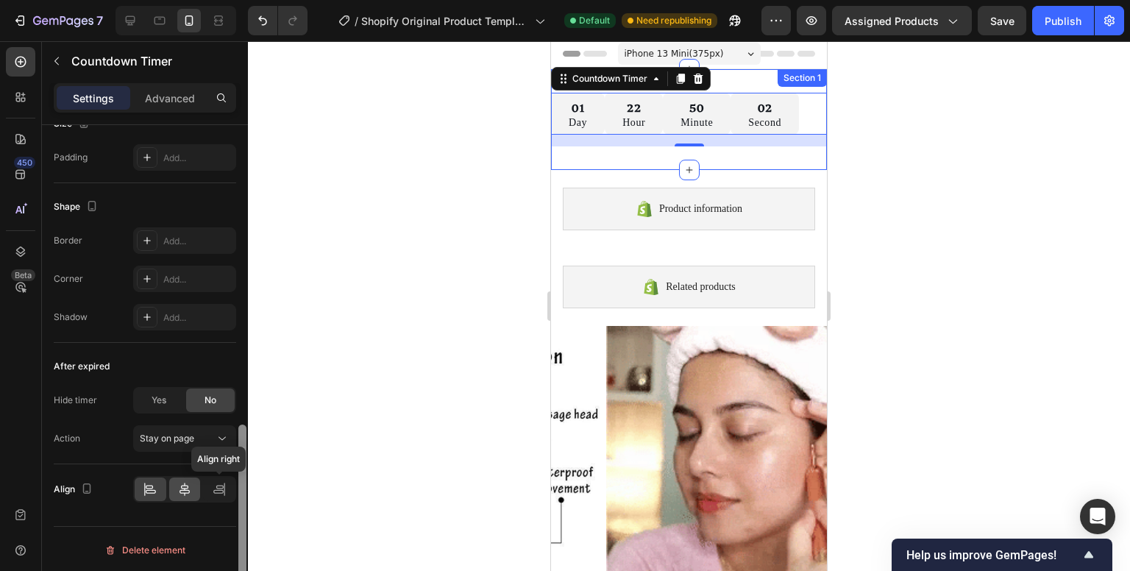
click at [218, 483] on div "Countdown time Type End at Date September 30 2025 12:00 PM Time zone UTC+5:30 I…" at bounding box center [145, 369] width 206 height 488
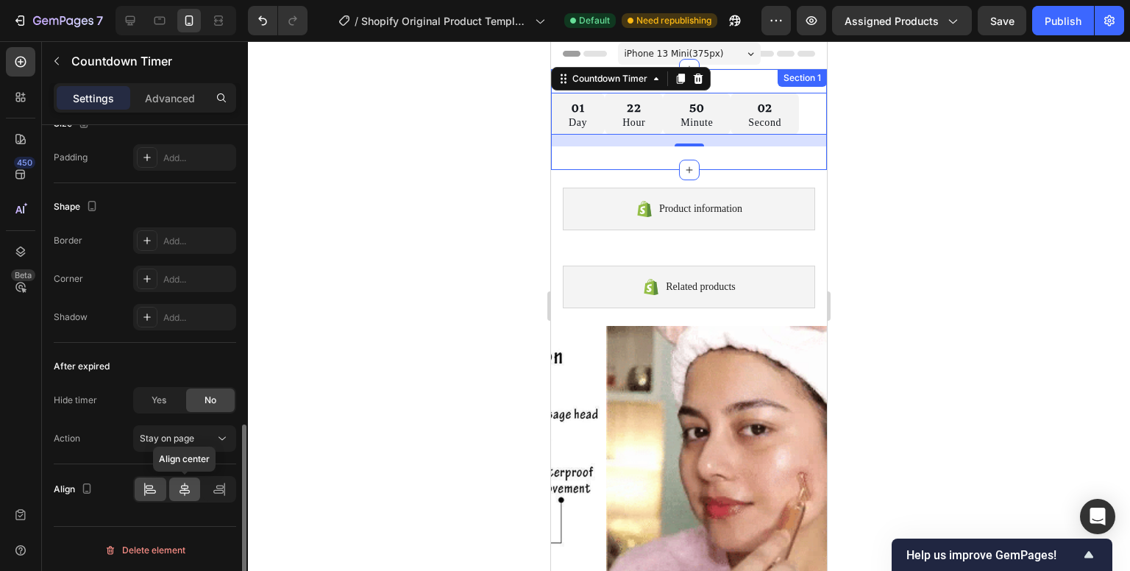
click at [185, 484] on icon at bounding box center [184, 489] width 15 height 15
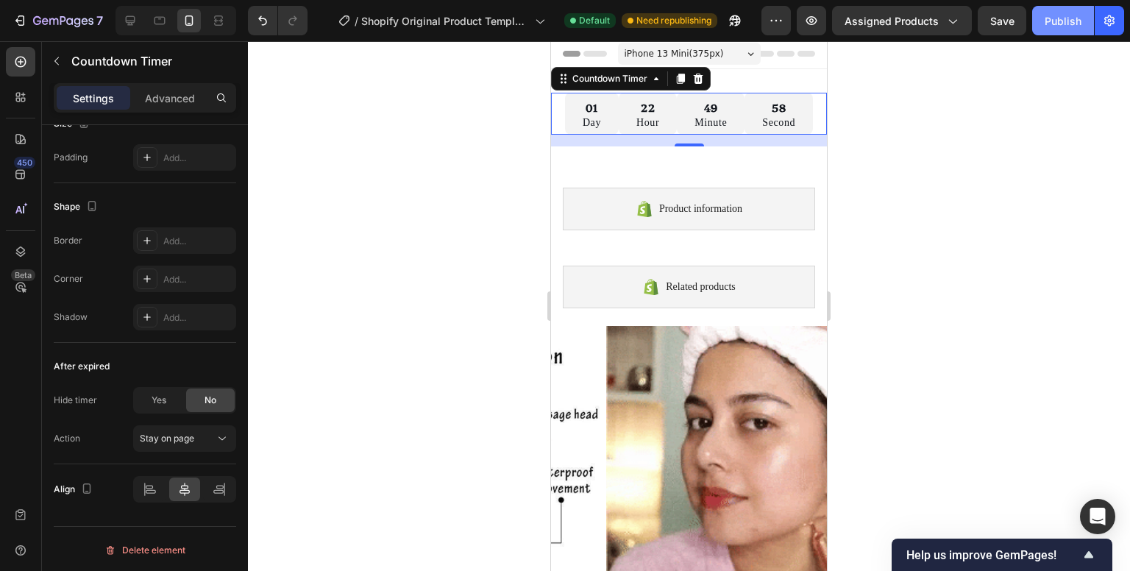
click at [1047, 27] on div "Publish" at bounding box center [1062, 20] width 37 height 15
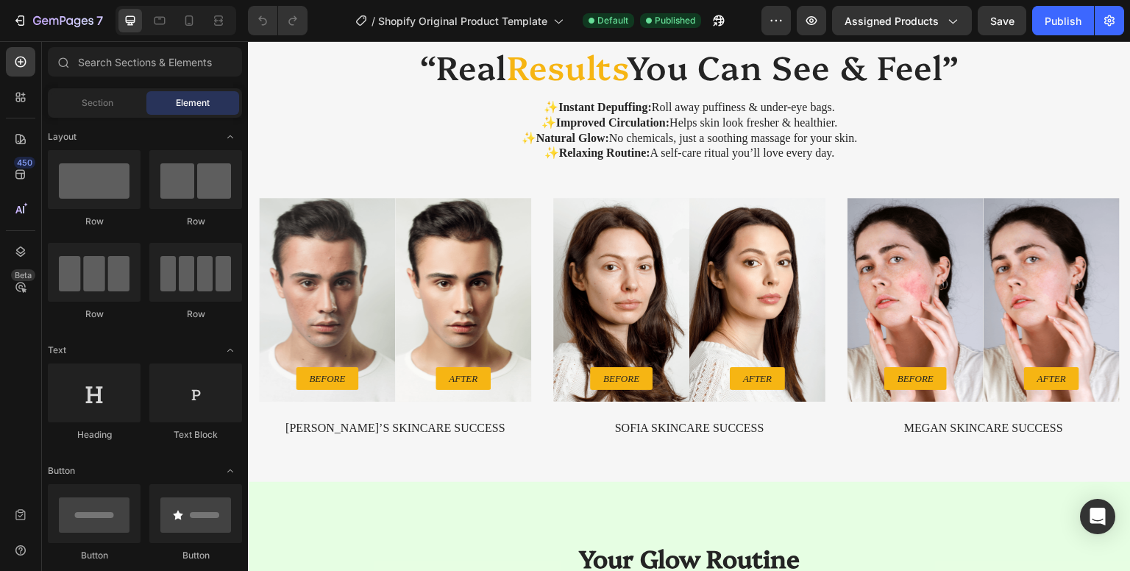
scroll to position [197, 0]
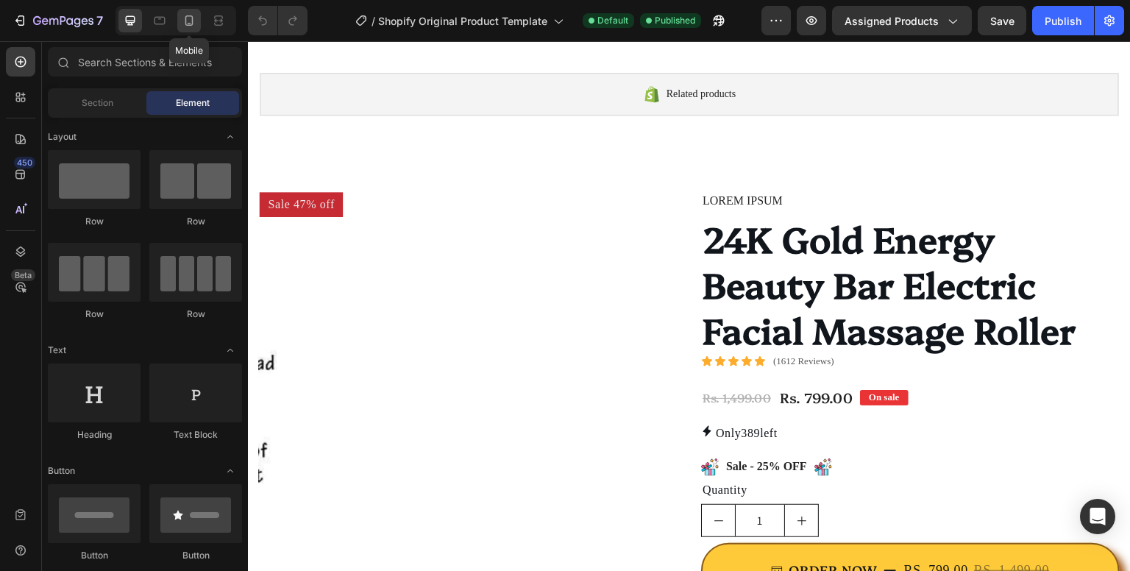
click at [191, 26] on icon at bounding box center [189, 20] width 15 height 15
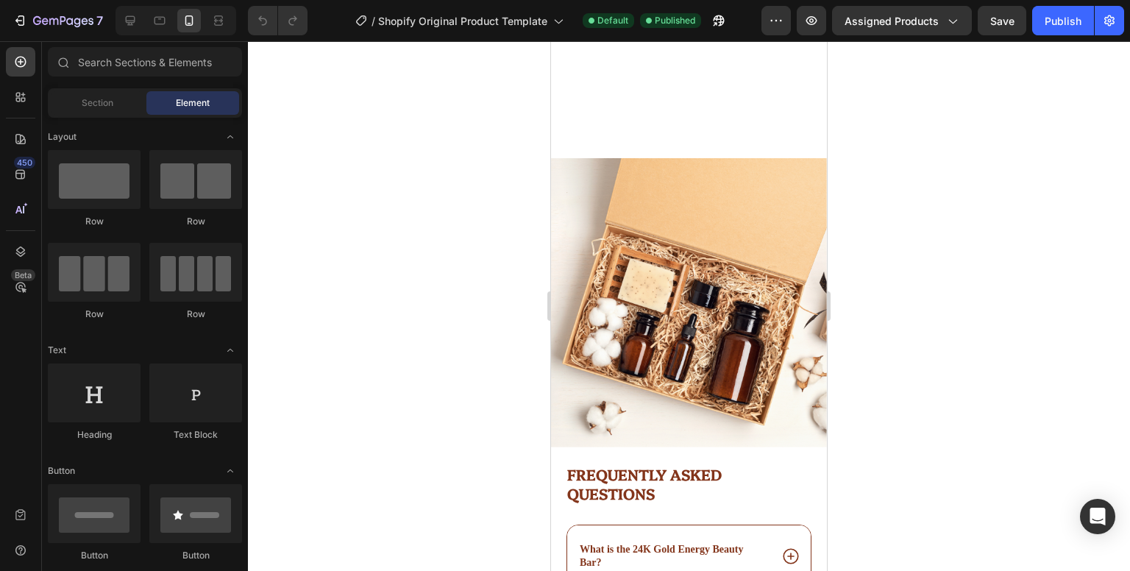
scroll to position [3711, 0]
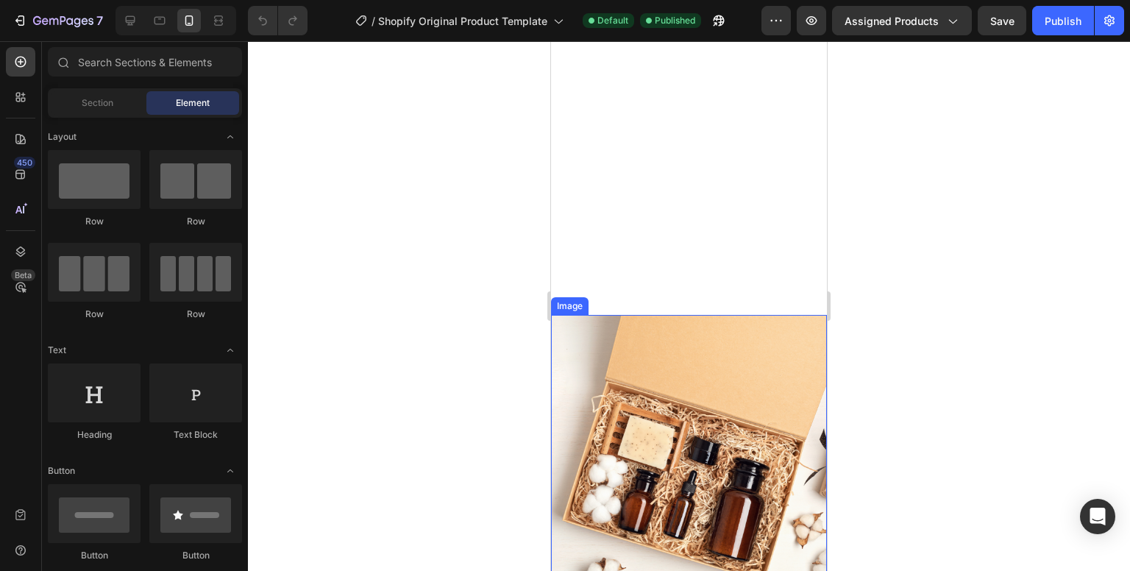
click at [719, 483] on img at bounding box center [689, 459] width 276 height 289
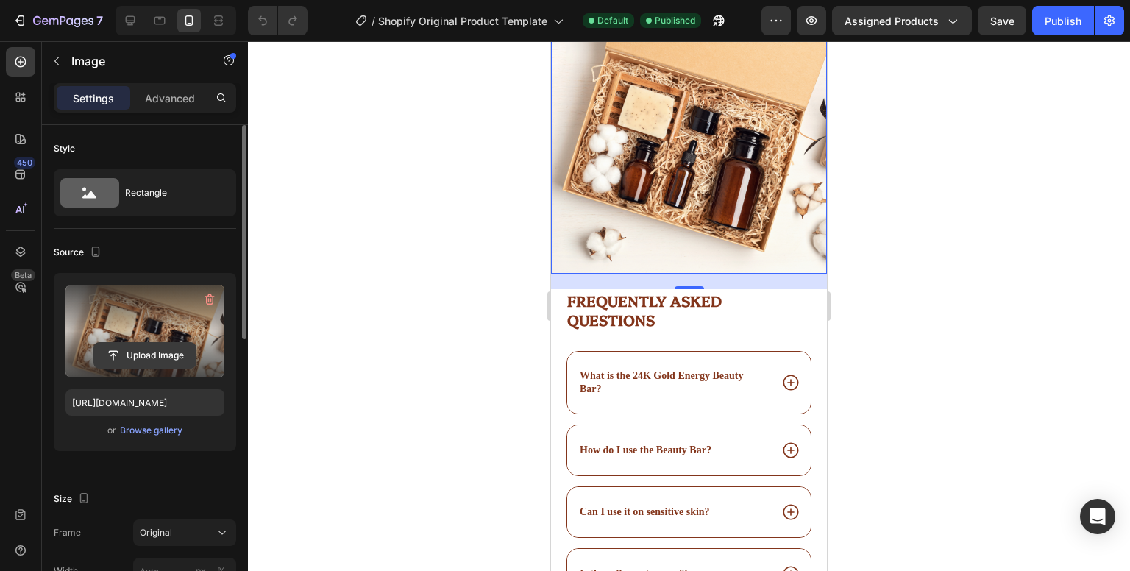
click at [174, 361] on input "file" at bounding box center [145, 355] width 102 height 25
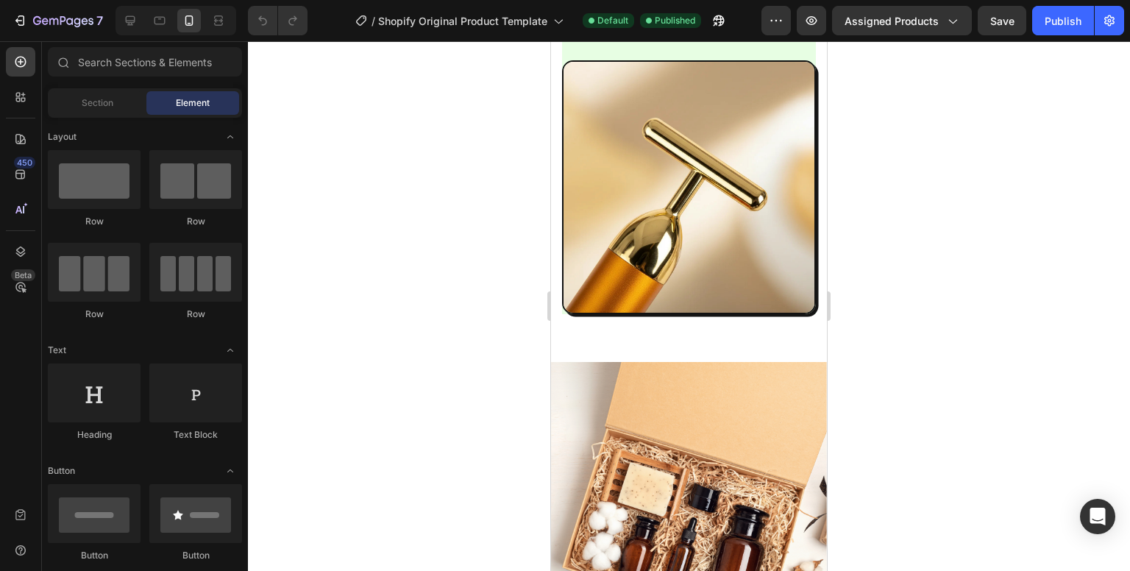
scroll to position [3645, 0]
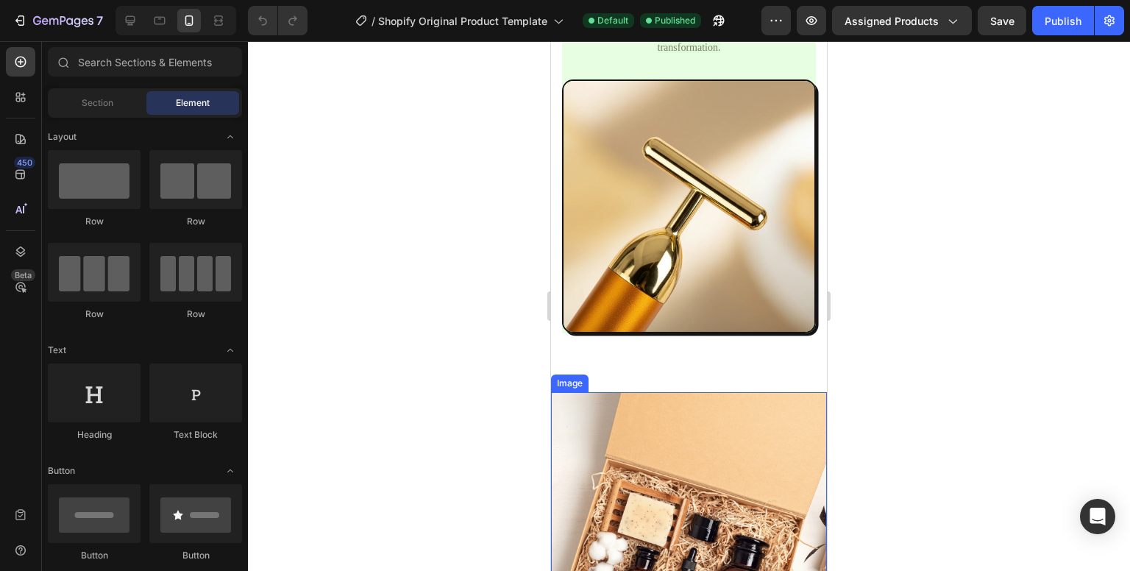
click at [718, 447] on img at bounding box center [689, 536] width 276 height 289
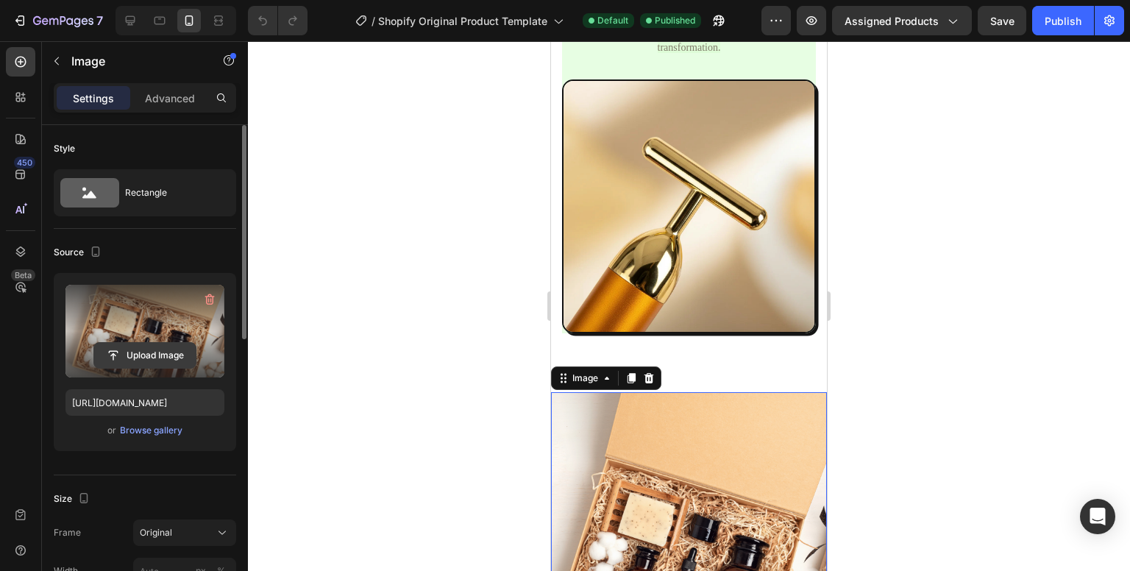
click at [115, 349] on input "file" at bounding box center [145, 355] width 102 height 25
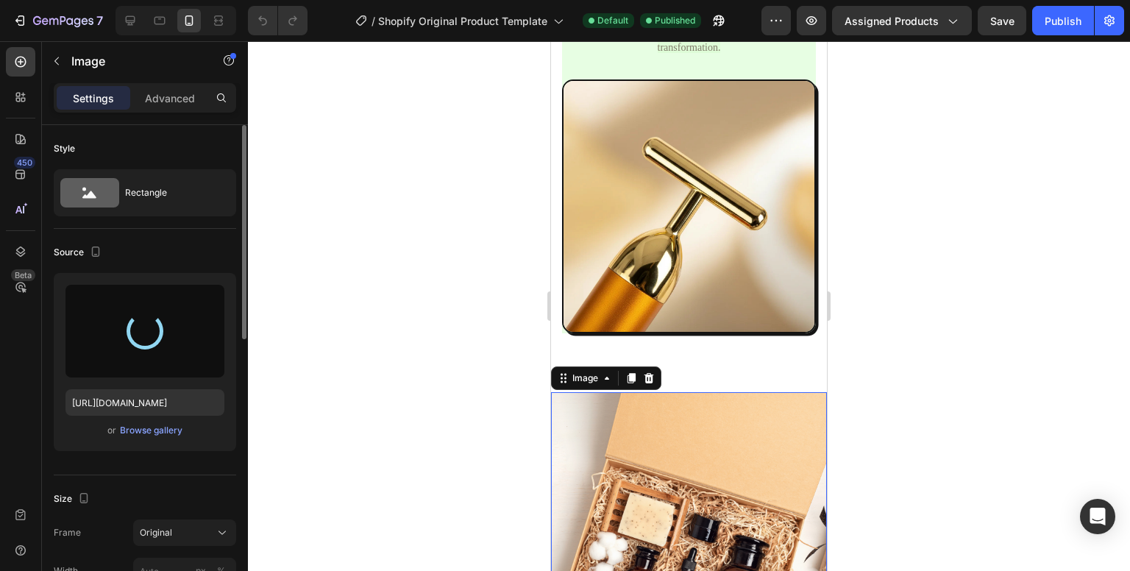
type input "[URL][DOMAIN_NAME]"
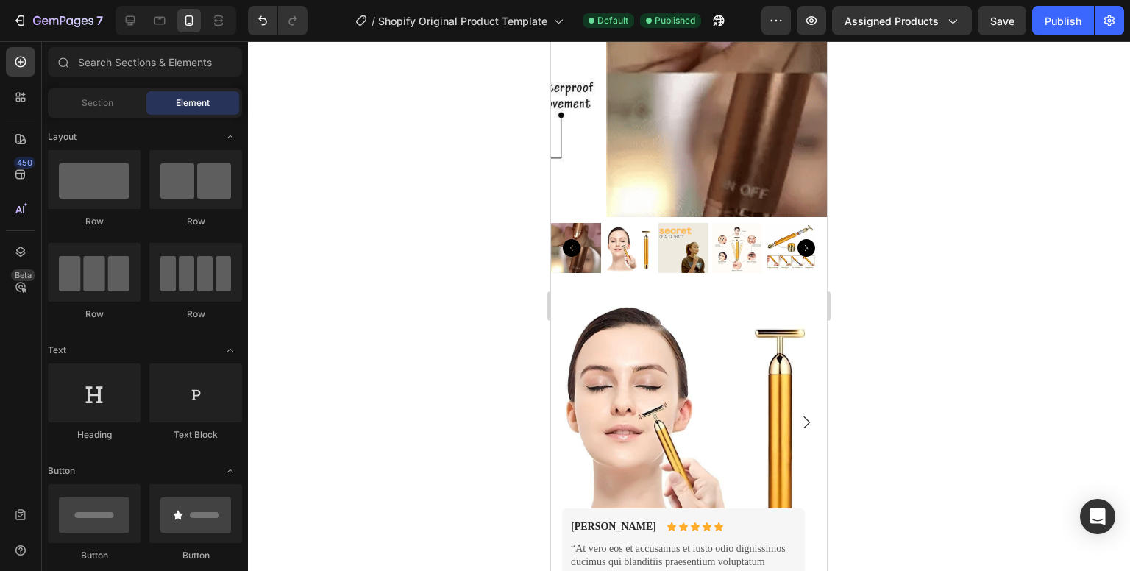
scroll to position [382, 0]
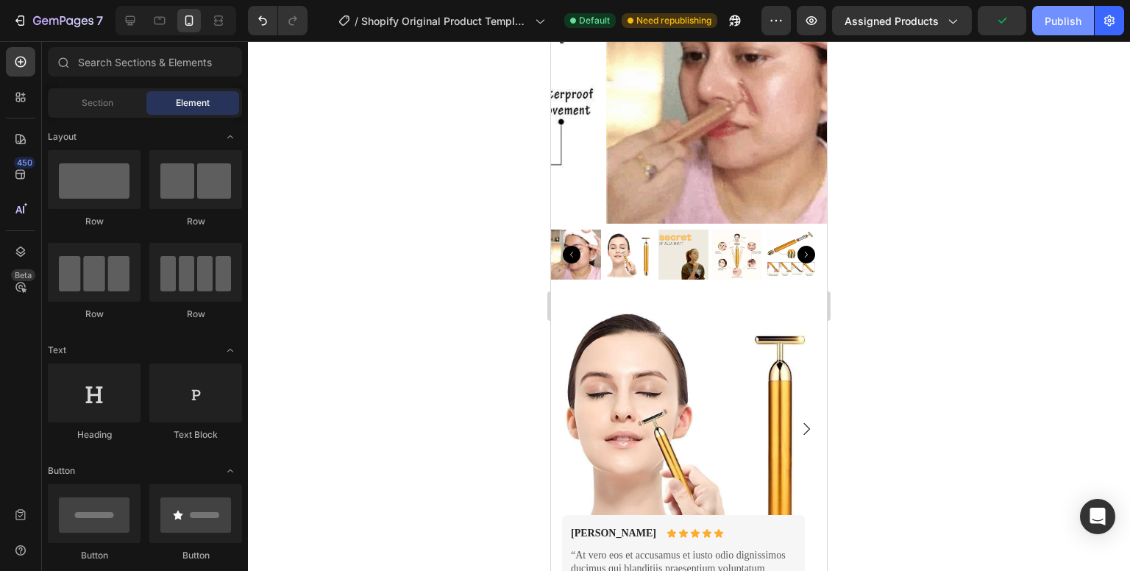
click at [1061, 23] on div "Publish" at bounding box center [1062, 20] width 37 height 15
